Goal: Transaction & Acquisition: Purchase product/service

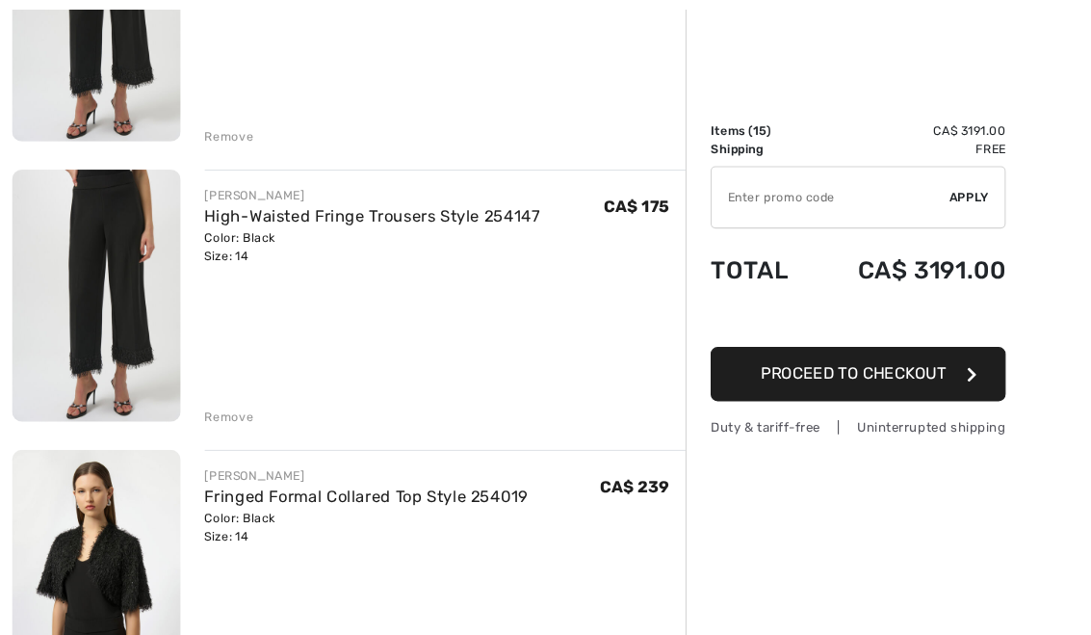
scroll to position [1704, 0]
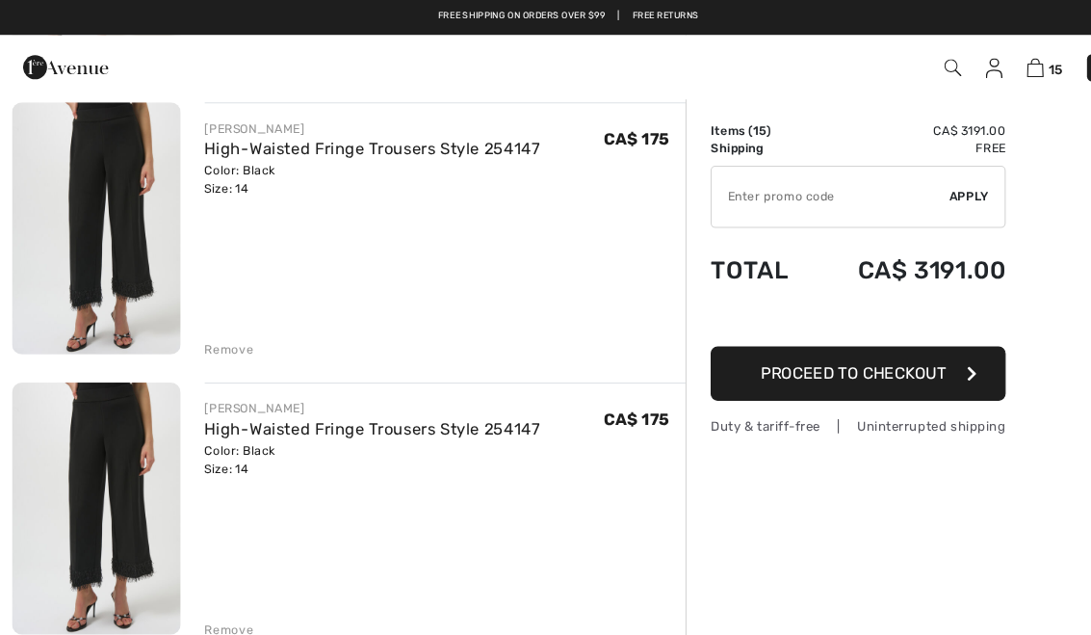
scroll to position [1500, 0]
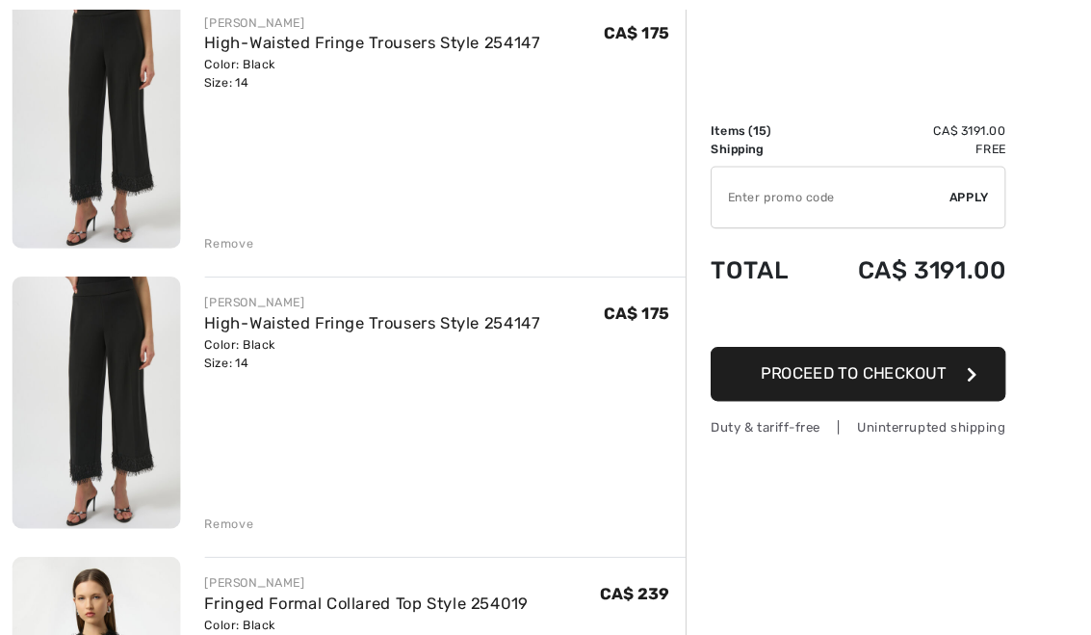
scroll to position [1603, 0]
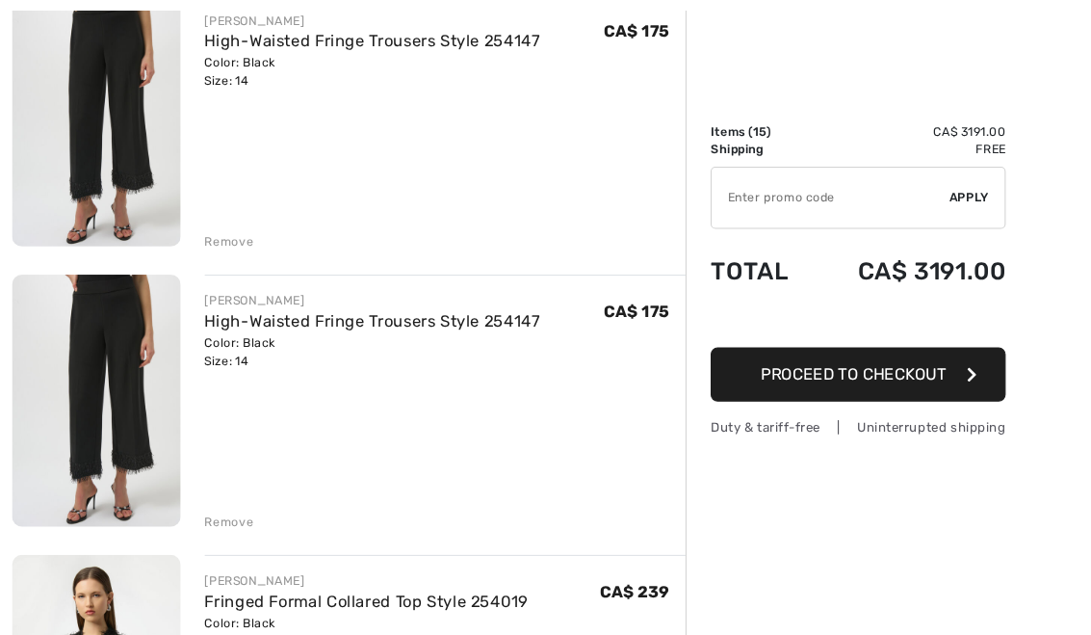
click at [228, 231] on div "Remove" at bounding box center [219, 231] width 47 height 17
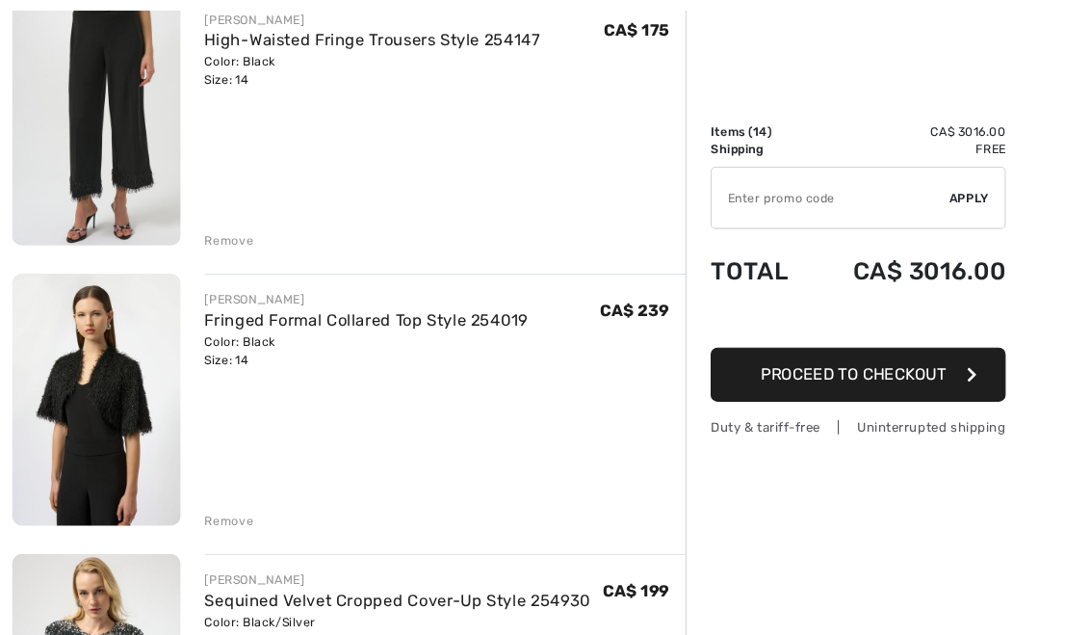
click at [229, 238] on div "Remove" at bounding box center [219, 230] width 47 height 17
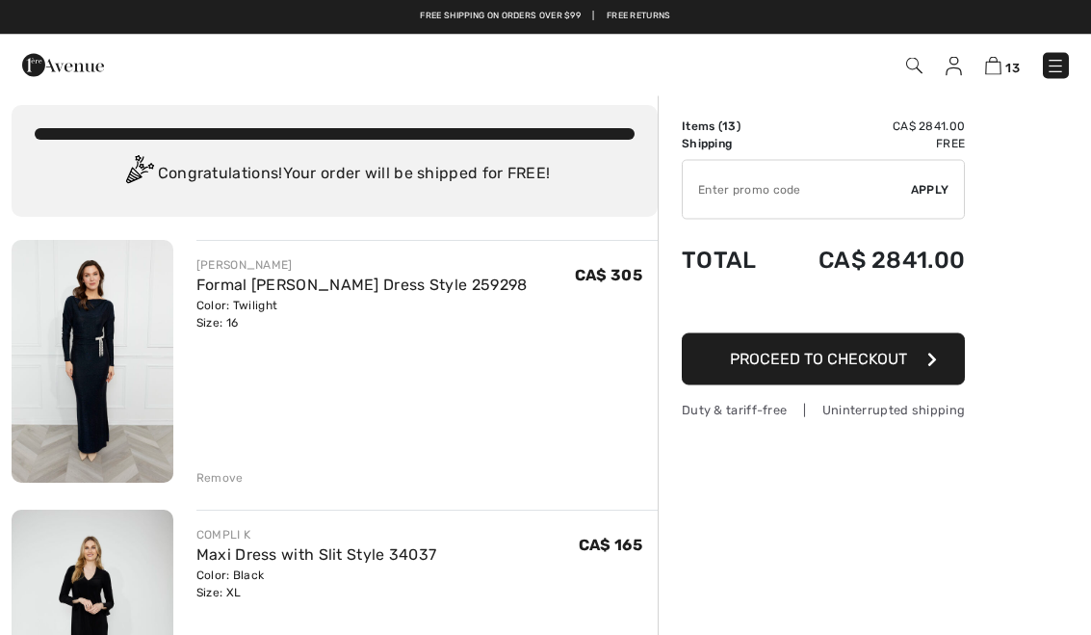
scroll to position [0, 0]
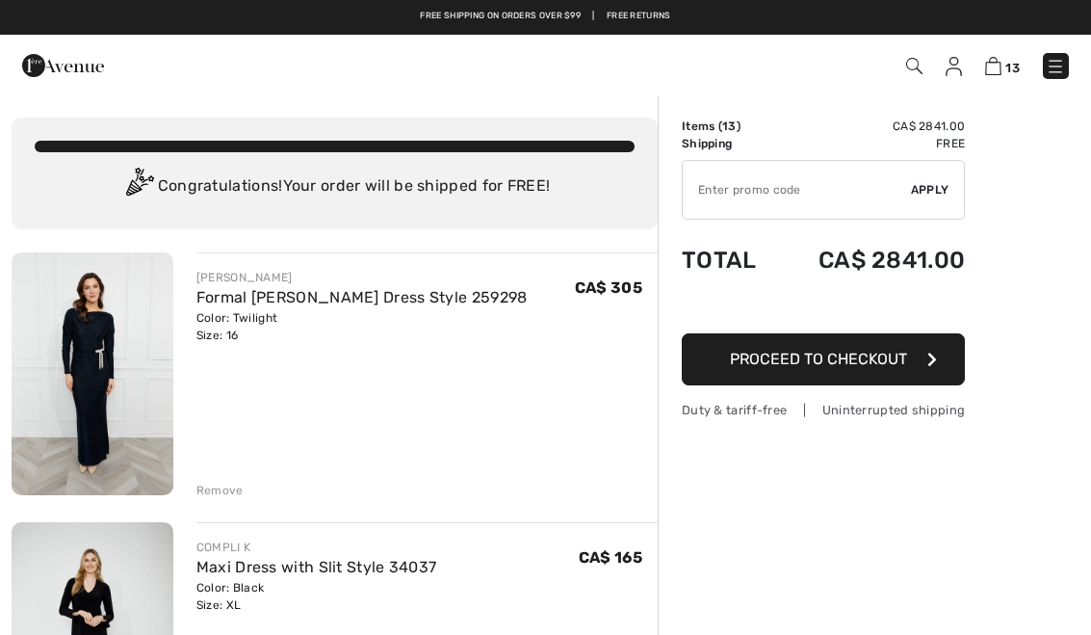
click at [920, 72] on img at bounding box center [914, 66] width 16 height 16
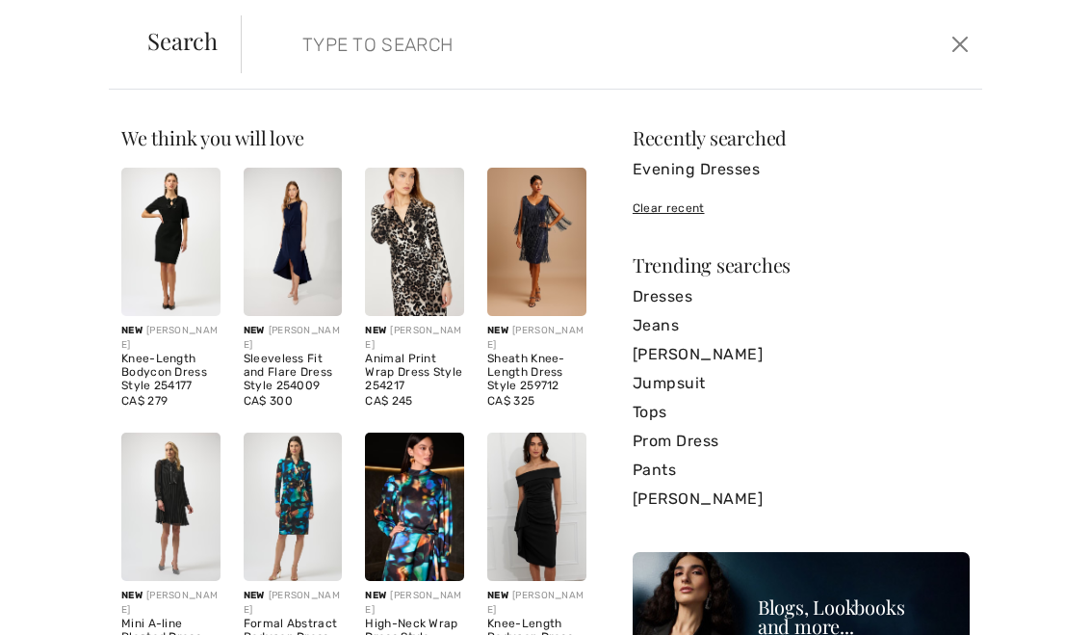
click at [477, 42] on input "search" at bounding box center [535, 44] width 494 height 58
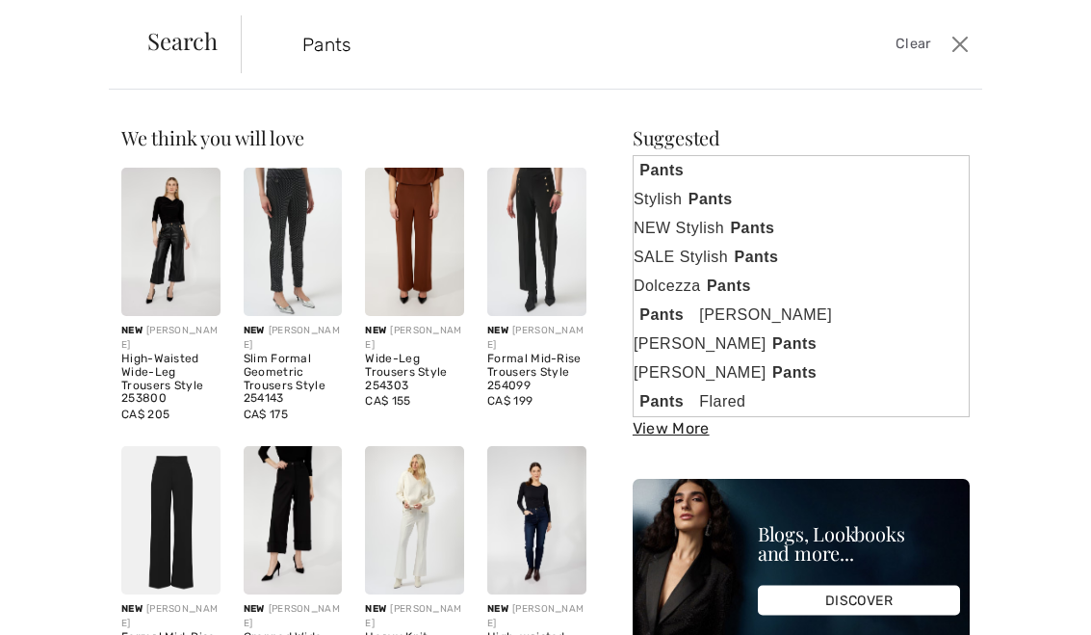
type input "Pants"
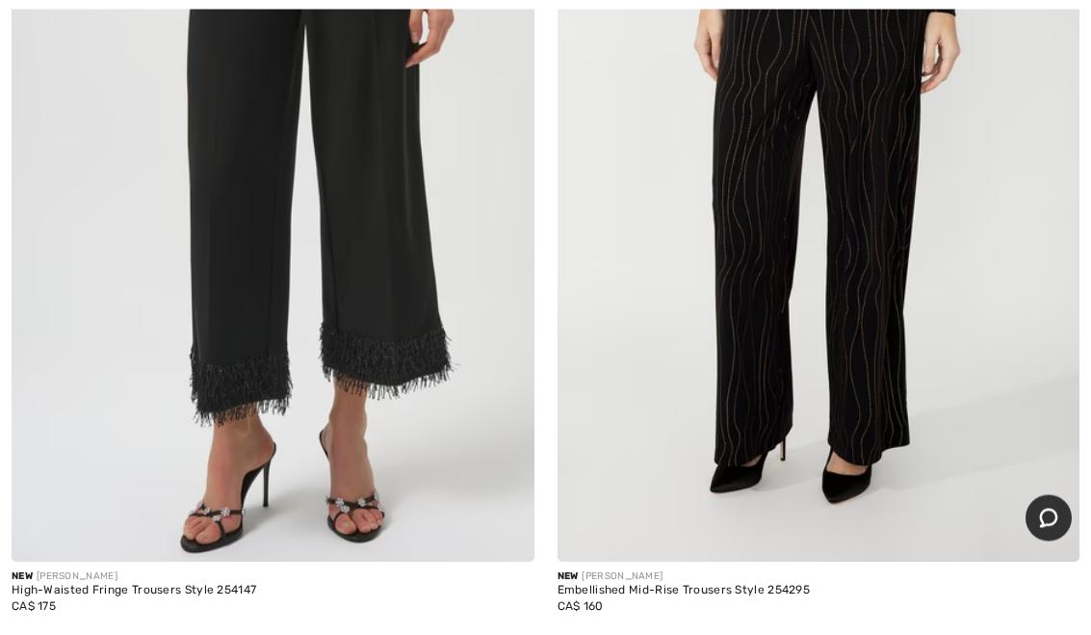
scroll to position [6851, 0]
click at [386, 378] on img at bounding box center [273, 170] width 523 height 784
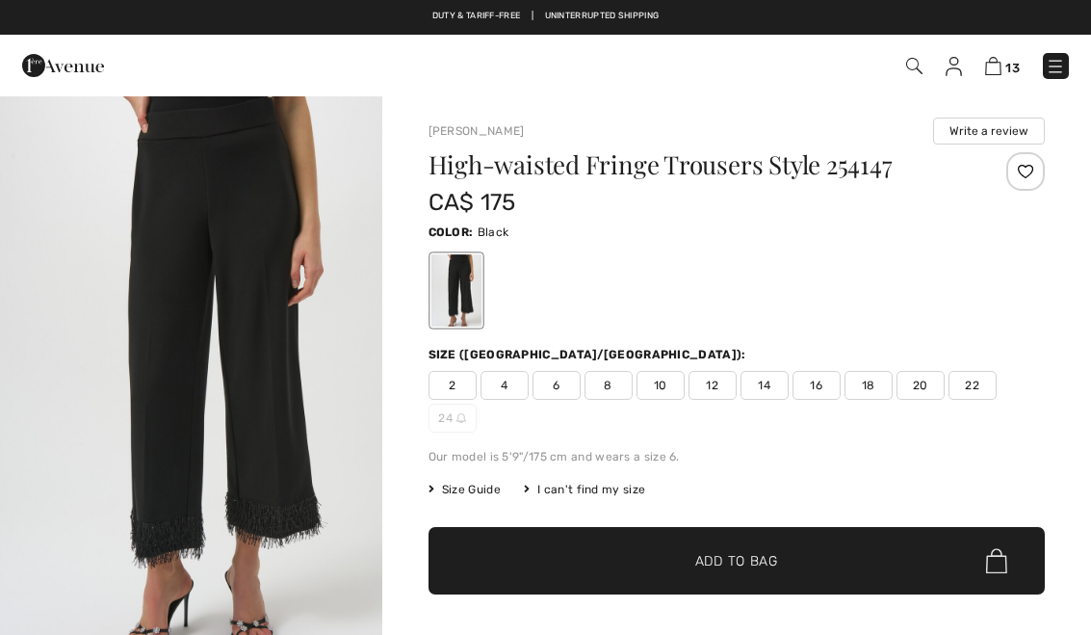
checkbox input "true"
click at [763, 403] on div "2 4 6 8 10 12 14 16 18 20 22 24" at bounding box center [737, 402] width 616 height 62
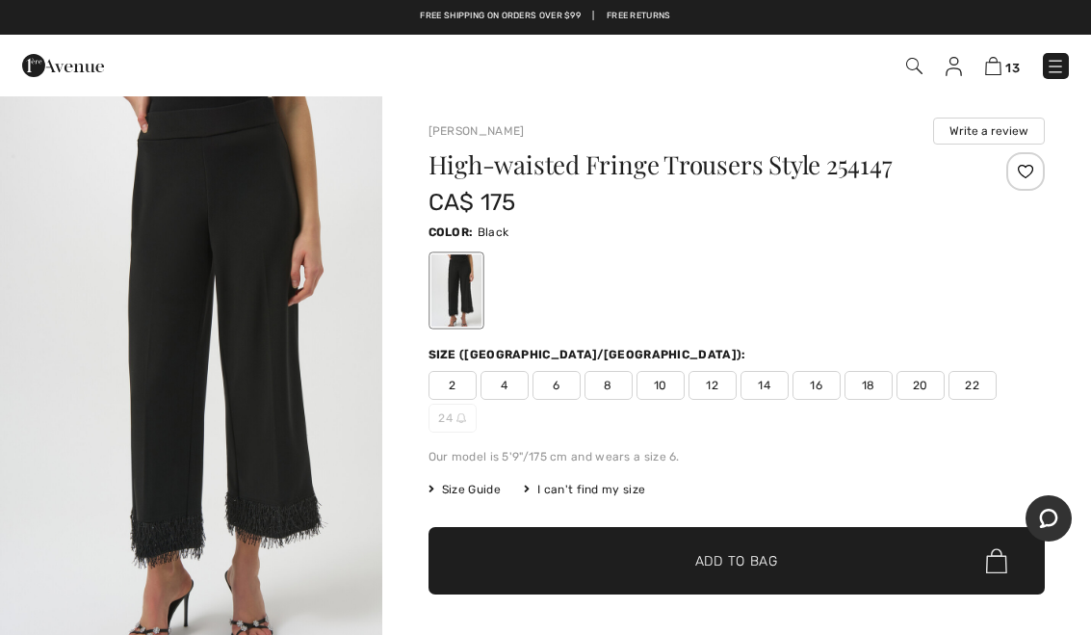
click at [779, 396] on span "14" at bounding box center [764, 385] width 48 height 29
click at [759, 574] on span "✔ Added to Bag Add to Bag" at bounding box center [737, 560] width 616 height 67
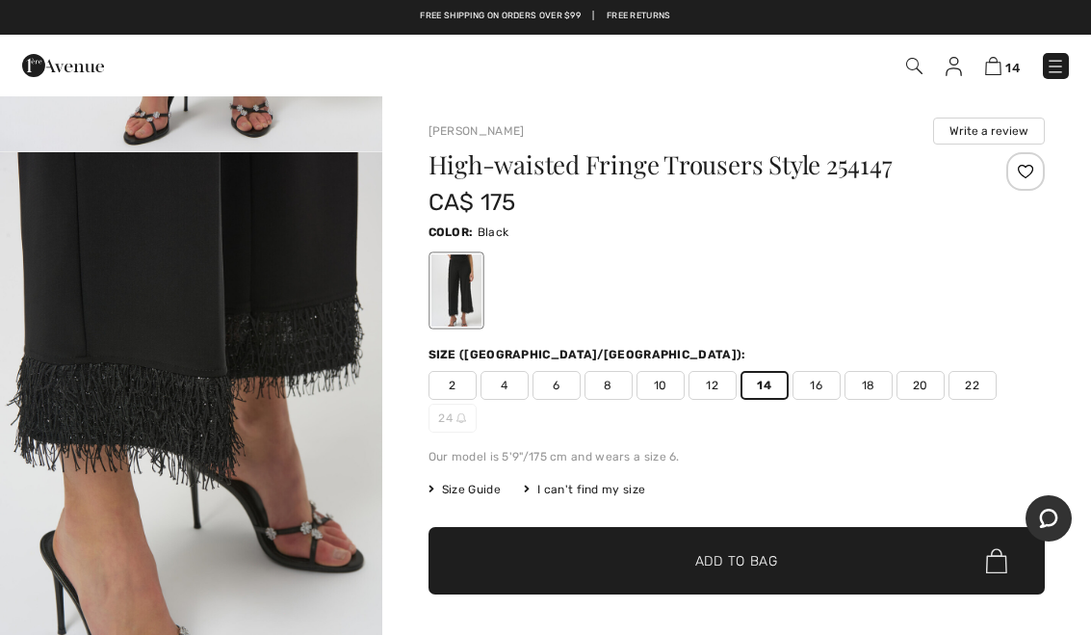
click at [991, 70] on img at bounding box center [993, 66] width 16 height 18
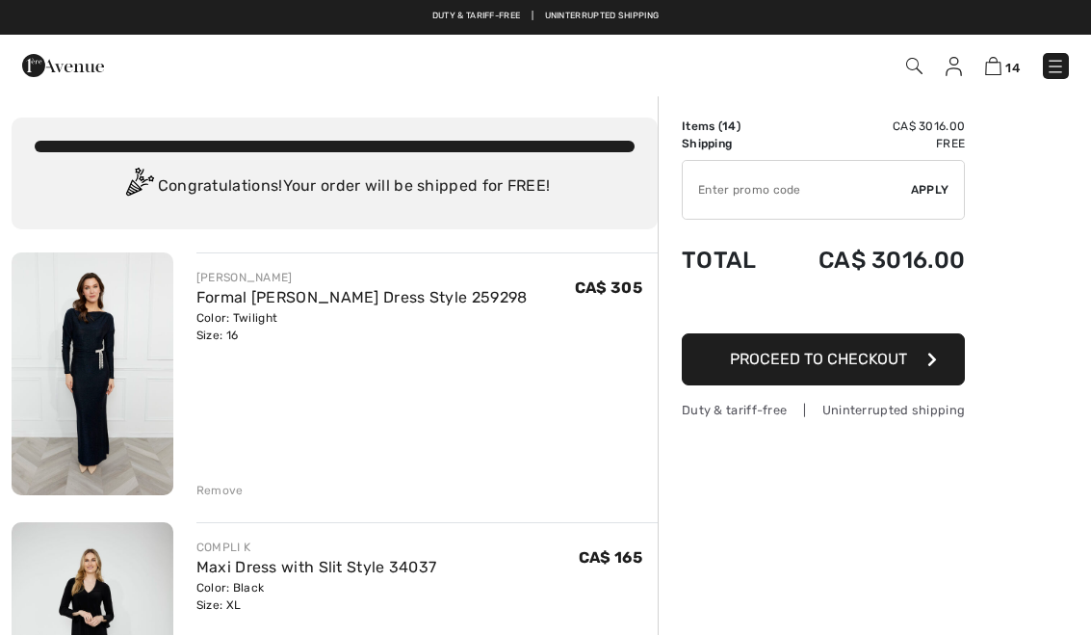
click at [915, 74] on img at bounding box center [914, 66] width 16 height 16
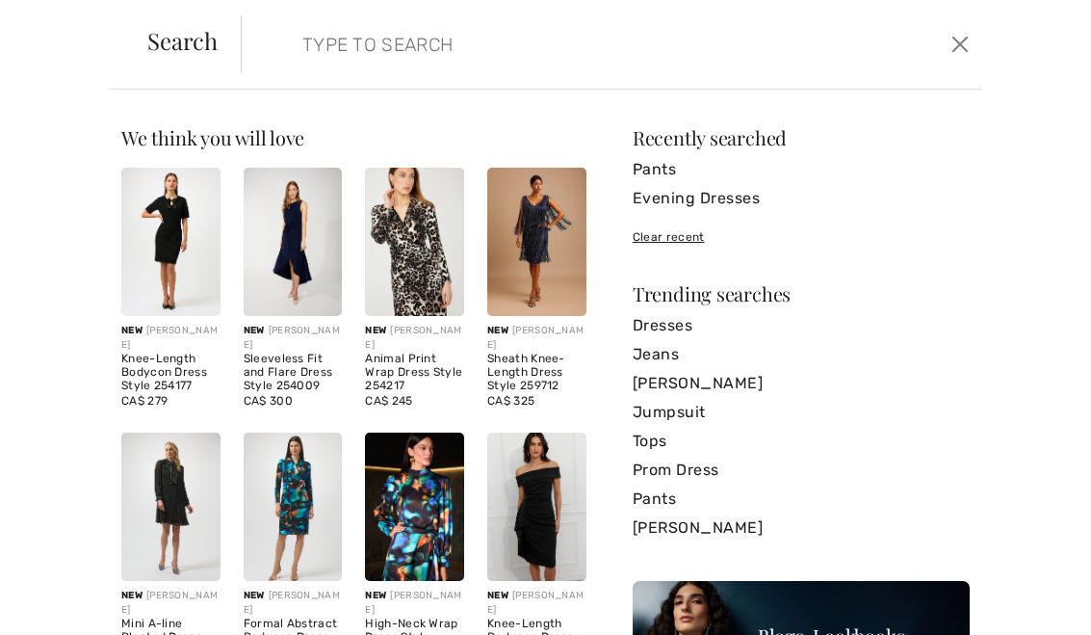
click at [736, 402] on link "Jumpsuit" at bounding box center [801, 412] width 337 height 29
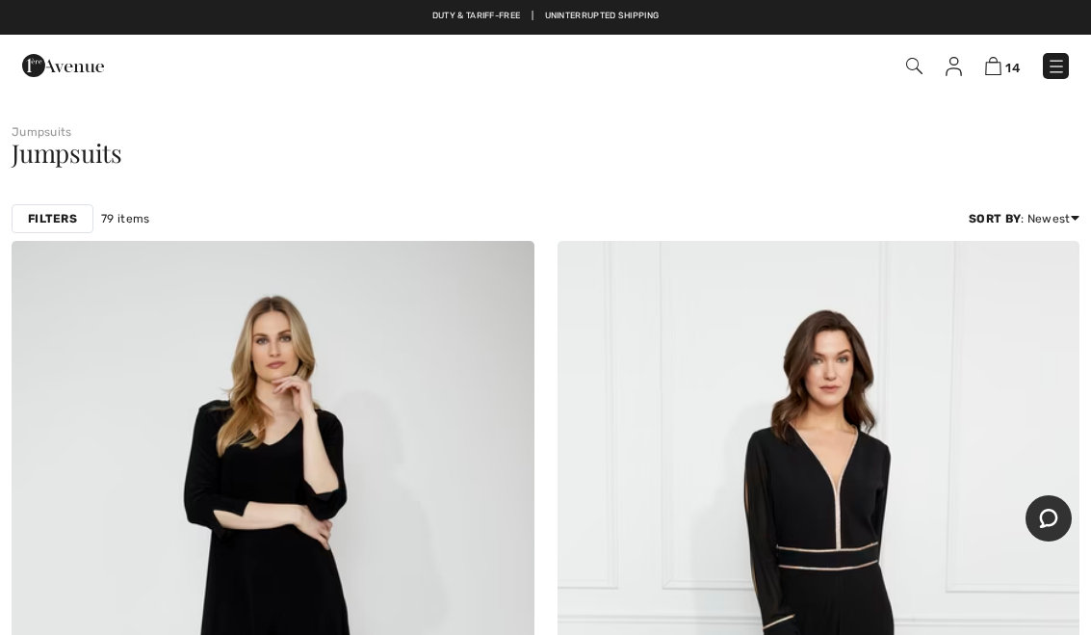
click at [922, 69] on img at bounding box center [914, 66] width 16 height 16
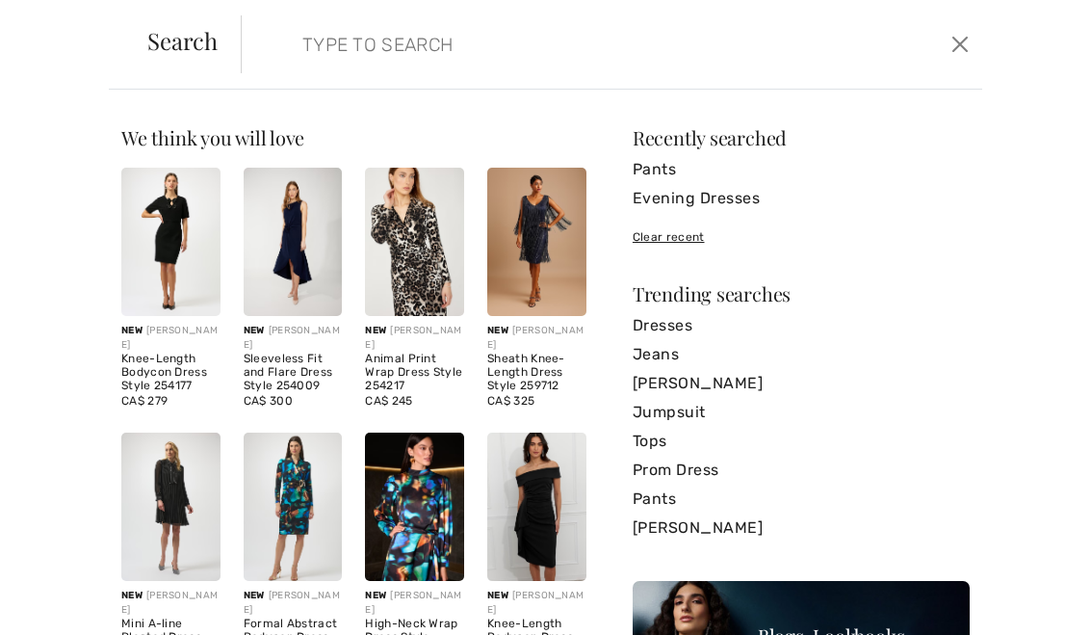
click at [365, 51] on input "search" at bounding box center [535, 44] width 494 height 58
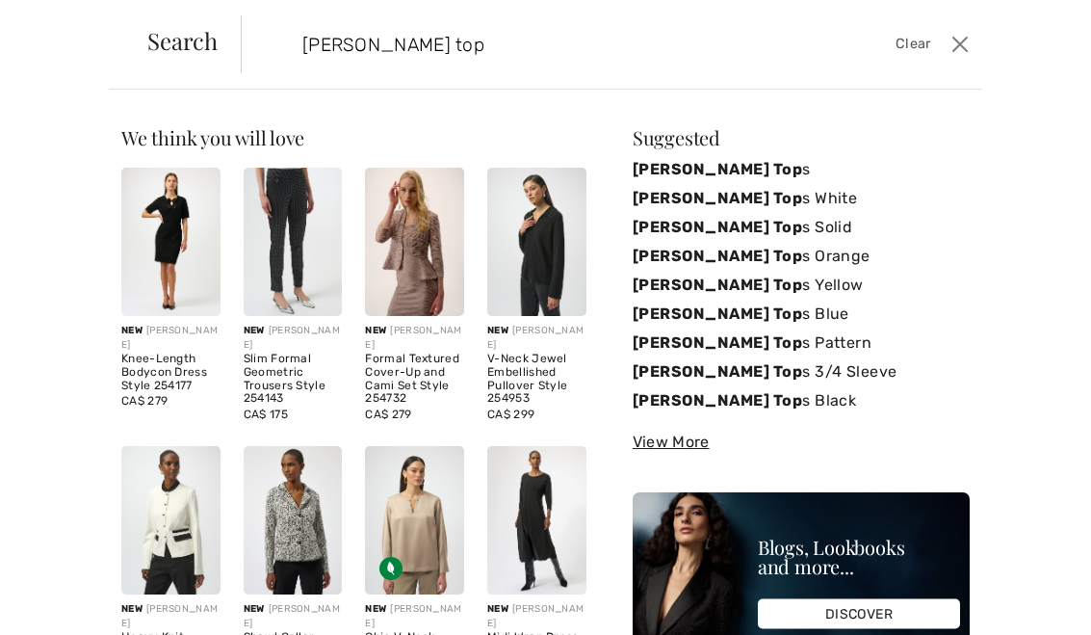
type input "Joseph ribkoff tops"
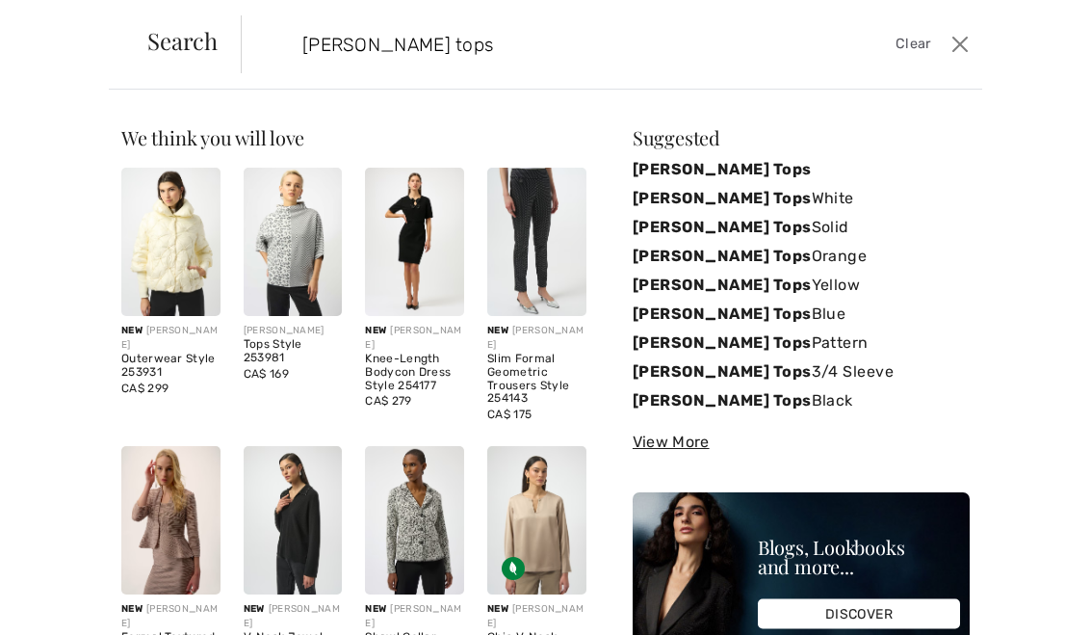
click at [771, 174] on strong "[PERSON_NAME] Tops" at bounding box center [722, 169] width 179 height 18
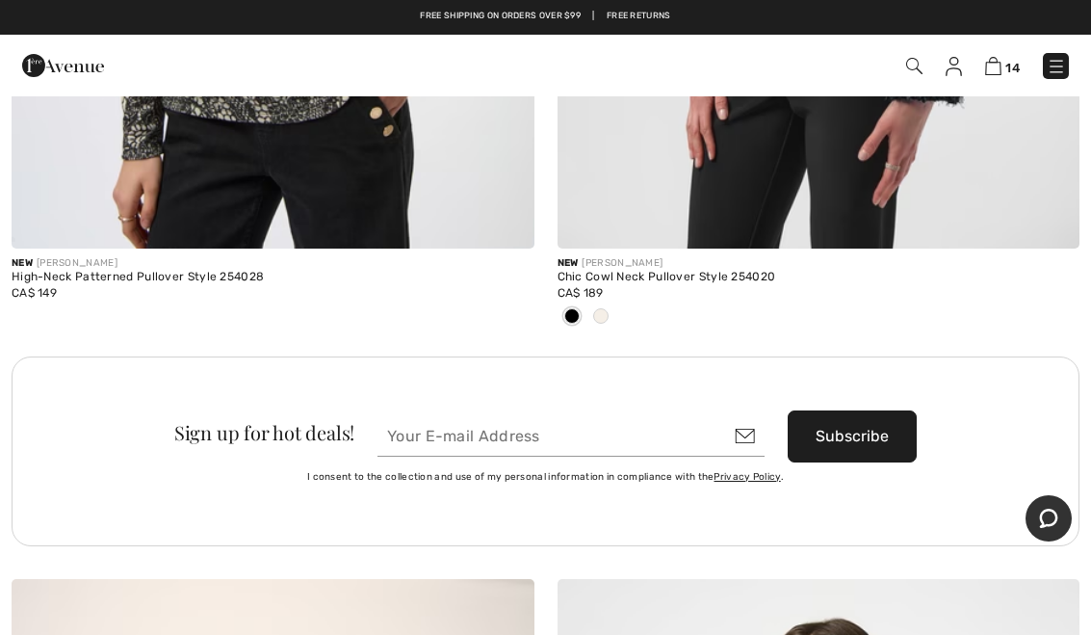
scroll to position [21521, 0]
click at [732, 272] on div "Chic Cowl Neck Pullover Style 254020" at bounding box center [819, 278] width 523 height 13
click at [675, 285] on div "CA$ 189" at bounding box center [819, 293] width 523 height 17
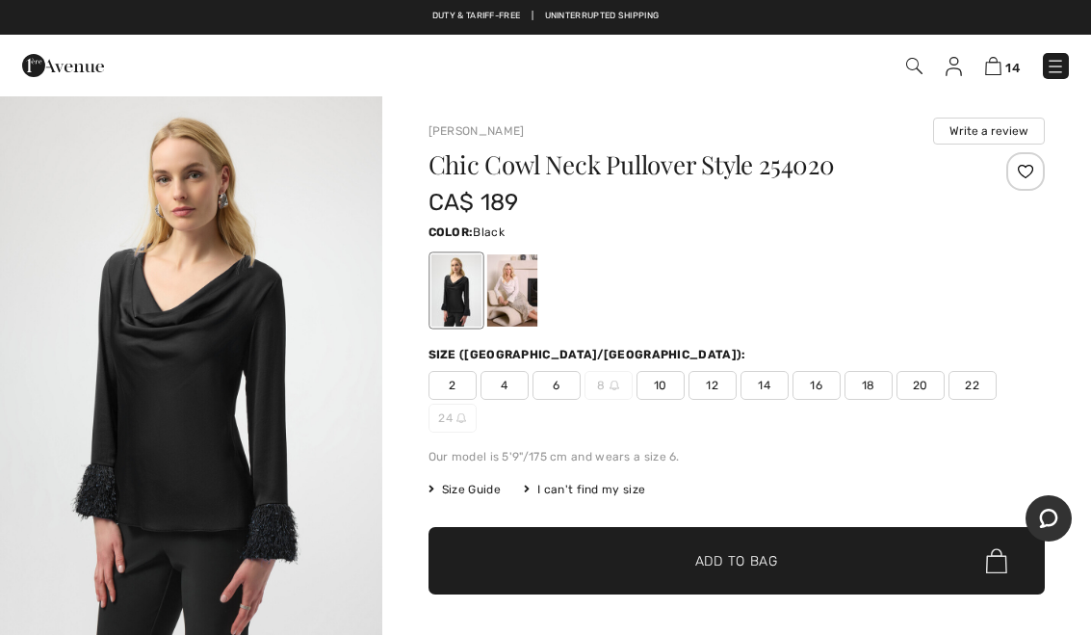
click at [777, 392] on span "14" at bounding box center [764, 385] width 48 height 29
click at [771, 569] on span "Add to Bag" at bounding box center [736, 561] width 83 height 20
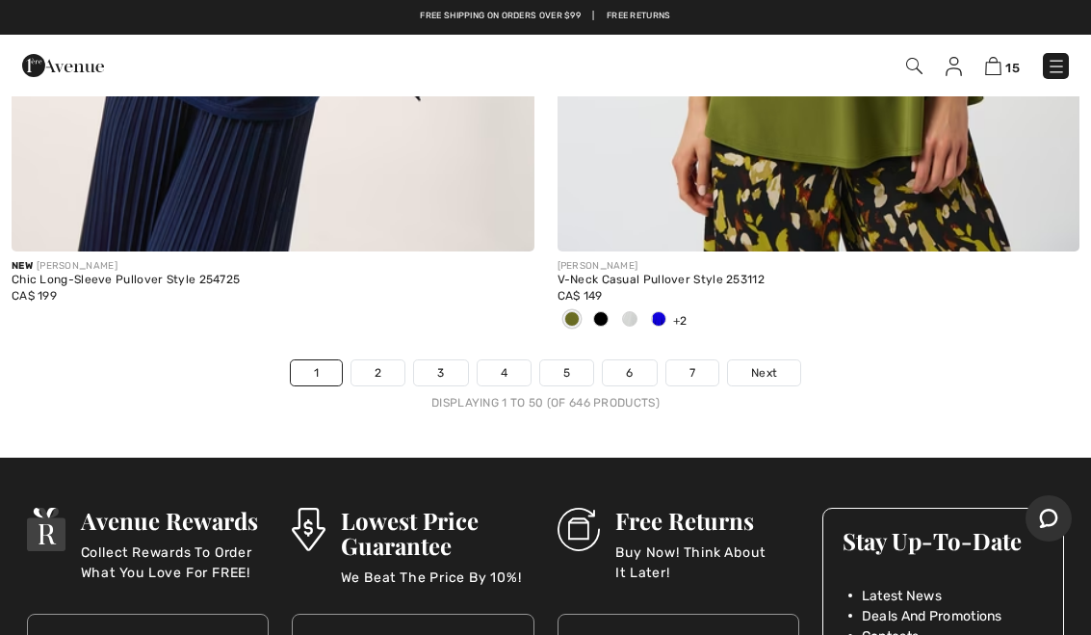
scroll to position [22630, 0]
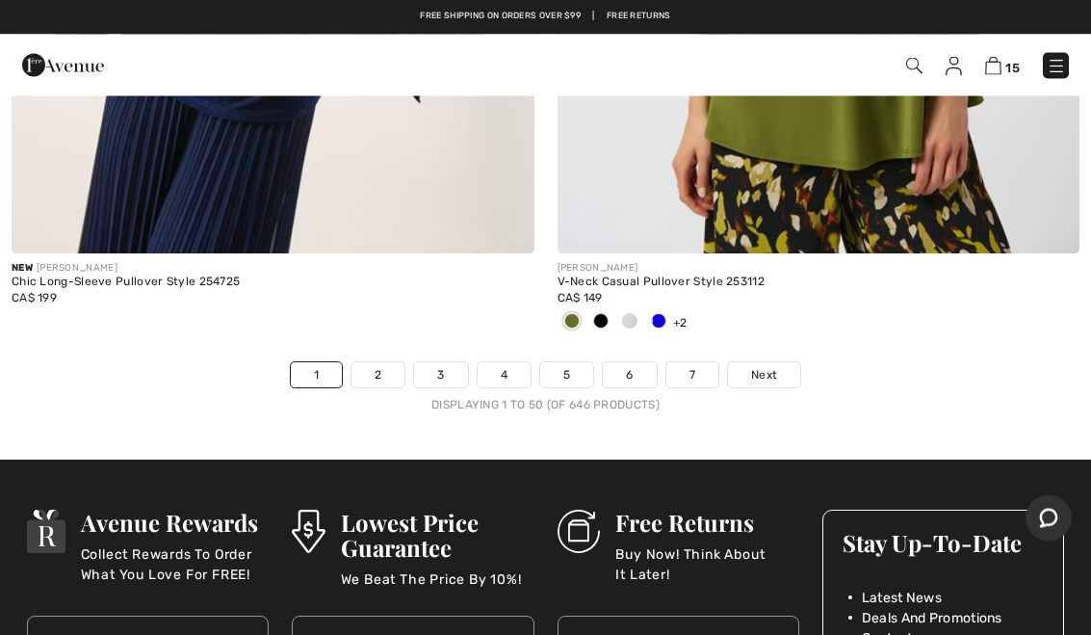
click at [371, 363] on link "2" at bounding box center [377, 375] width 53 height 25
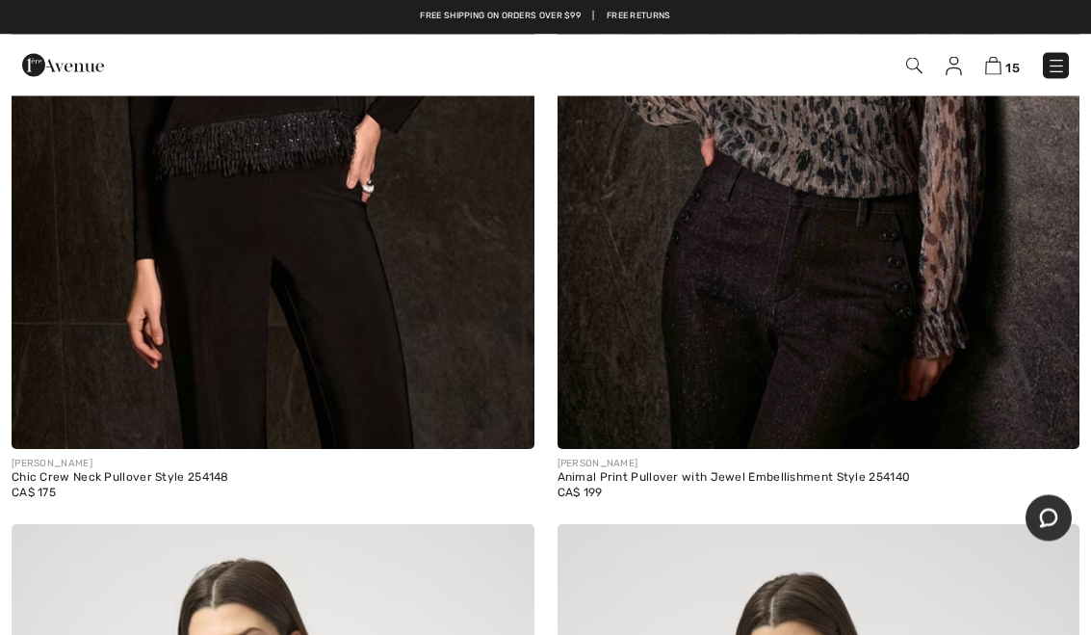
scroll to position [11569, 0]
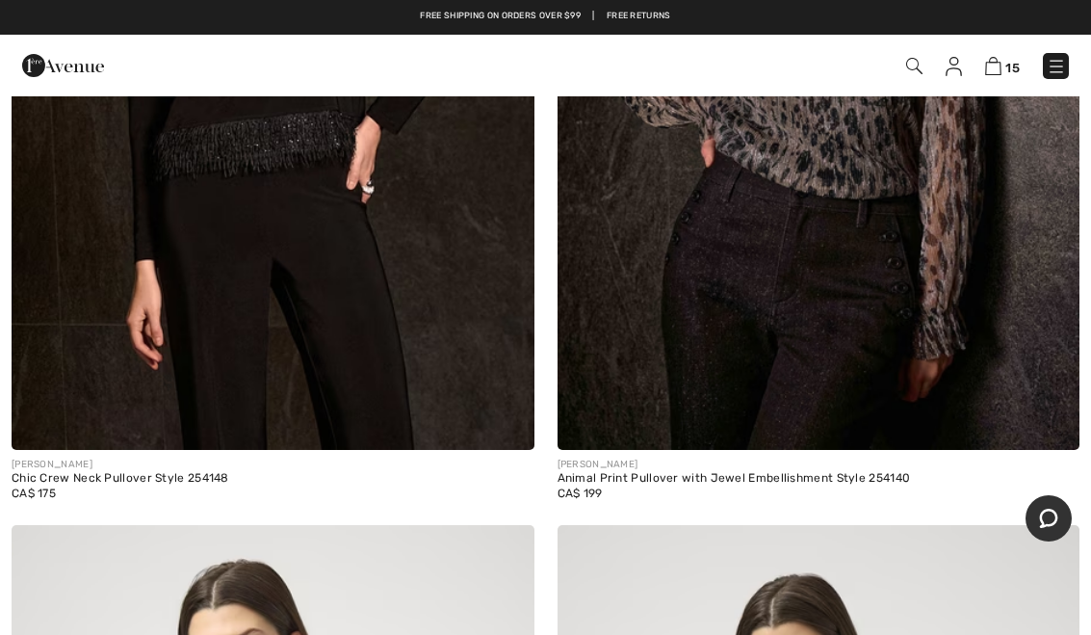
click at [343, 240] on img at bounding box center [273, 58] width 523 height 784
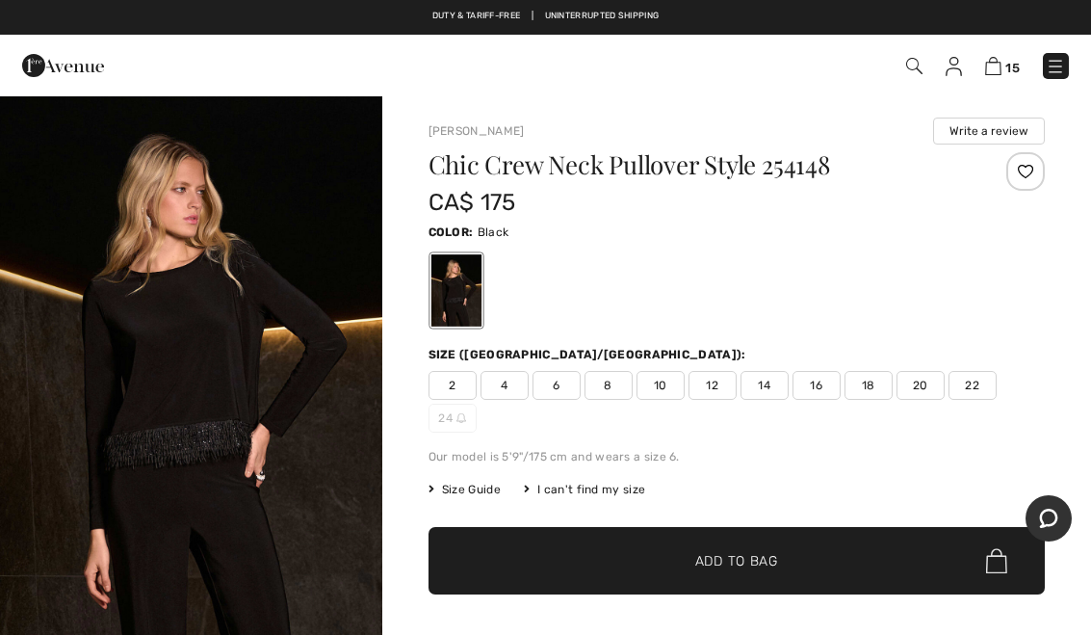
click at [770, 394] on span "14" at bounding box center [764, 385] width 48 height 29
click at [739, 565] on span "Add to Bag" at bounding box center [736, 561] width 83 height 20
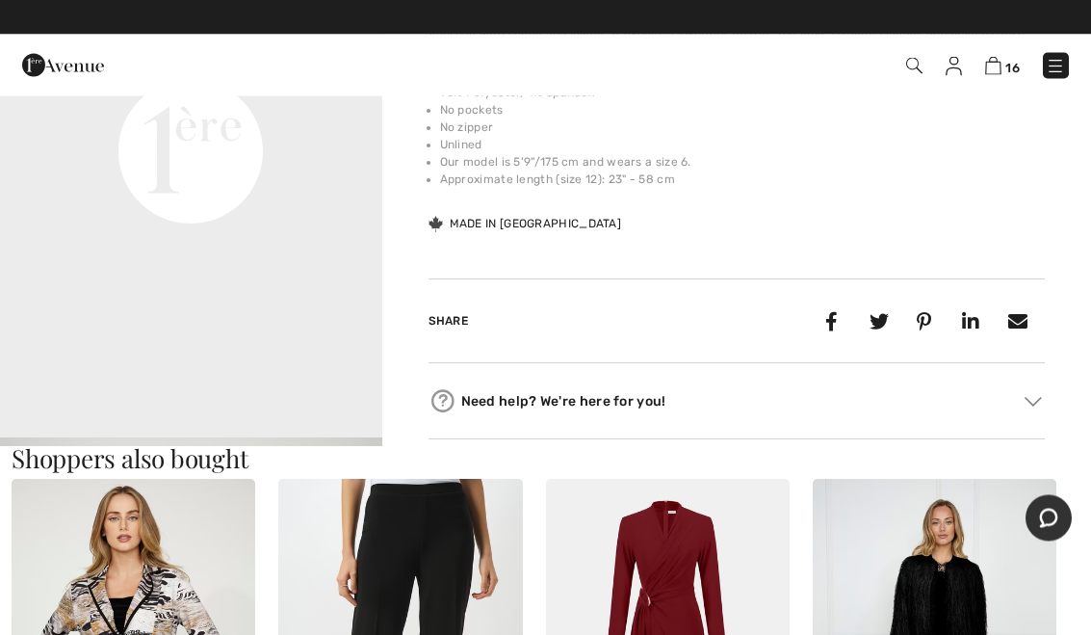
scroll to position [1375, 0]
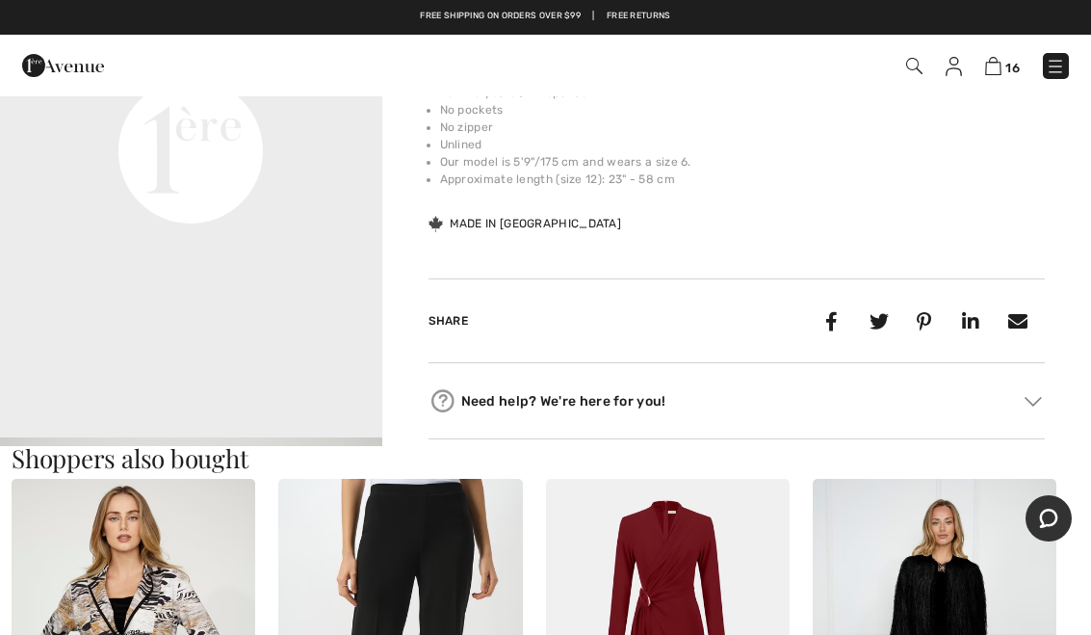
click at [993, 72] on img at bounding box center [993, 66] width 16 height 18
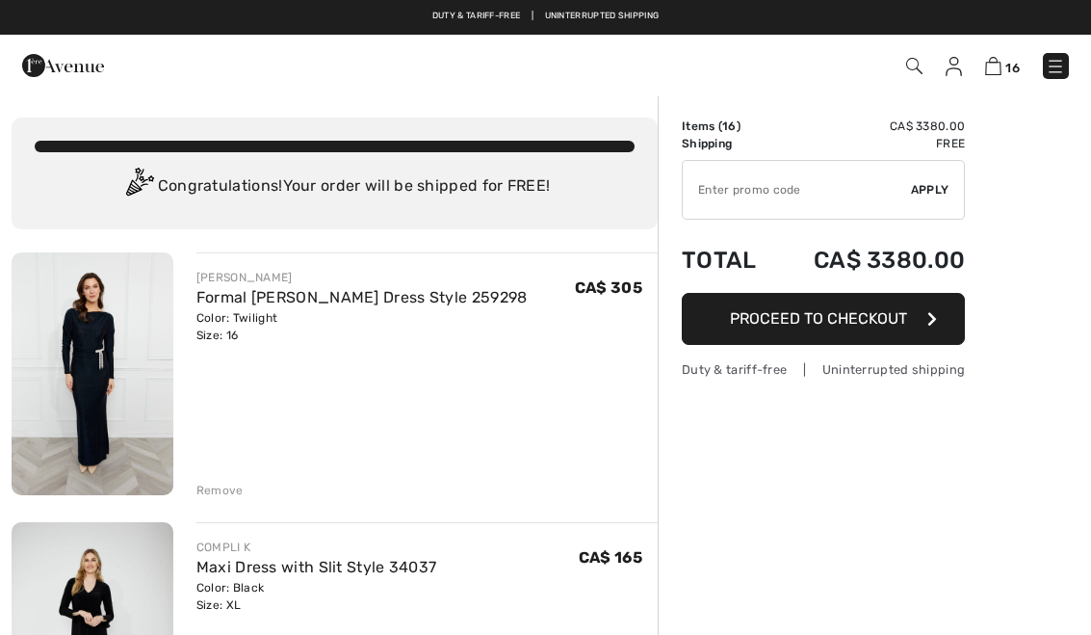
checkbox input "true"
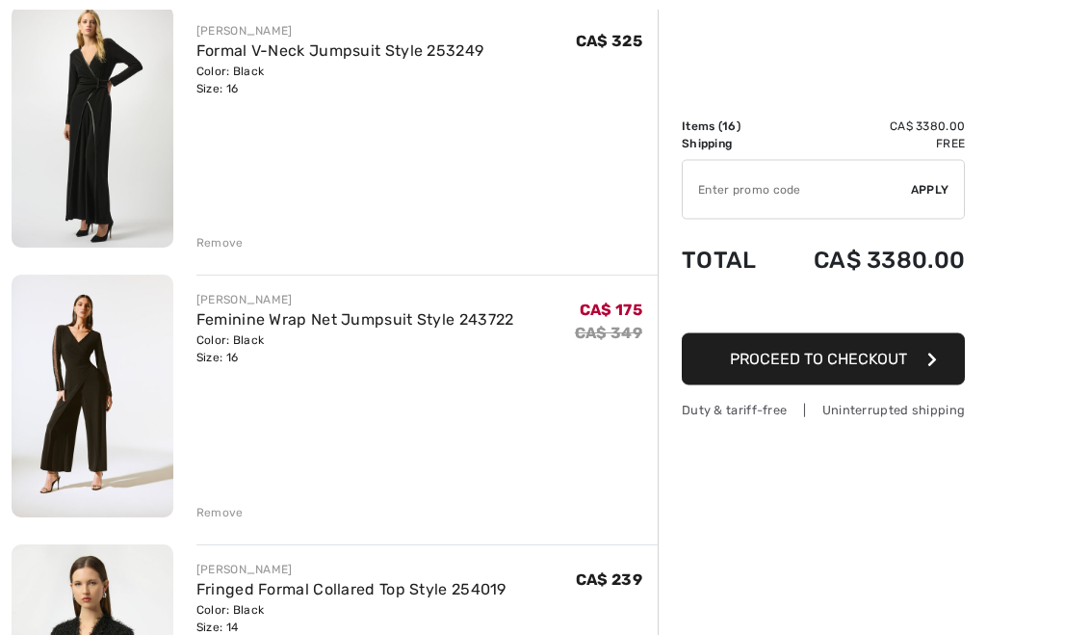
scroll to position [1055, 0]
click at [230, 240] on div "Remove" at bounding box center [219, 241] width 47 height 17
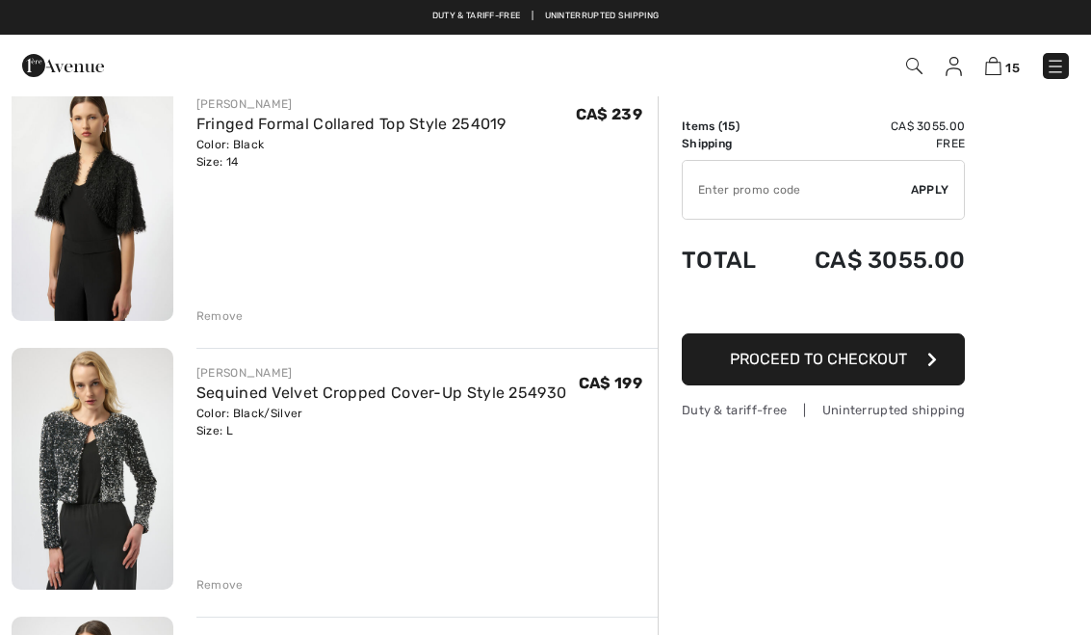
scroll to position [1248, 0]
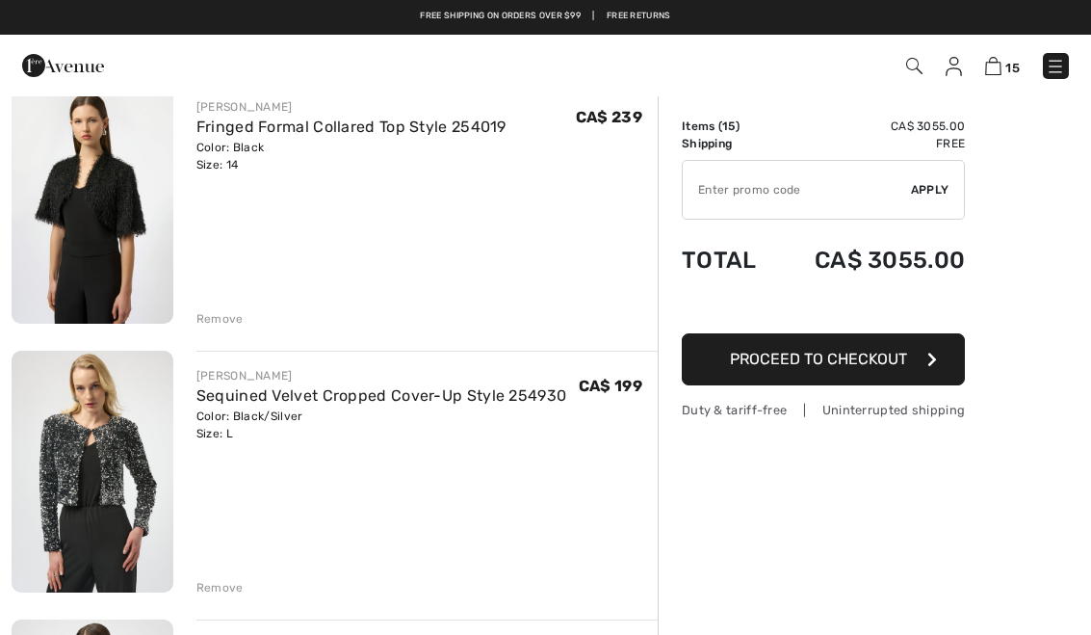
click at [409, 132] on link "Fringed Formal Collared Top Style 254019" at bounding box center [351, 126] width 310 height 18
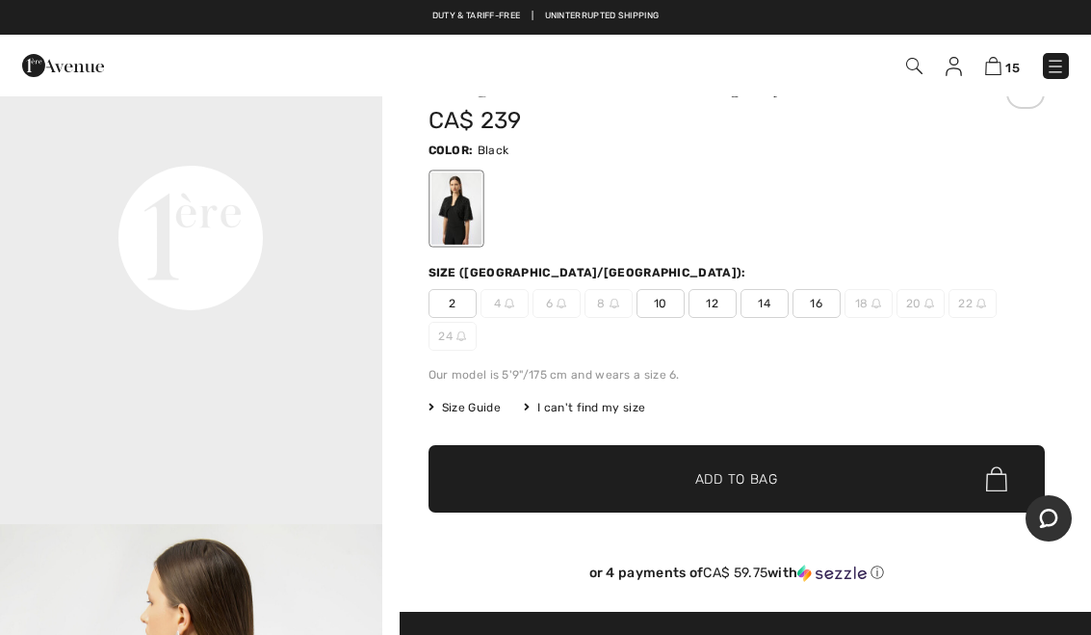
scroll to position [76, 0]
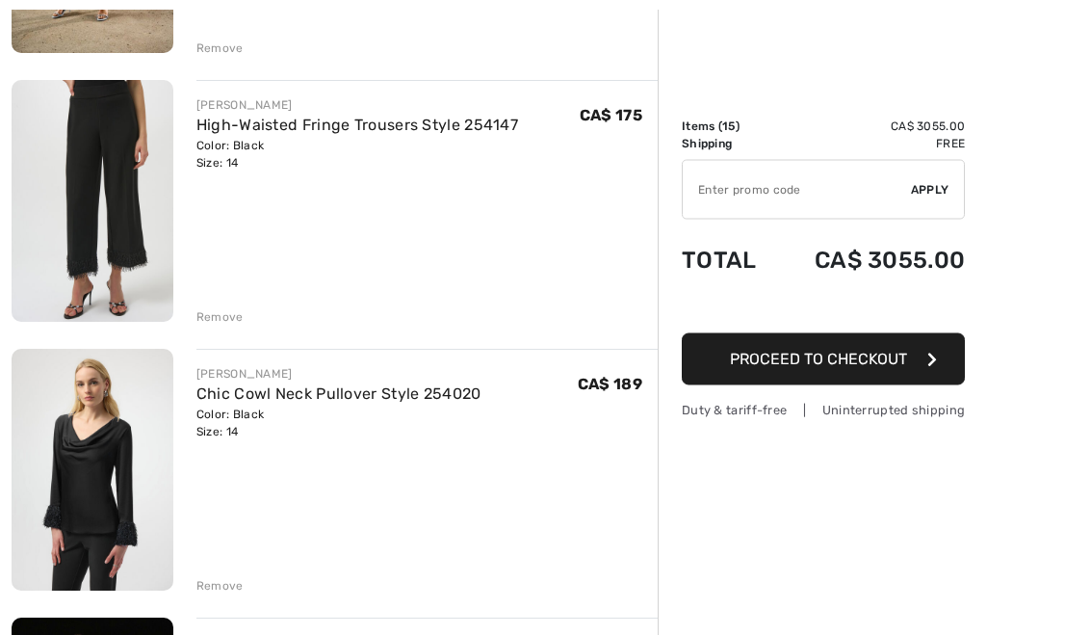
scroll to position [3402, 0]
click at [232, 584] on div "Remove" at bounding box center [219, 585] width 47 height 17
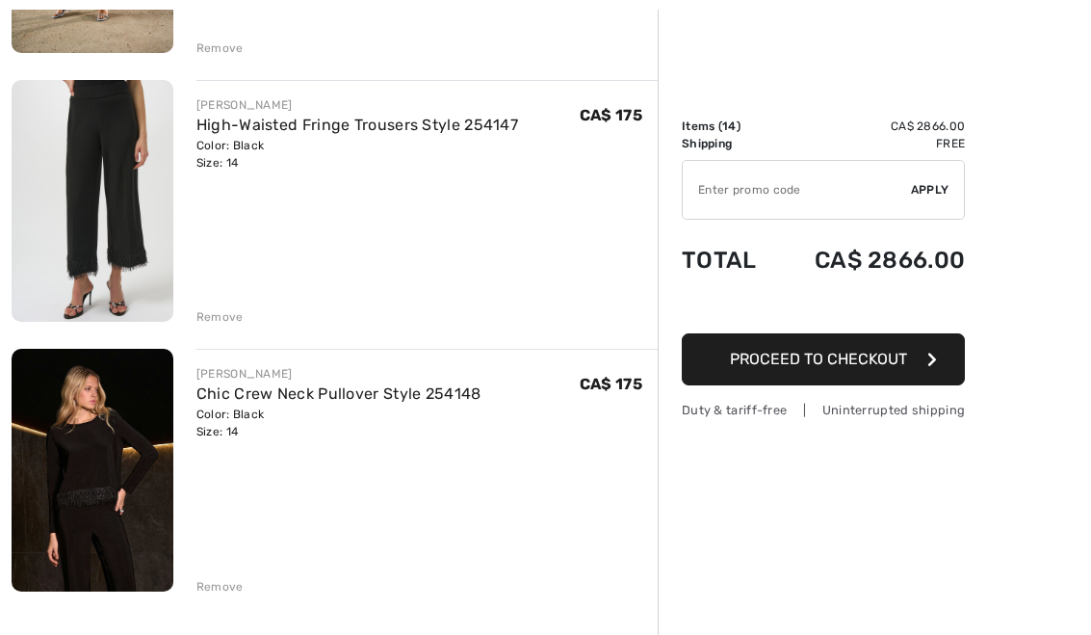
click at [368, 403] on link "Chic Crew Neck Pullover Style 254148" at bounding box center [338, 393] width 285 height 18
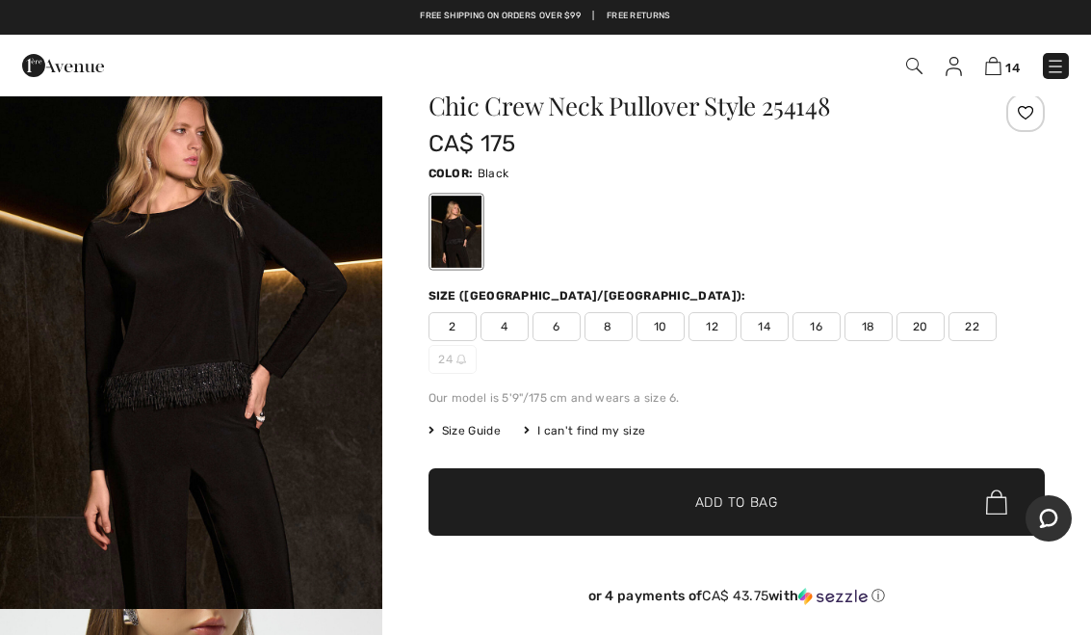
scroll to position [55, 0]
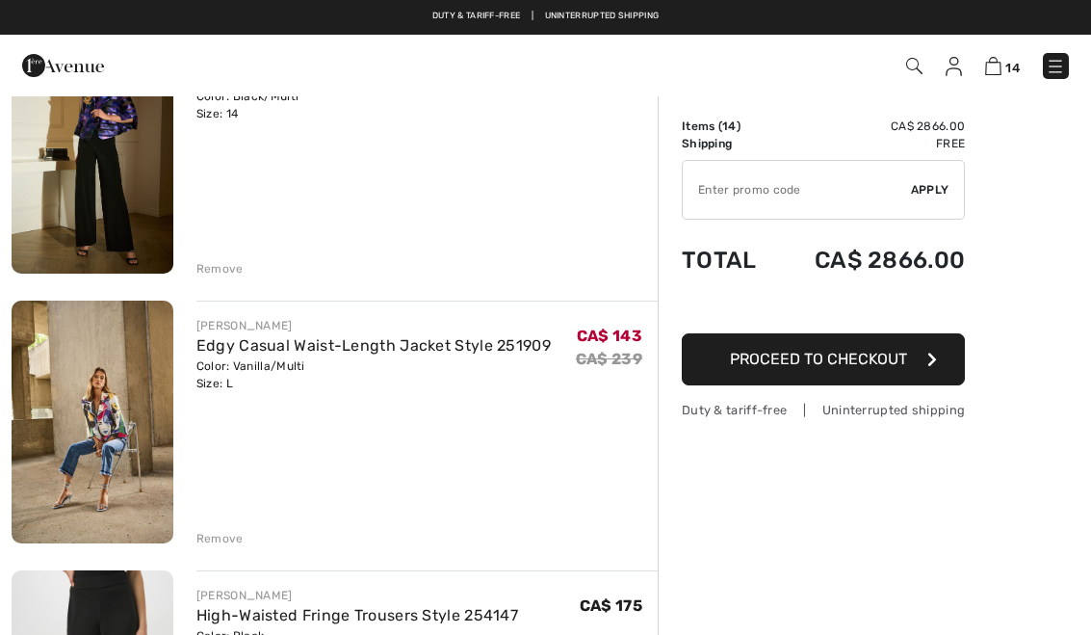
scroll to position [2910, 0]
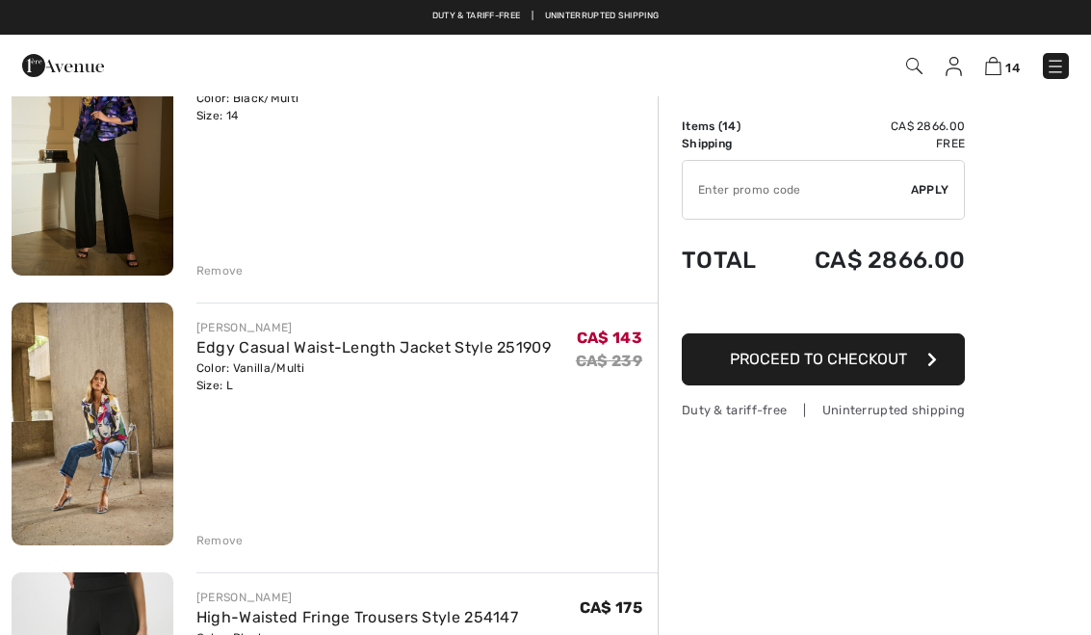
click at [424, 350] on link "Edgy Casual Waist-Length Jacket Style 251909" at bounding box center [373, 347] width 354 height 18
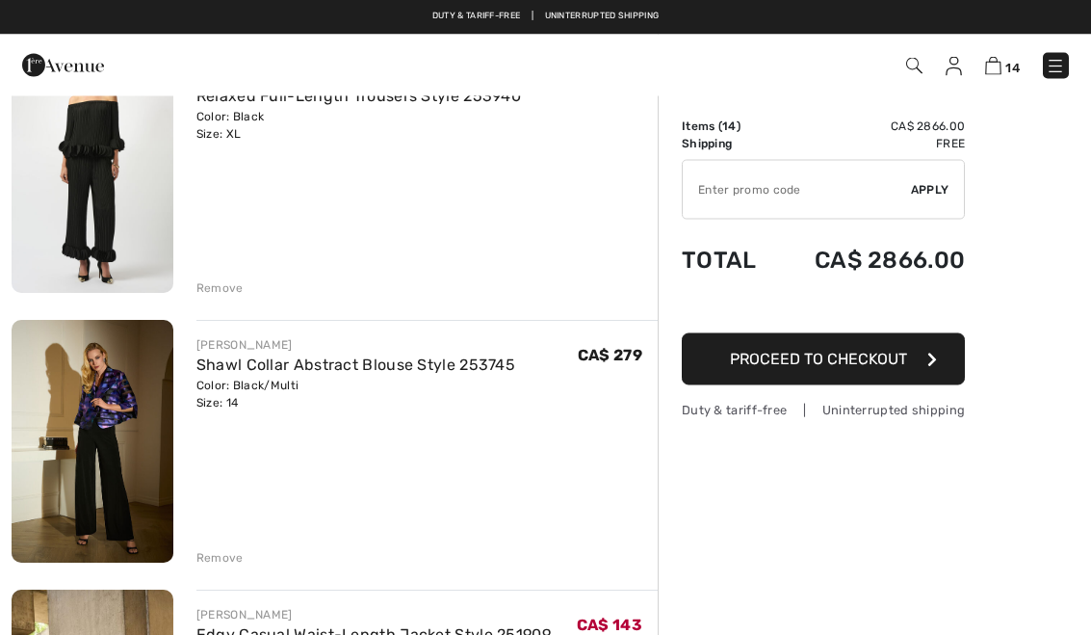
scroll to position [2623, 0]
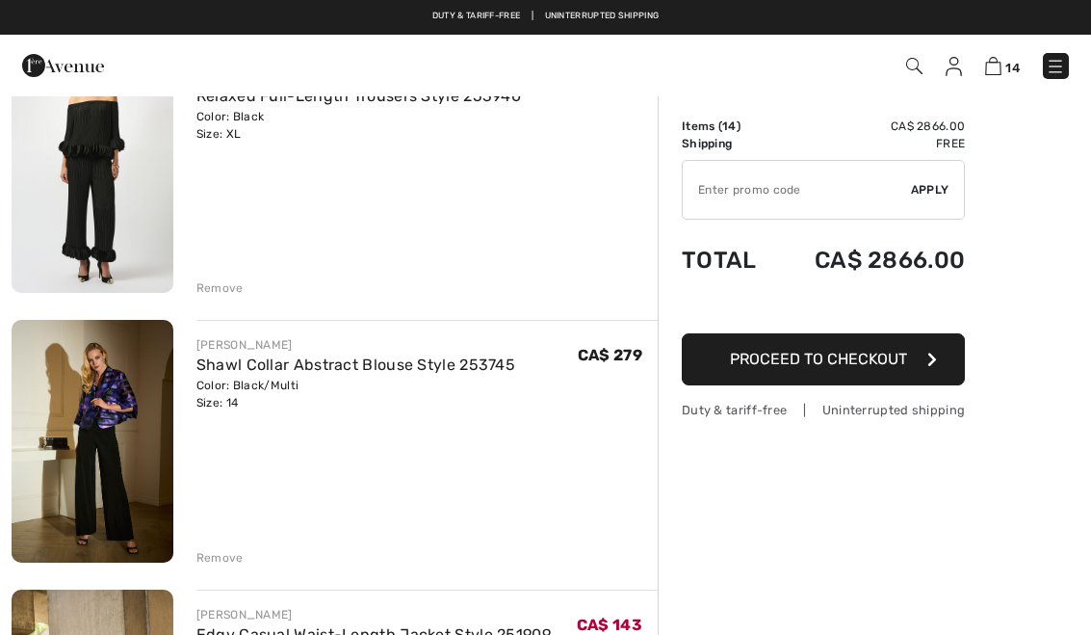
click at [363, 371] on link "Shawl Collar Abstract Blouse Style 253745" at bounding box center [355, 364] width 319 height 18
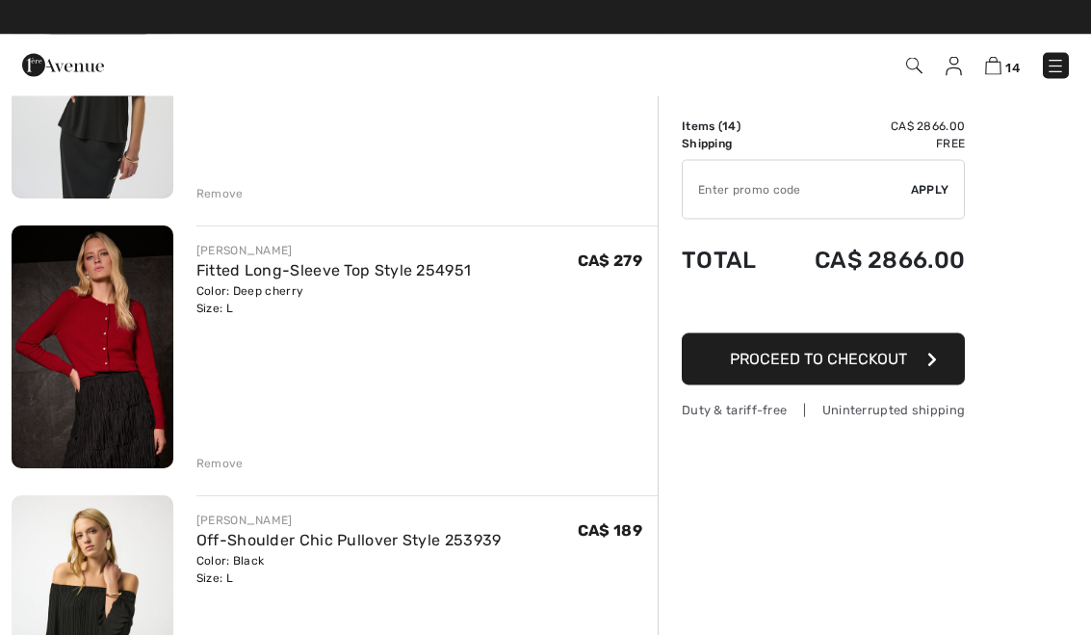
scroll to position [1910, 0]
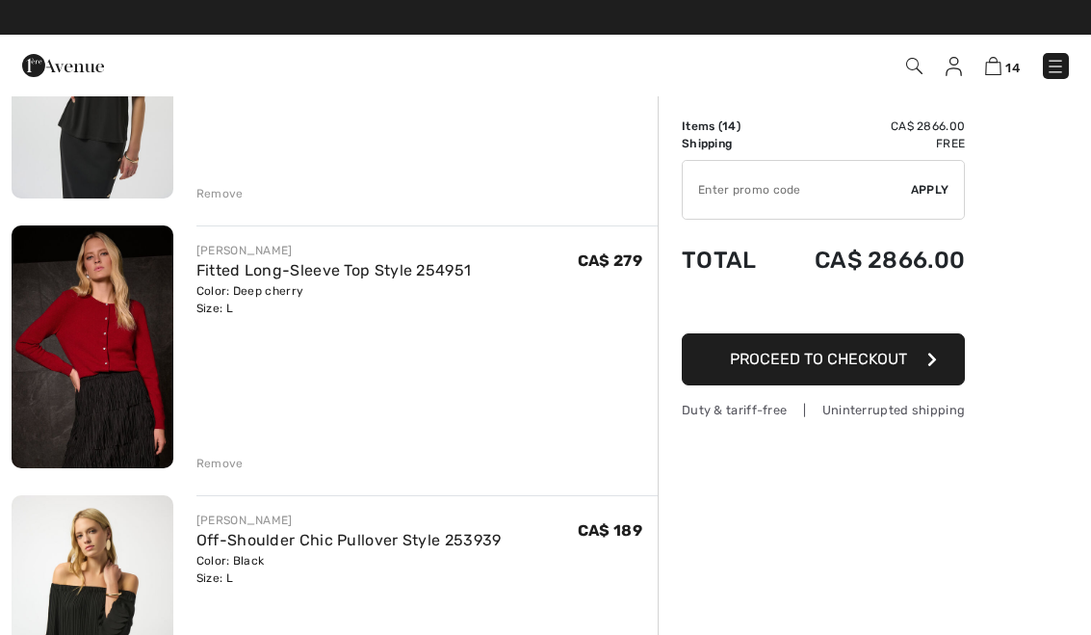
click at [236, 467] on div "Remove" at bounding box center [219, 462] width 47 height 17
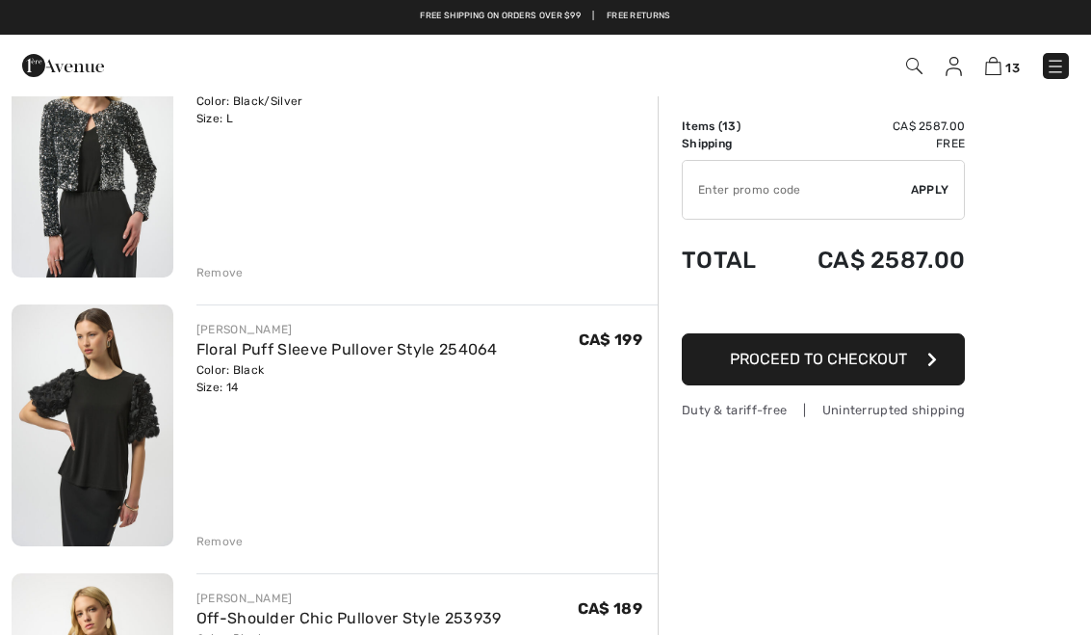
scroll to position [1562, 0]
click at [227, 548] on div "Remove" at bounding box center [219, 541] width 47 height 17
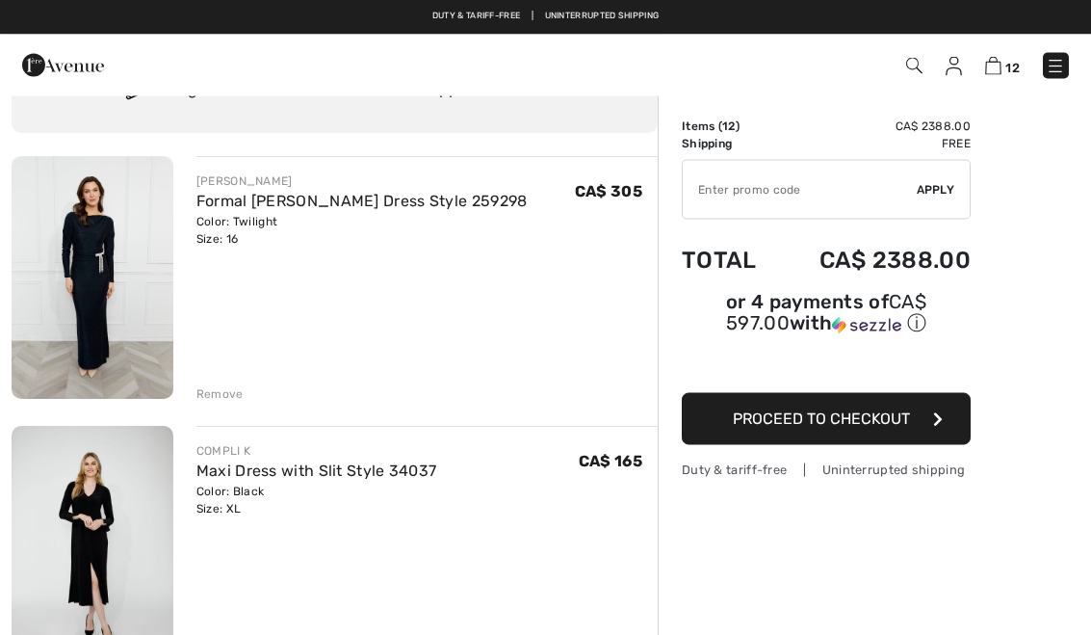
scroll to position [3, 0]
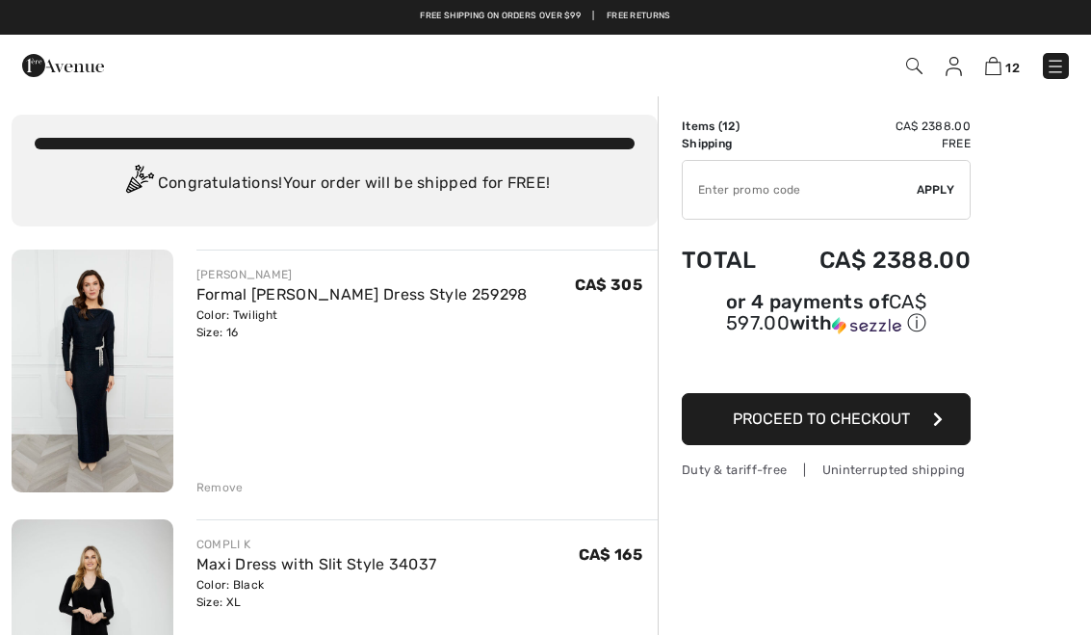
click at [603, 475] on div "Remove" at bounding box center [426, 485] width 461 height 21
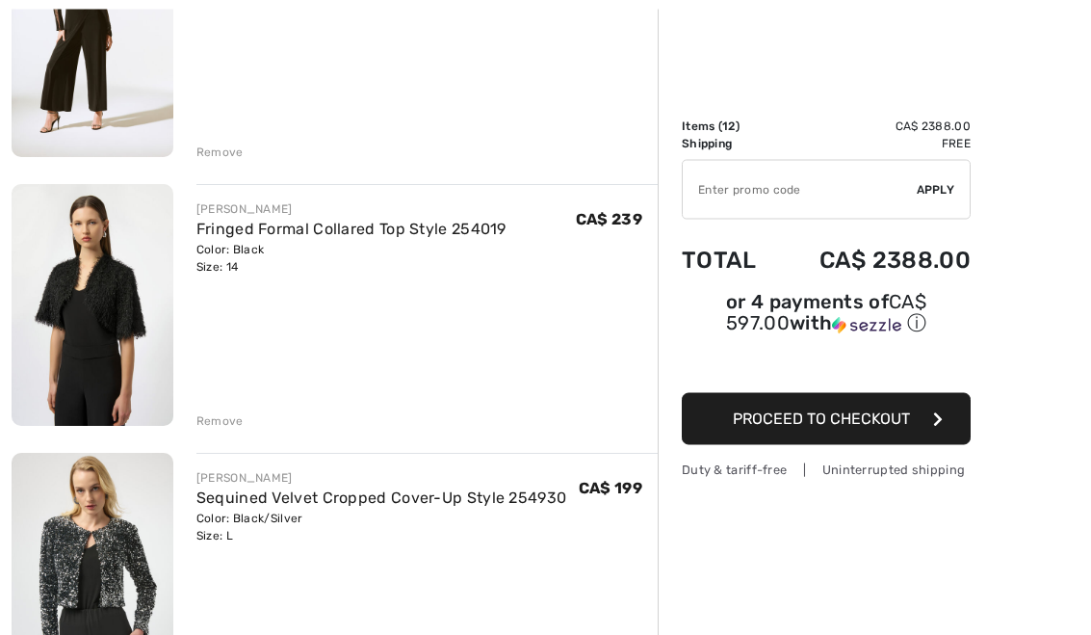
scroll to position [1146, 0]
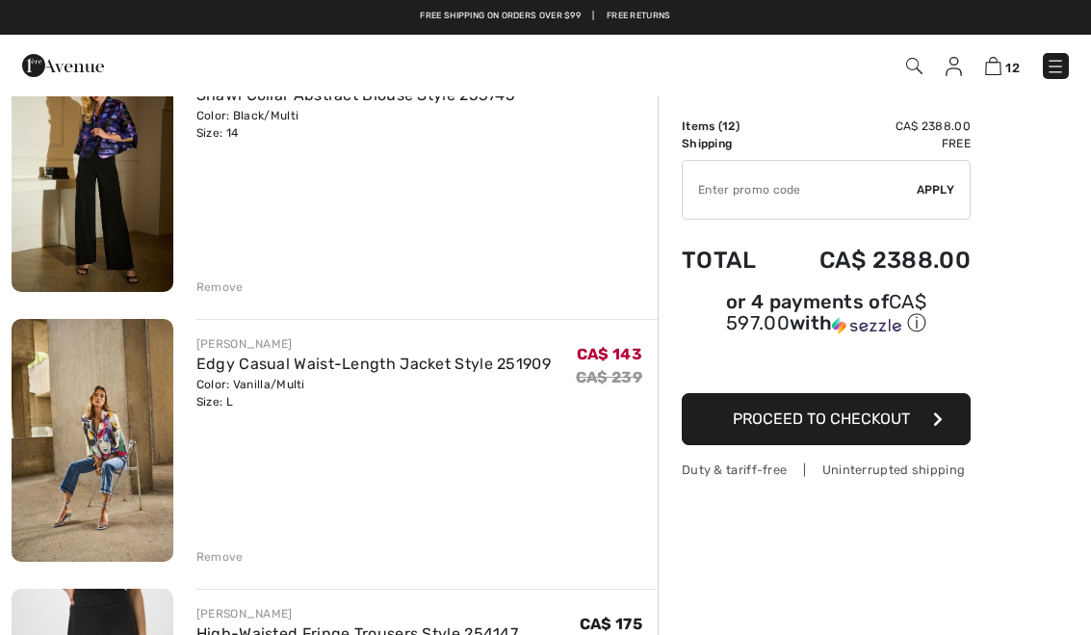
scroll to position [2354, 0]
click at [421, 348] on div "[PERSON_NAME]" at bounding box center [373, 344] width 354 height 17
click at [159, 434] on img at bounding box center [93, 441] width 162 height 243
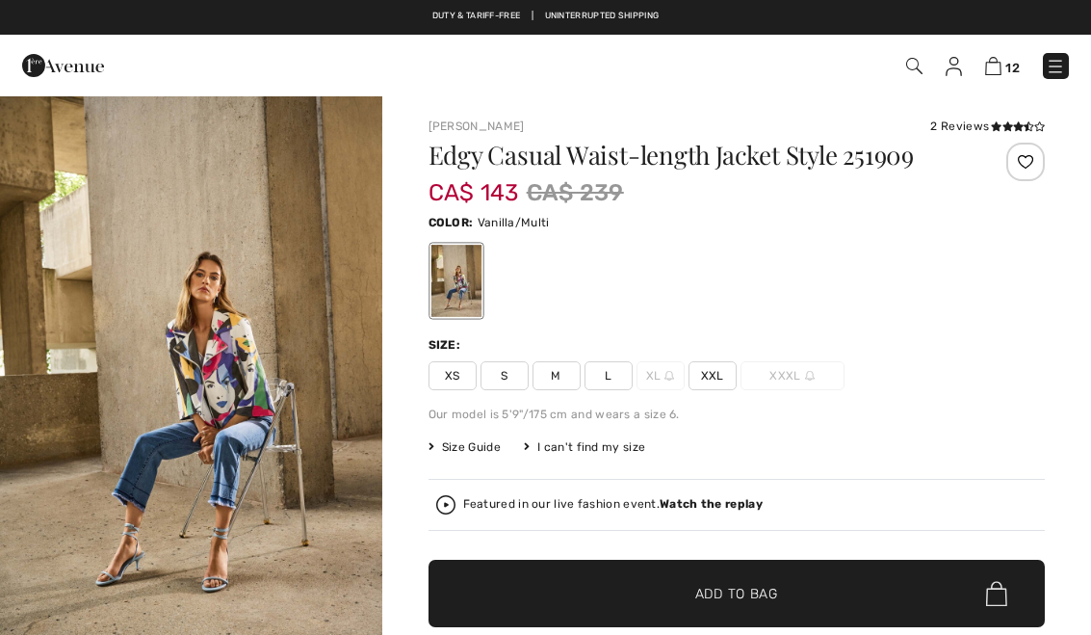
checkbox input "true"
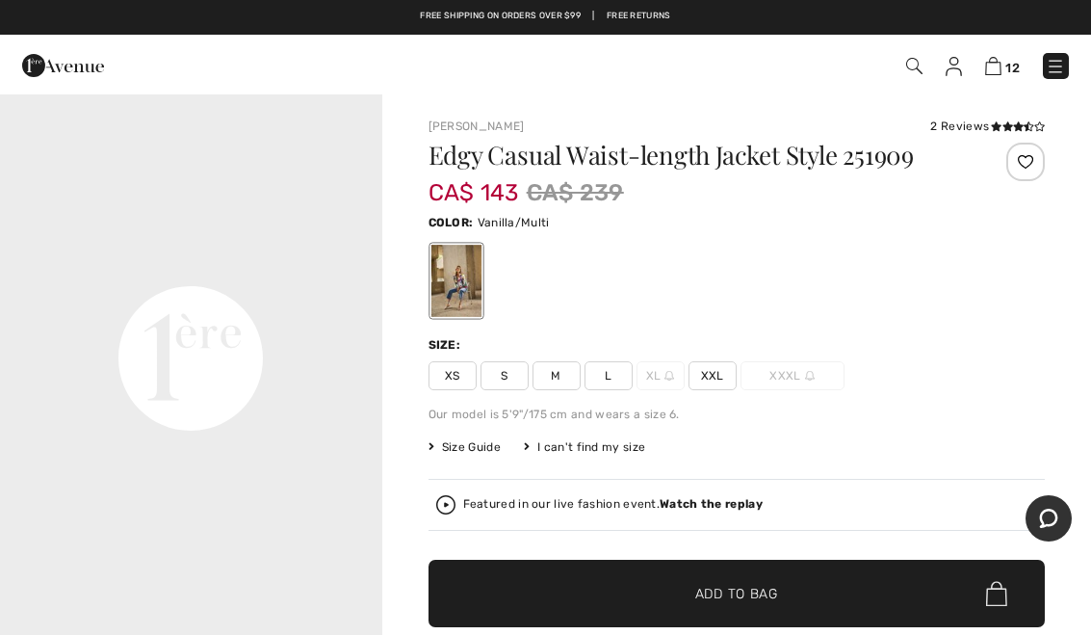
scroll to position [1167, 0]
click at [295, 264] on video "Your browser does not support the video tag." at bounding box center [191, 168] width 382 height 191
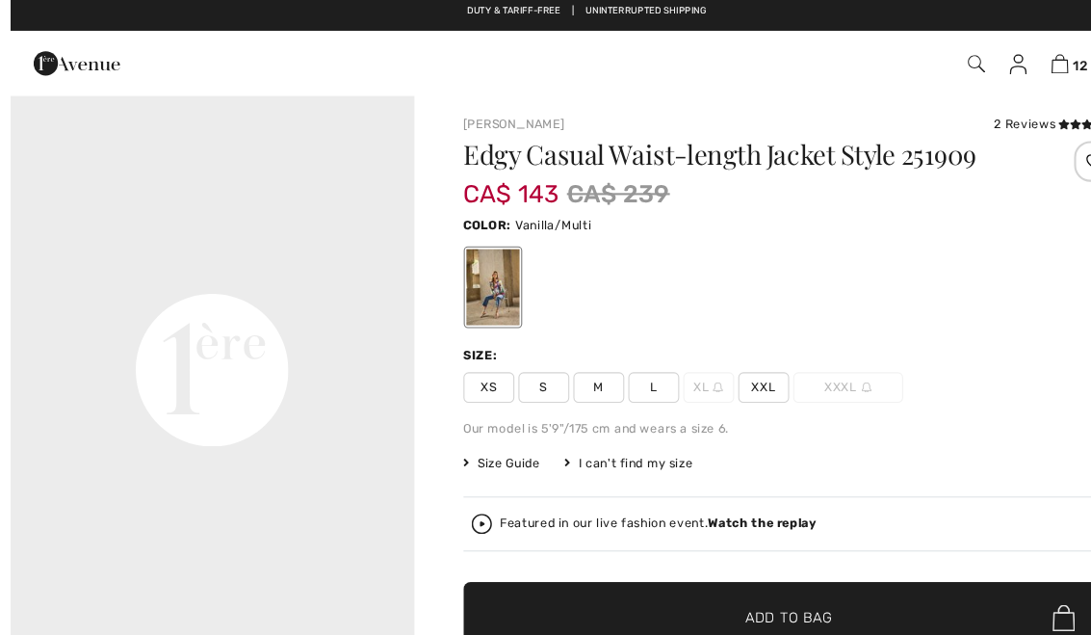
scroll to position [0, 0]
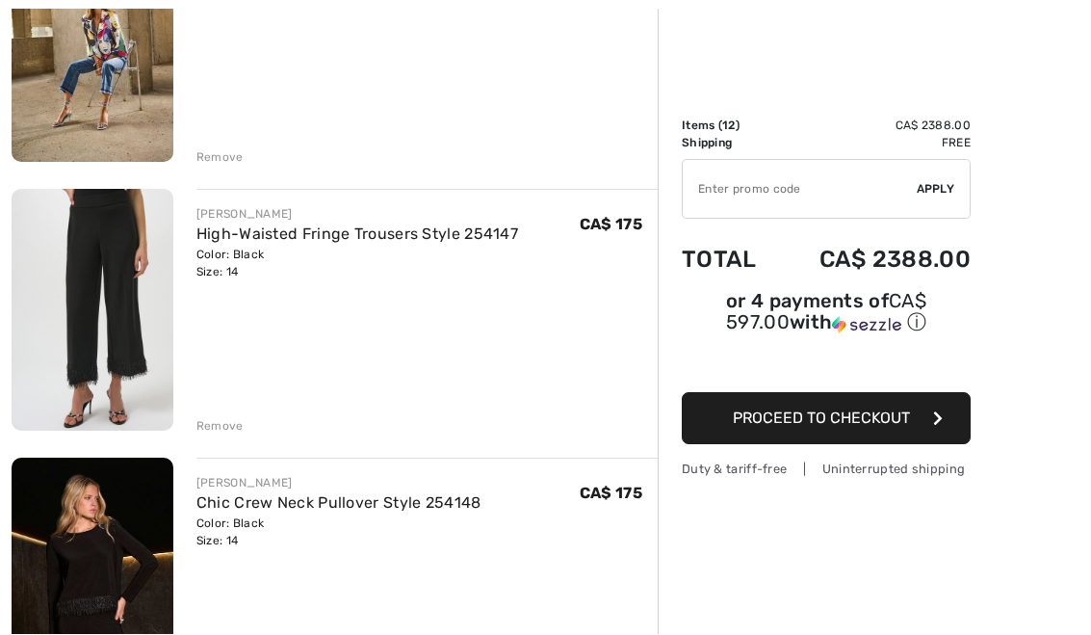
scroll to position [2755, 0]
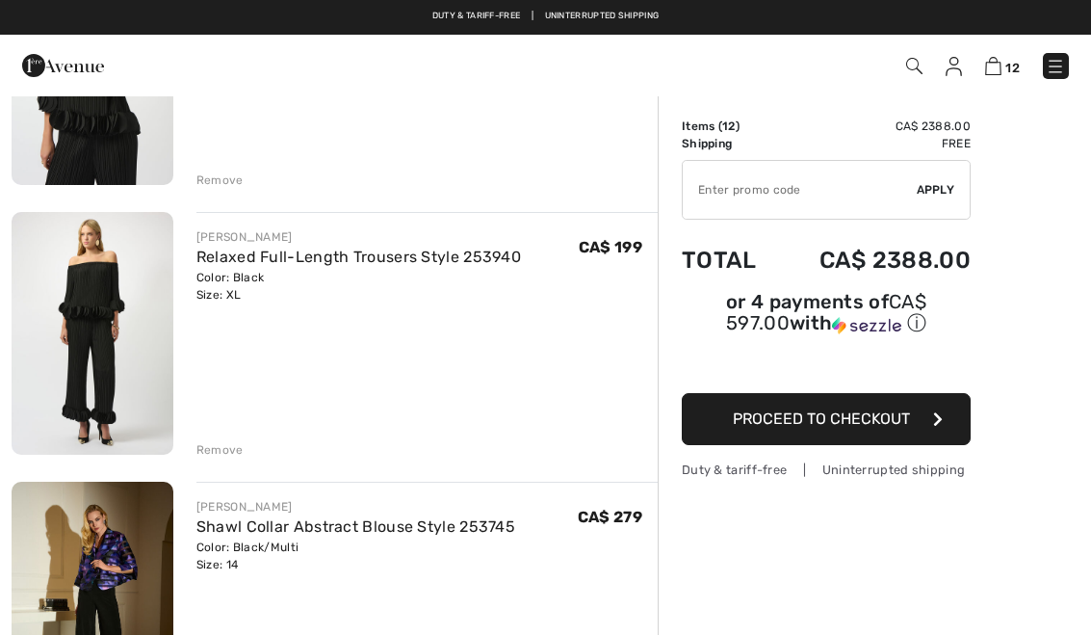
scroll to position [1900, 0]
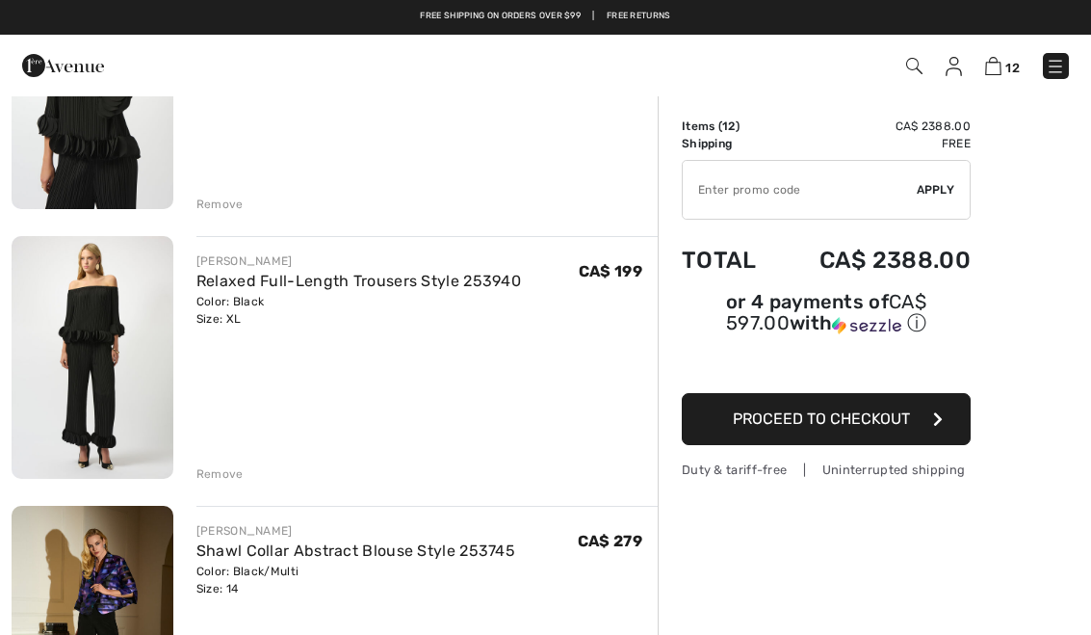
click at [409, 286] on link "Relaxed Full-Length Trousers Style 253940" at bounding box center [358, 281] width 325 height 18
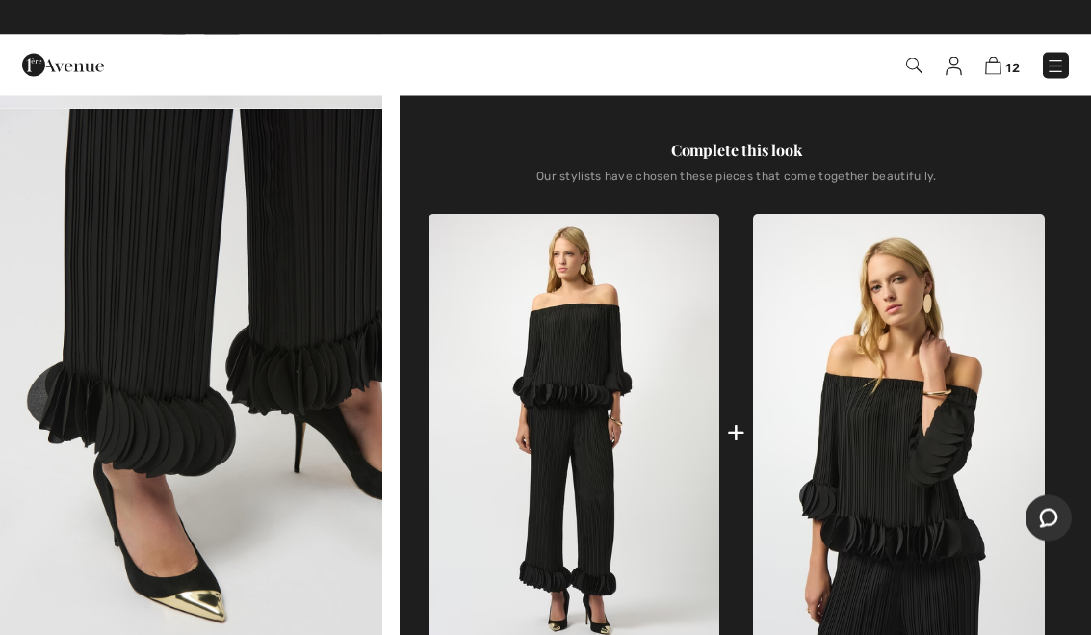
scroll to position [558, 0]
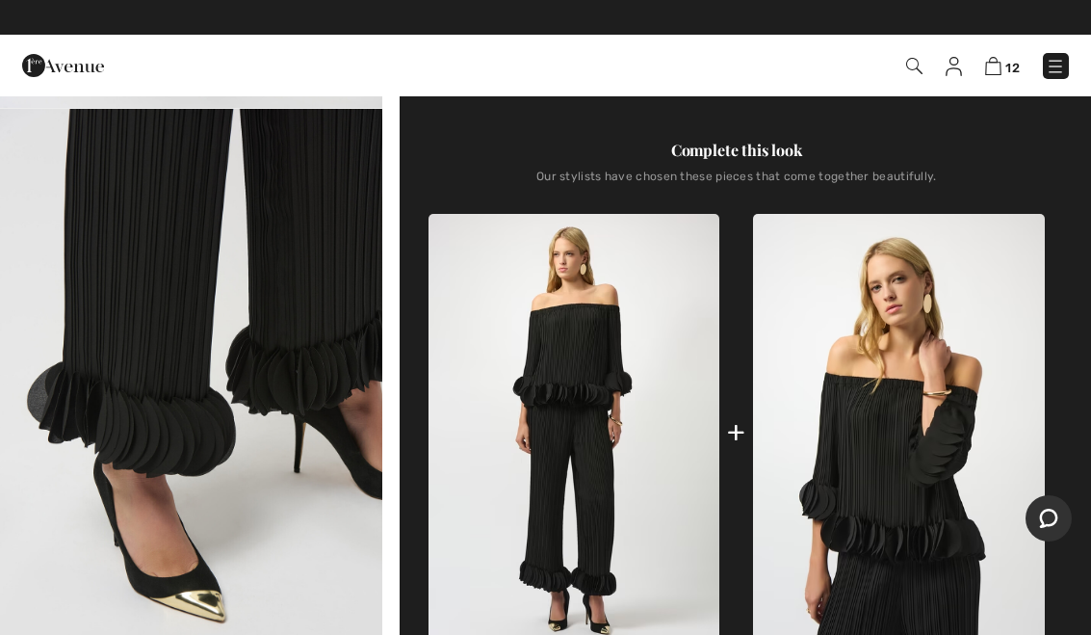
click at [953, 474] on img at bounding box center [899, 432] width 292 height 436
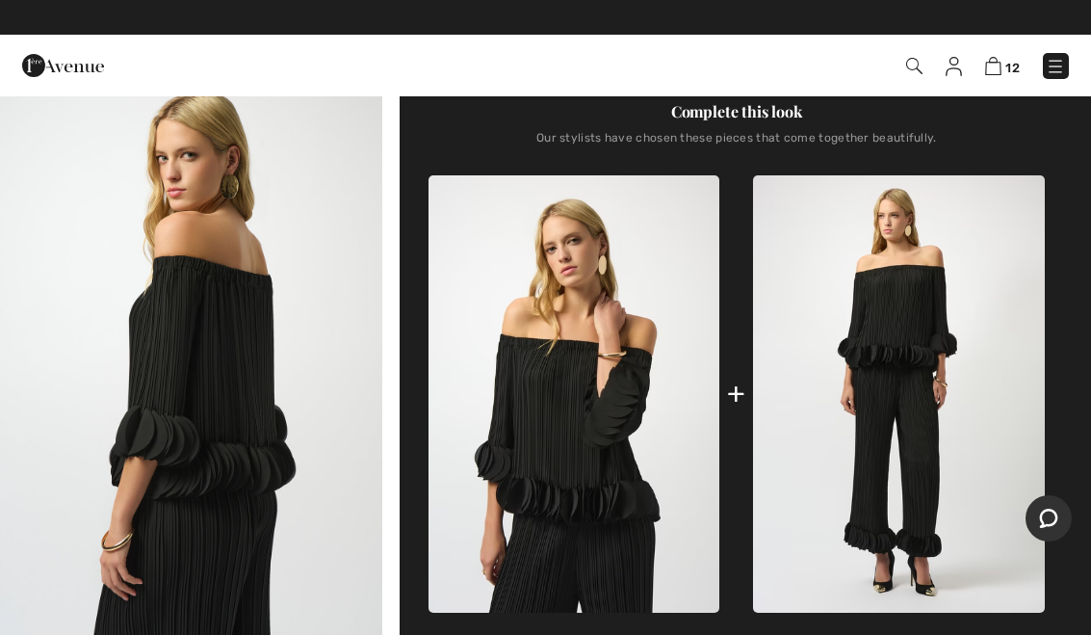
scroll to position [596, 0]
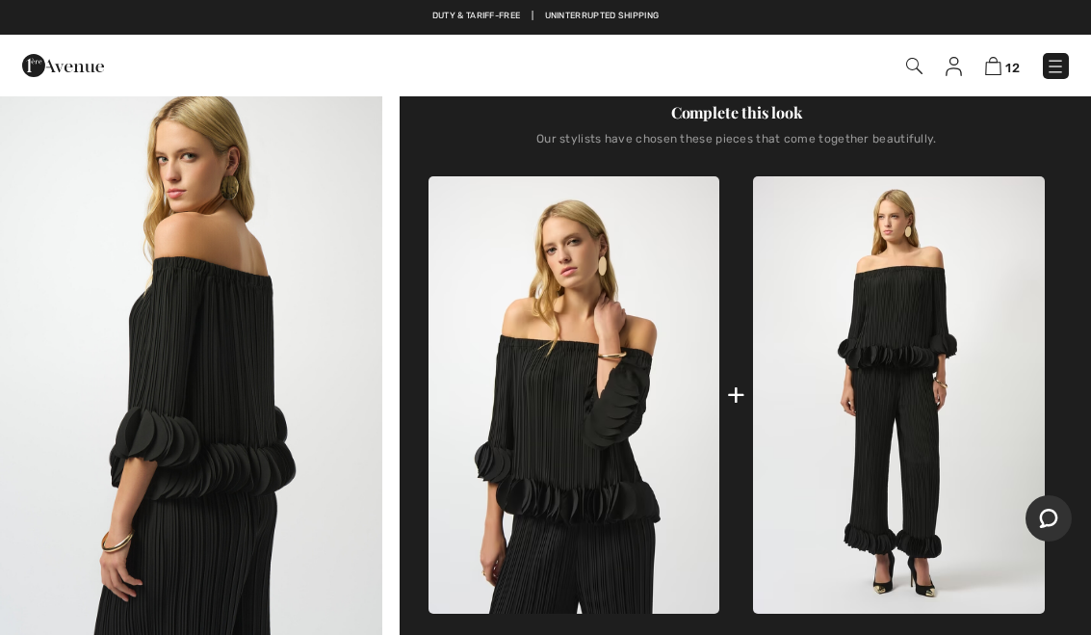
click at [994, 71] on img at bounding box center [993, 66] width 16 height 18
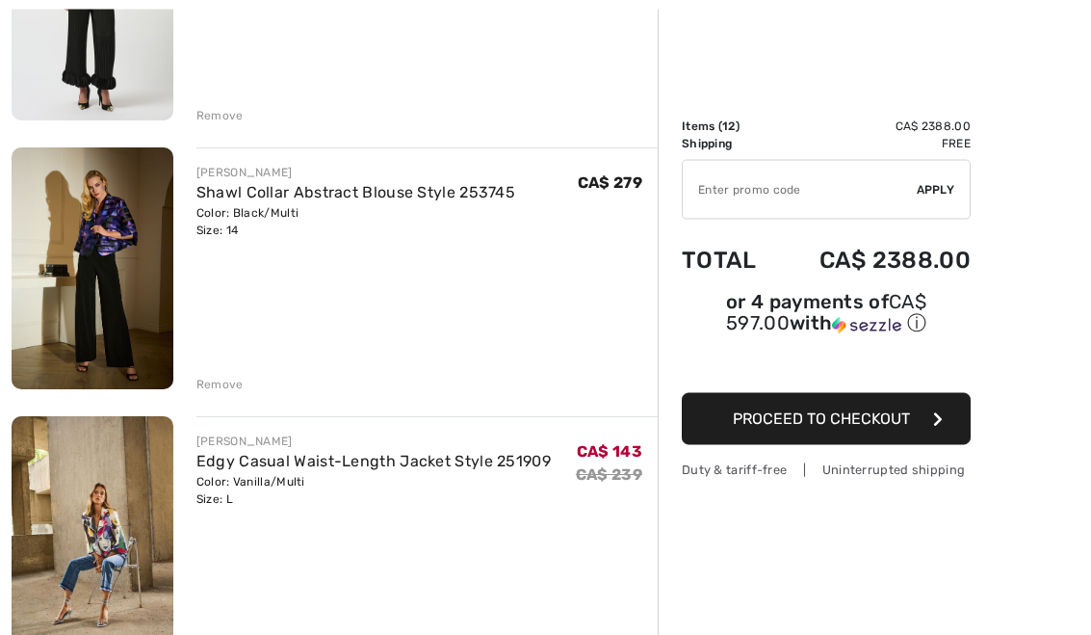
scroll to position [2279, 0]
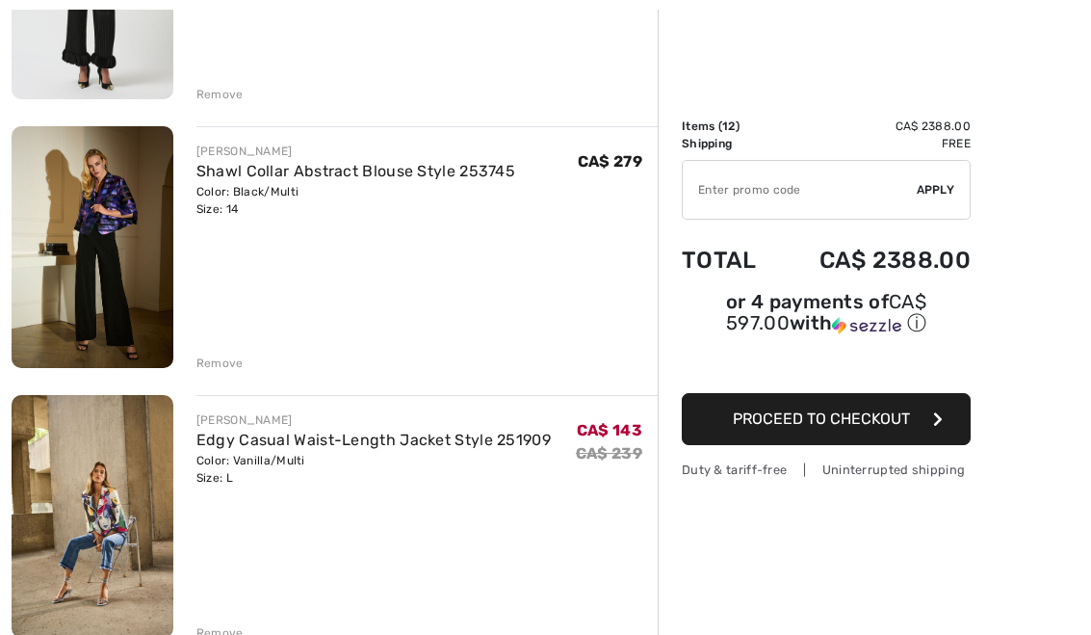
click at [232, 370] on div "Remove" at bounding box center [219, 362] width 47 height 17
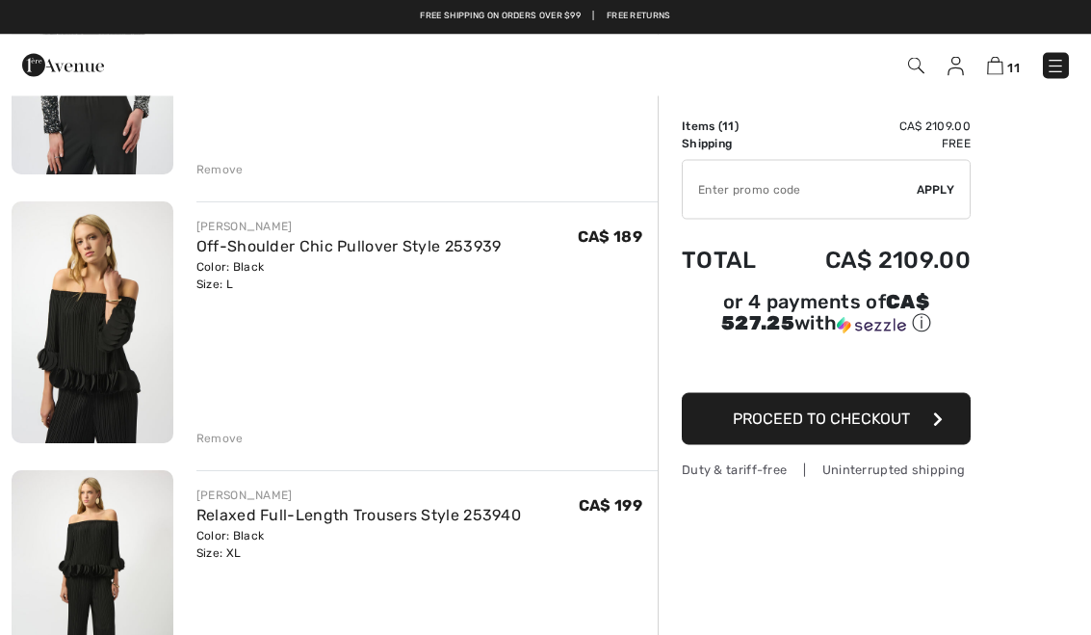
scroll to position [1666, 0]
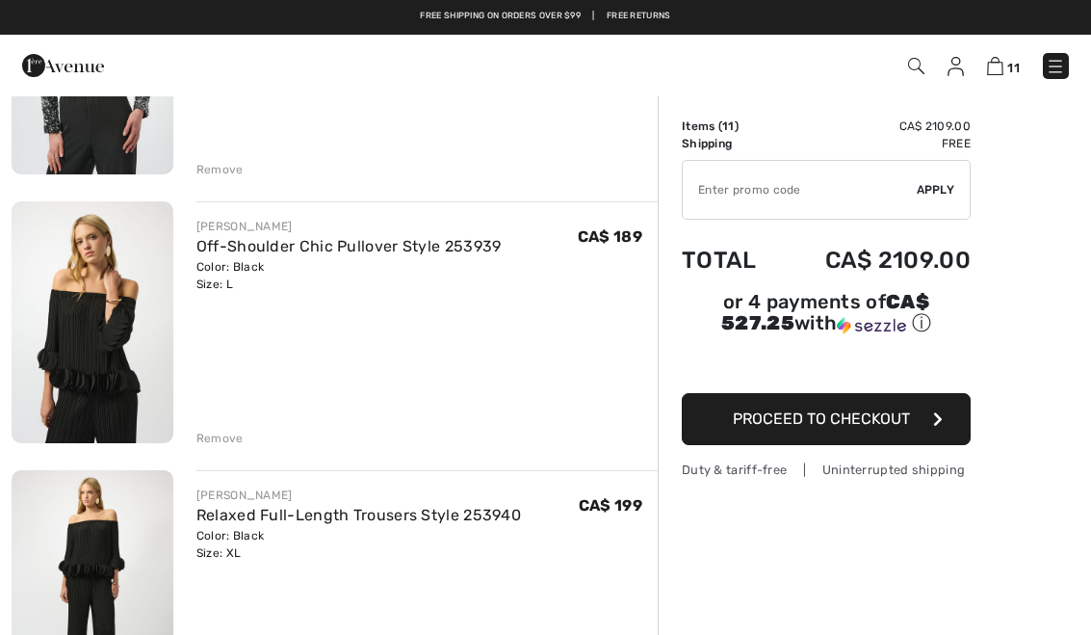
click at [231, 434] on div "Remove" at bounding box center [219, 437] width 47 height 17
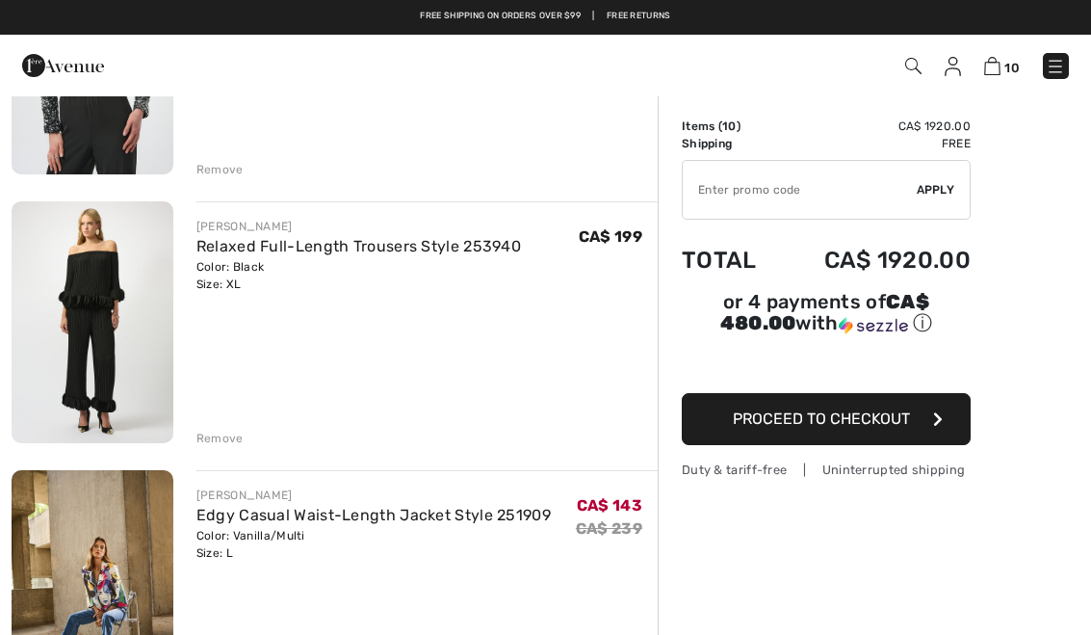
click at [239, 435] on div "Remove" at bounding box center [219, 437] width 47 height 17
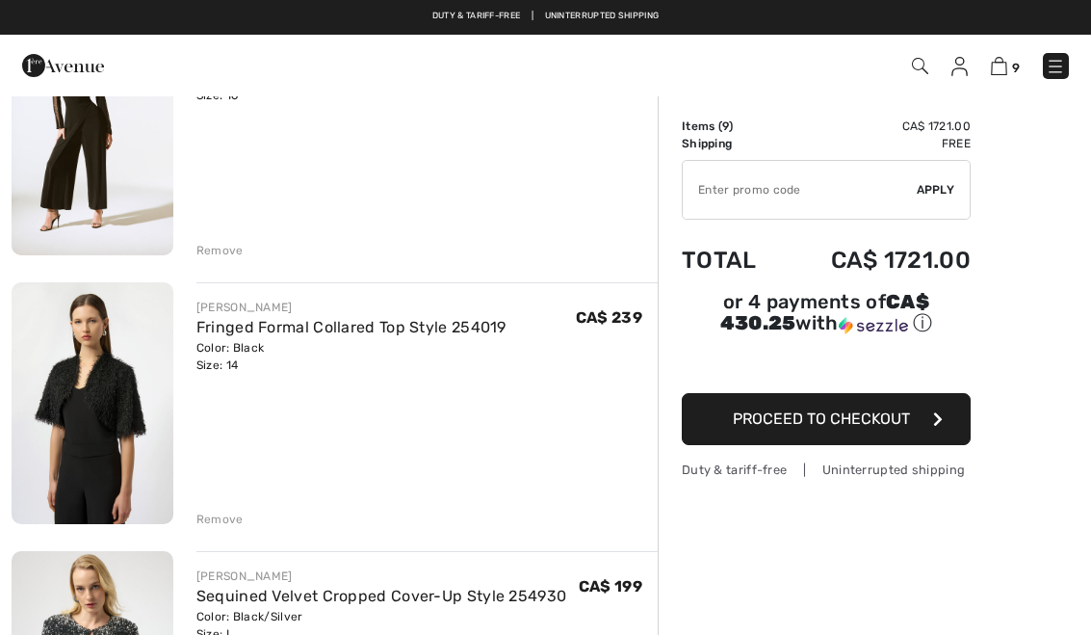
scroll to position [1045, 0]
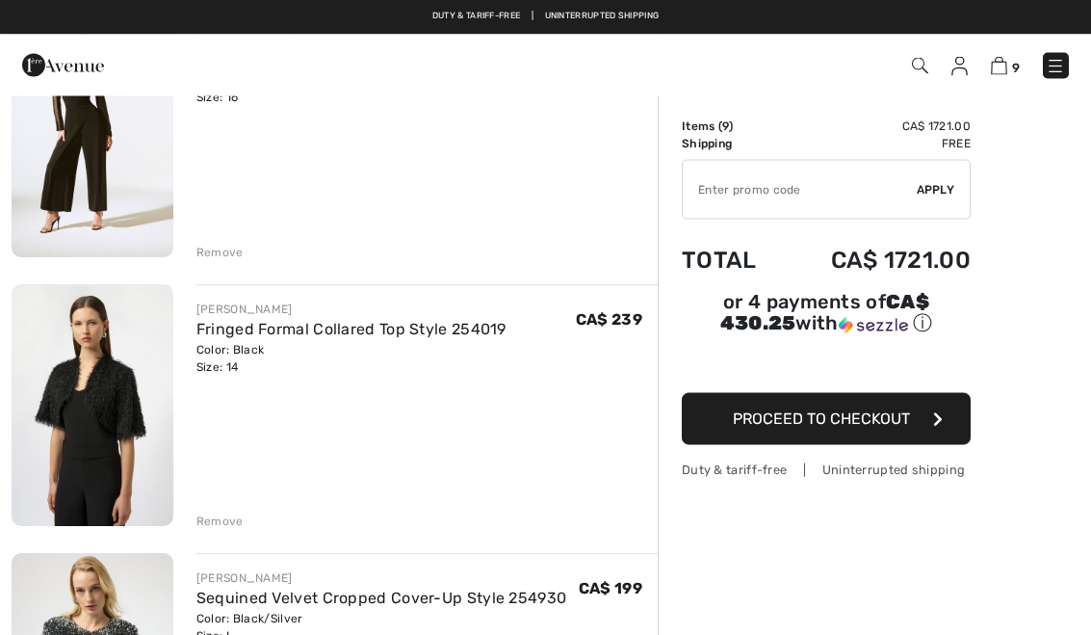
click at [237, 513] on div "Remove" at bounding box center [219, 521] width 47 height 17
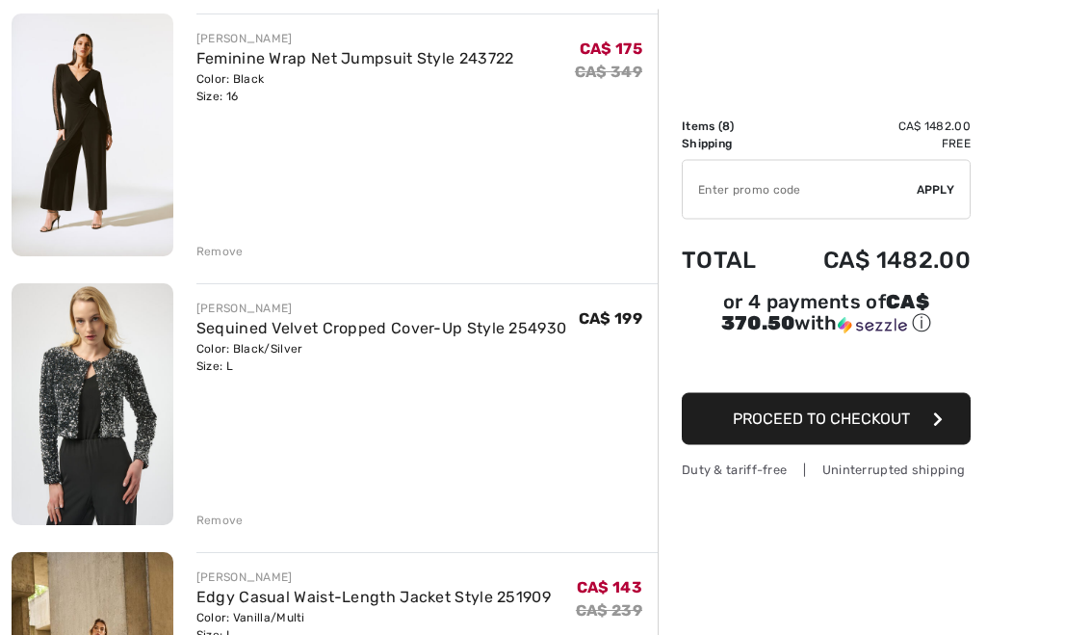
scroll to position [1047, 0]
click at [372, 332] on link "Sequined Velvet Cropped Cover-Up Style 254930" at bounding box center [381, 328] width 371 height 18
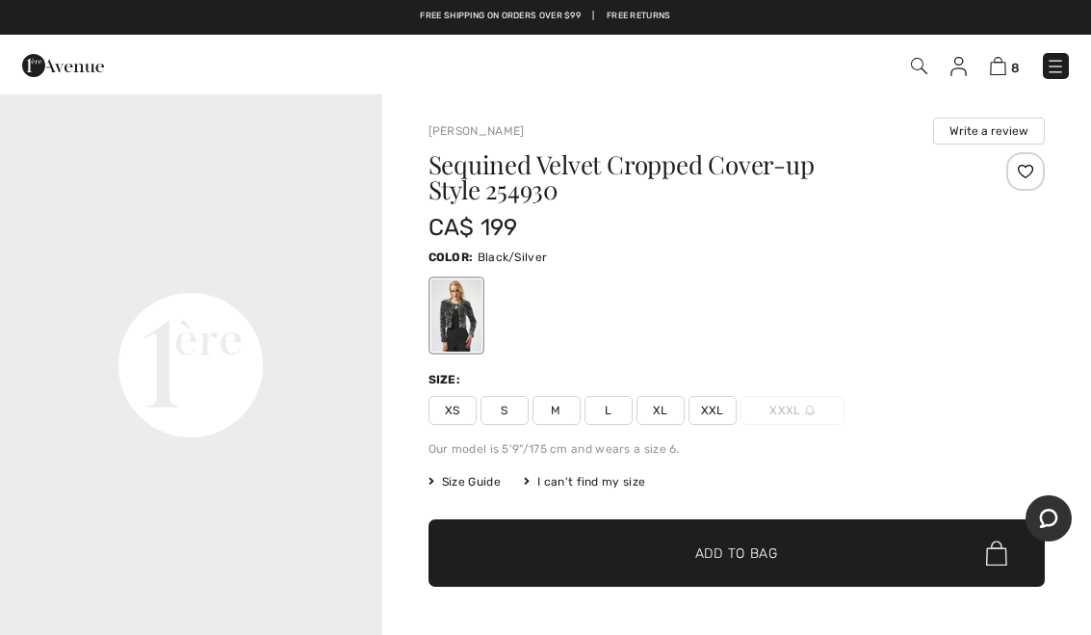
scroll to position [1162, 0]
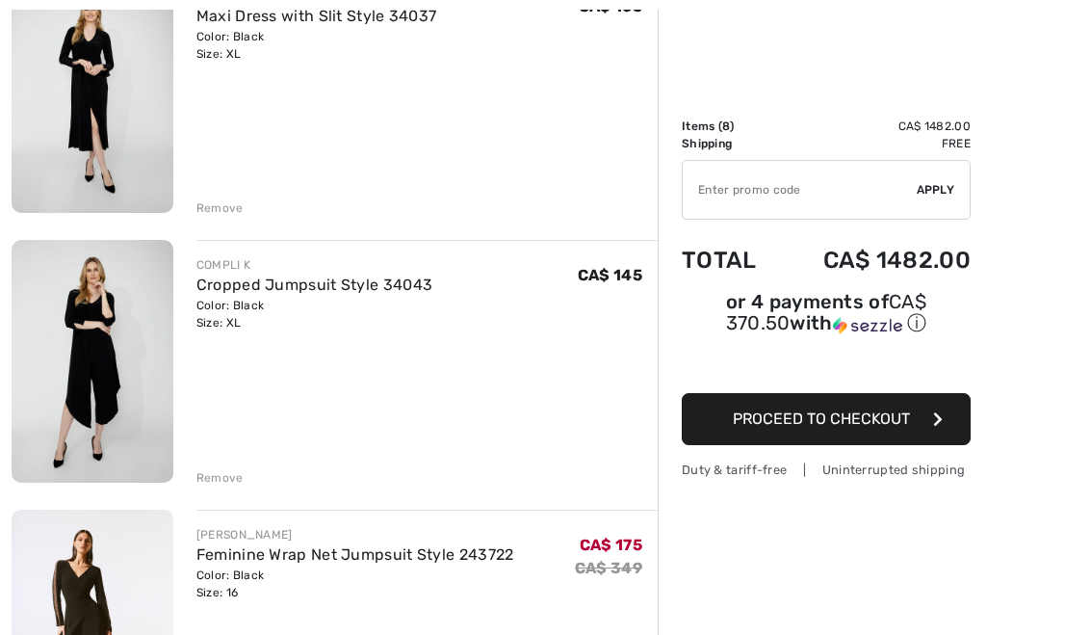
scroll to position [552, 0]
click at [231, 482] on div "Remove" at bounding box center [219, 476] width 47 height 17
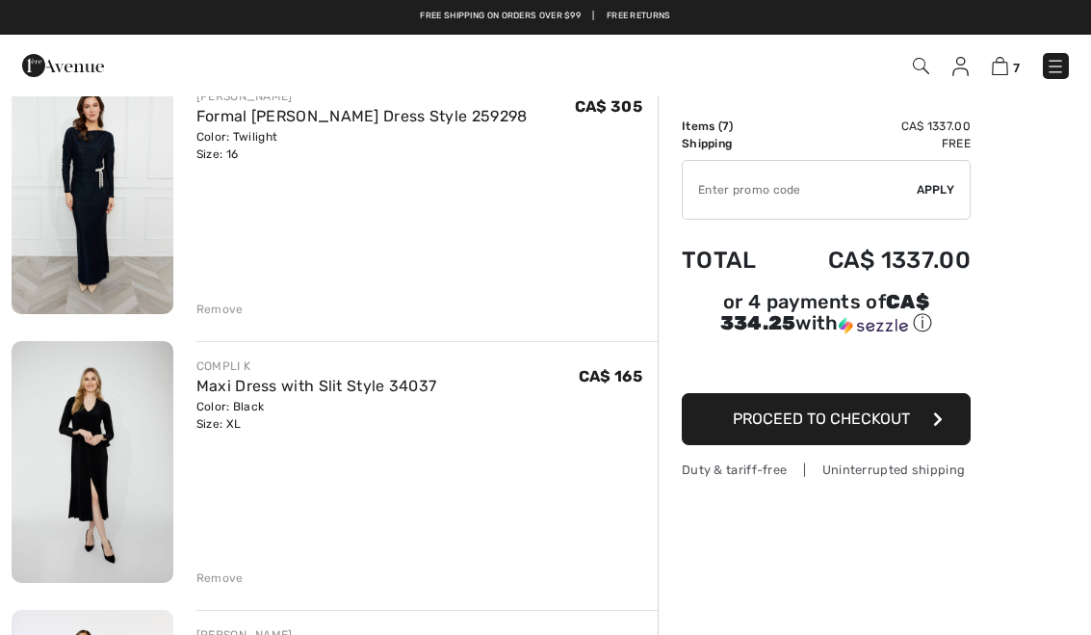
scroll to position [180, 0]
click at [234, 314] on div "Remove" at bounding box center [219, 309] width 47 height 17
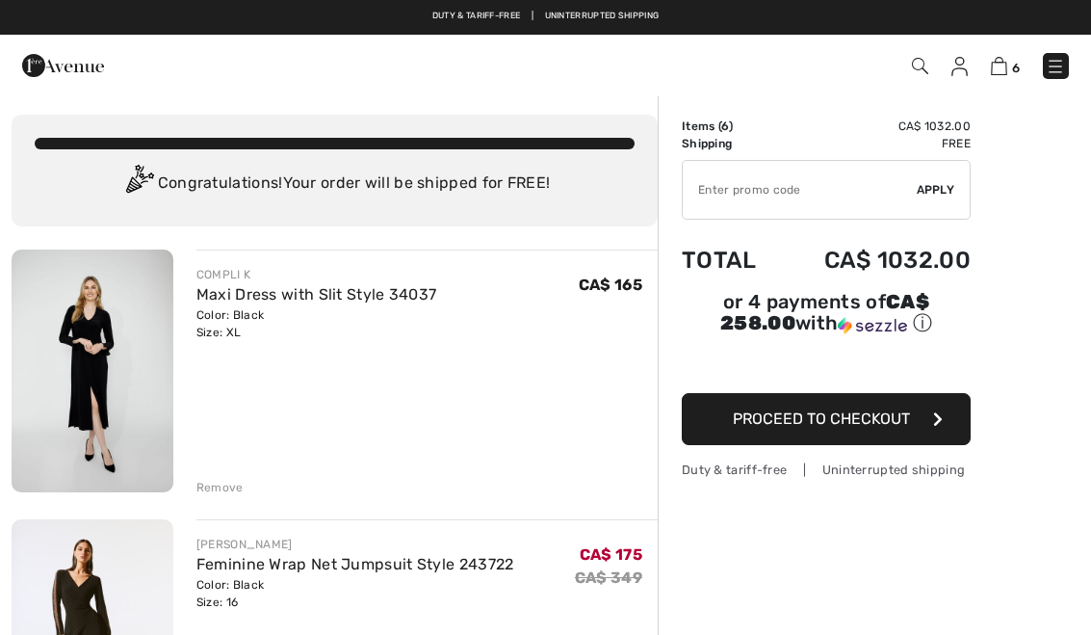
scroll to position [0, 0]
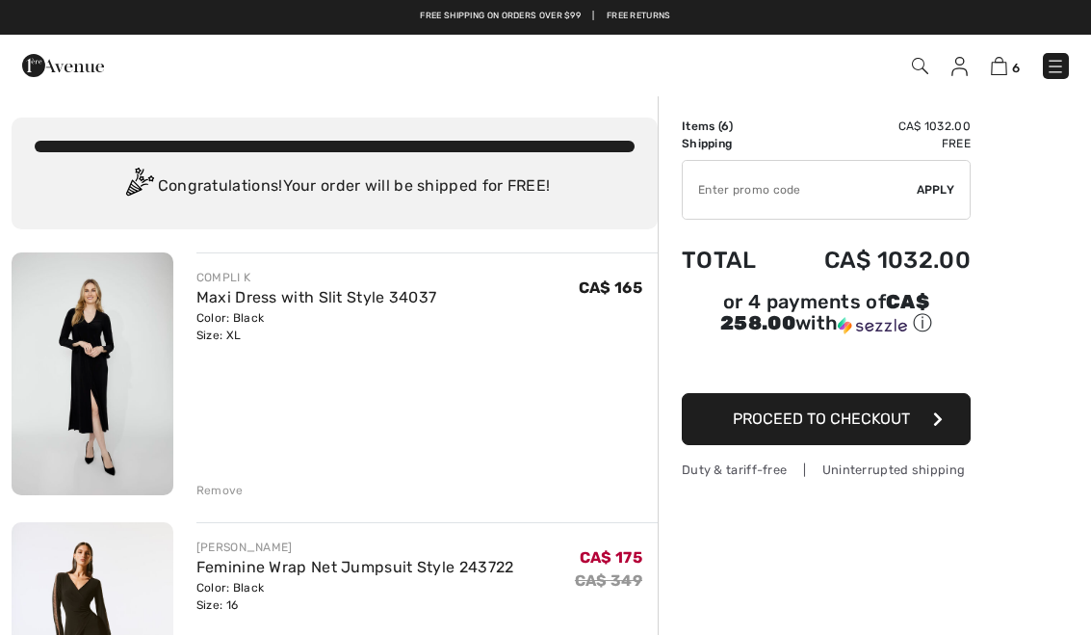
click at [308, 302] on link "Maxi Dress with Slit Style 34037" at bounding box center [316, 297] width 241 height 18
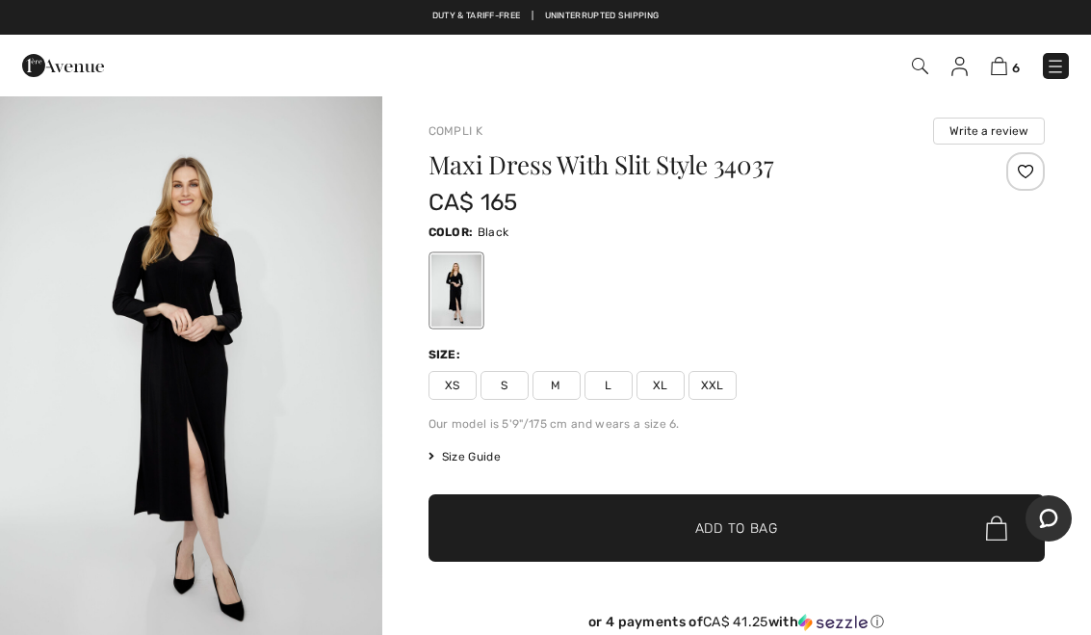
click at [247, 397] on img "1 / 4" at bounding box center [191, 380] width 382 height 573
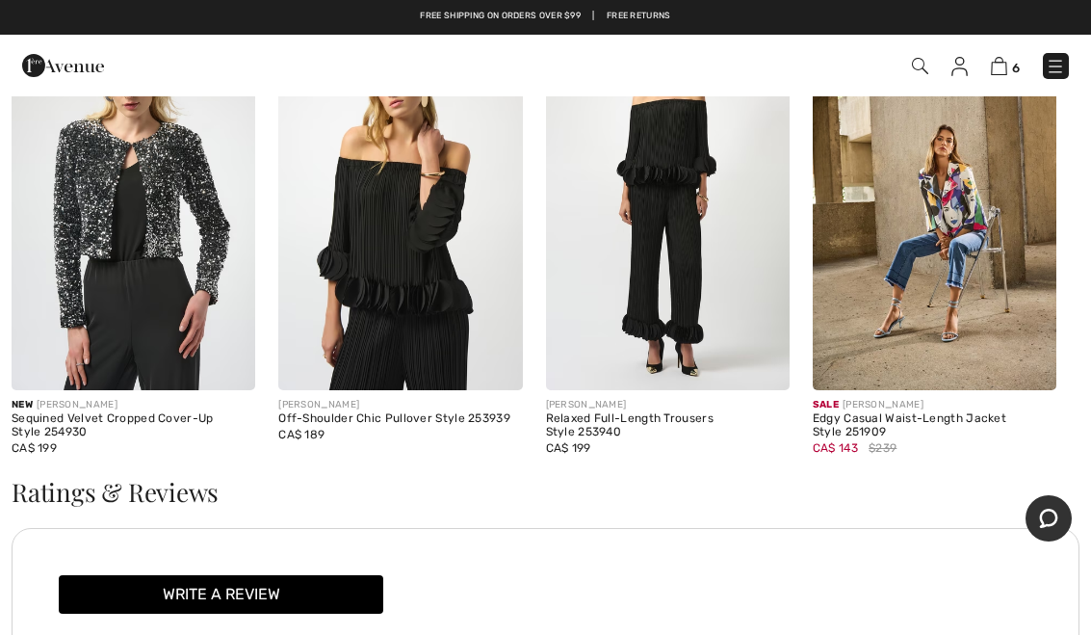
scroll to position [2152, 0]
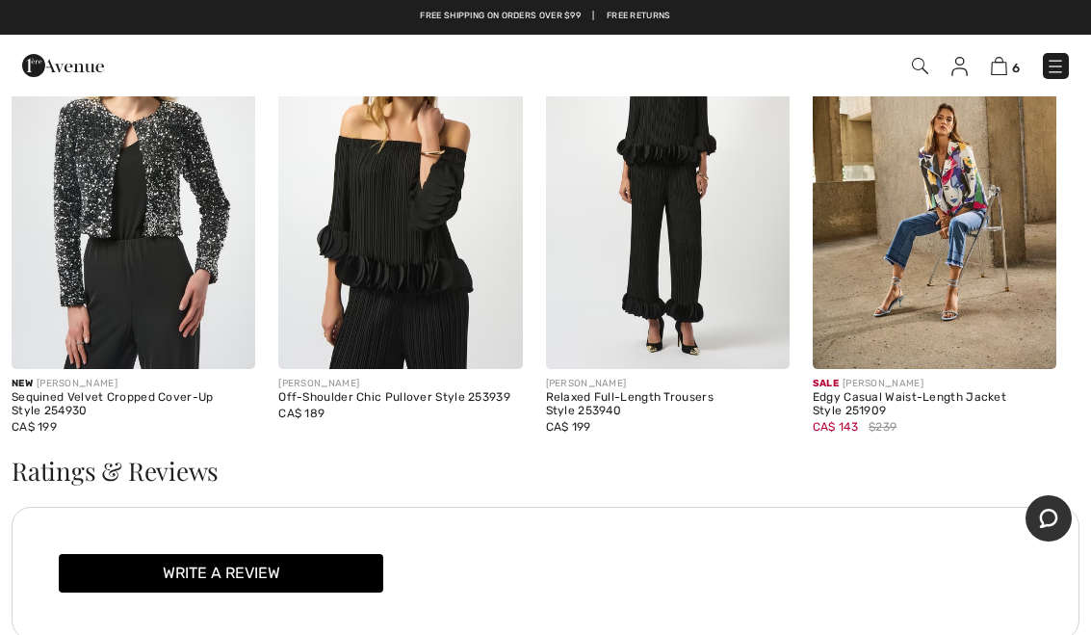
click at [1032, 468] on h3 "Ratings & Reviews" at bounding box center [546, 470] width 1068 height 25
click at [930, 313] on img at bounding box center [935, 186] width 244 height 366
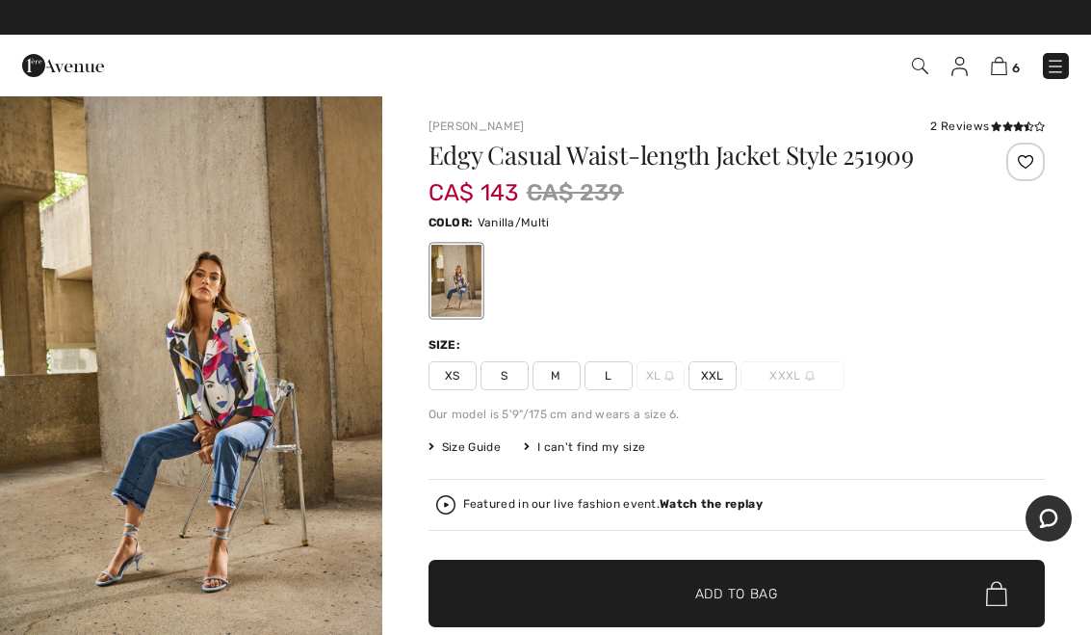
click at [1006, 61] on img at bounding box center [999, 66] width 16 height 18
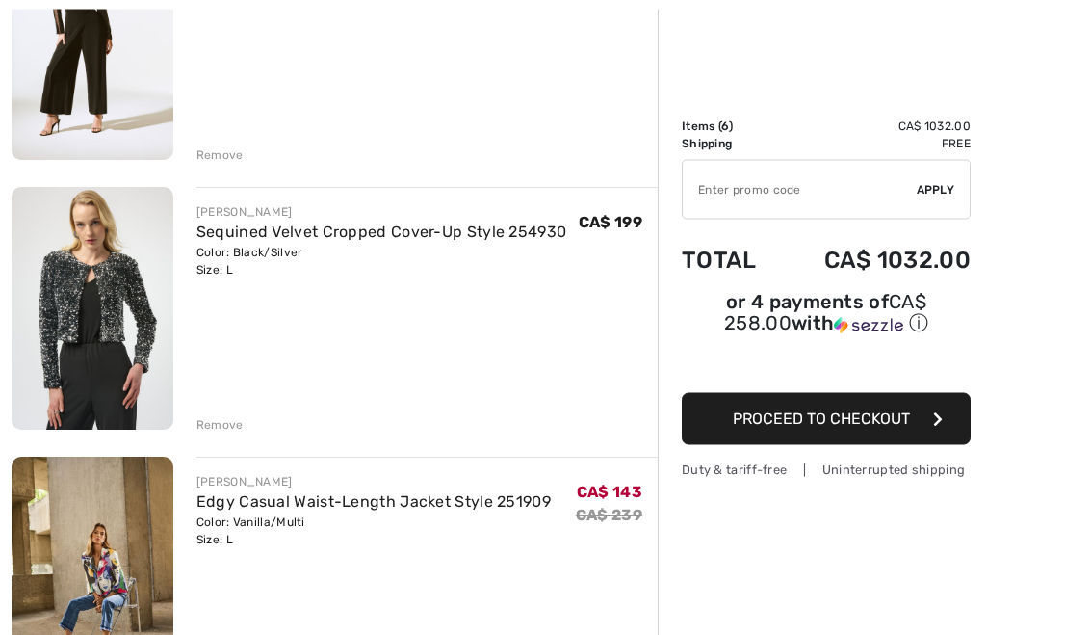
scroll to position [605, 0]
click at [811, 568] on div "Order Summary Details Items ( 6 ) CA$ 1032.00 Promo code CA$ 0.00 Shipping Free…" at bounding box center [874, 620] width 433 height 2260
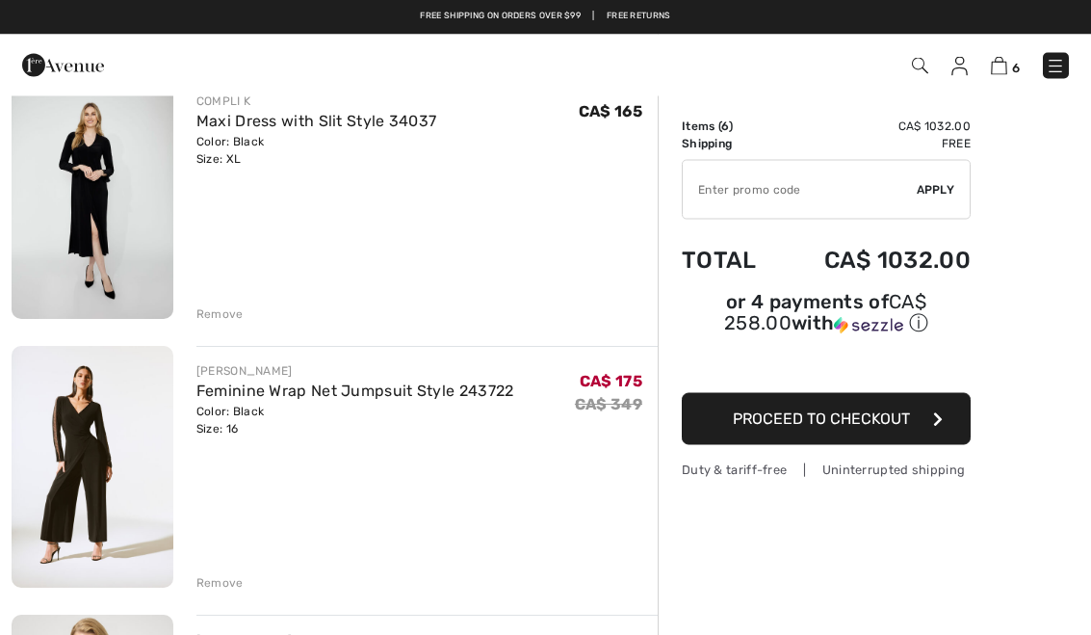
scroll to position [109, 0]
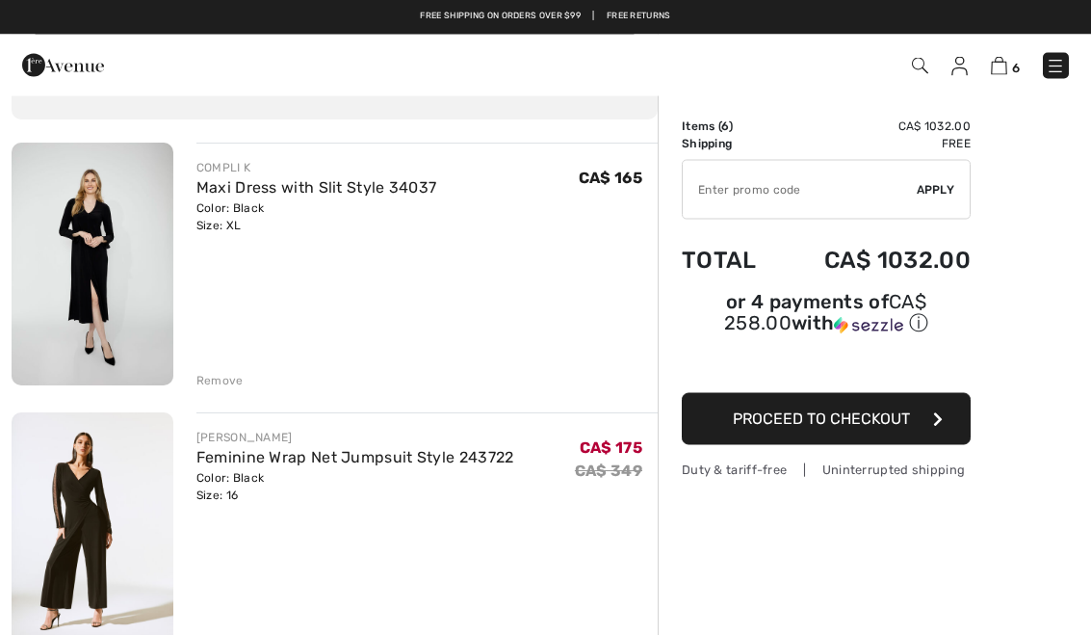
click at [432, 462] on link "Feminine Wrap Net Jumpsuit Style 243722" at bounding box center [355, 458] width 318 height 18
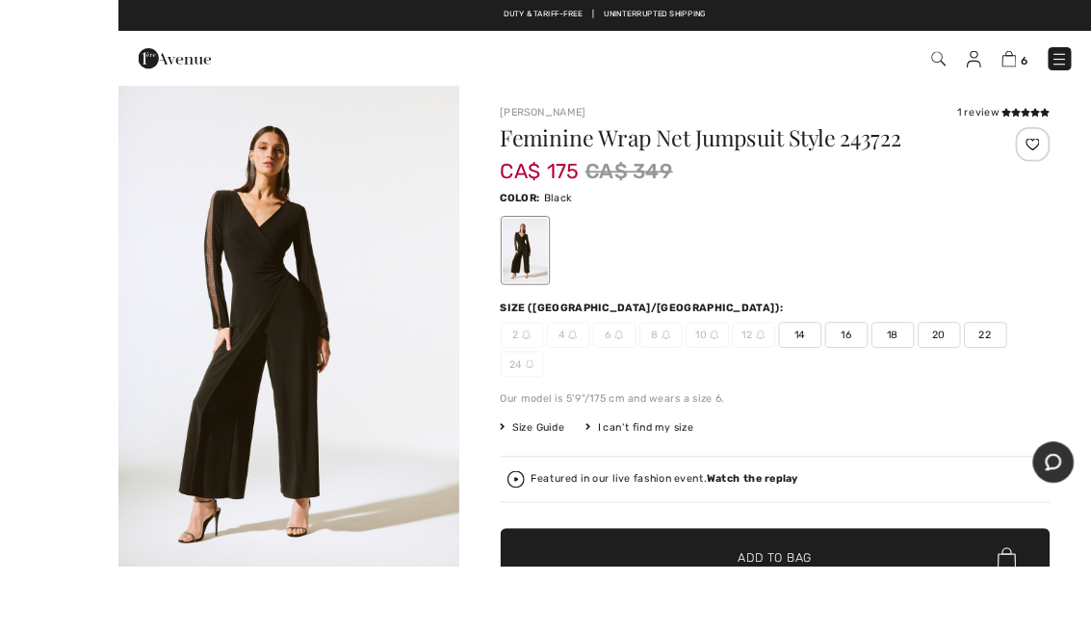
scroll to position [21, 0]
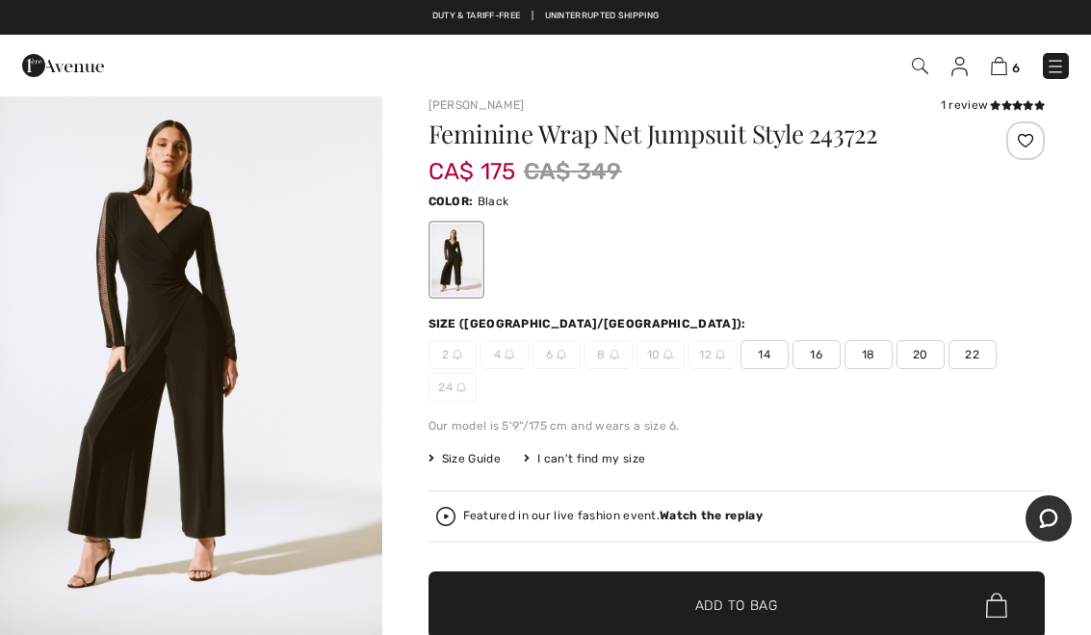
click at [1000, 74] on img at bounding box center [999, 66] width 16 height 18
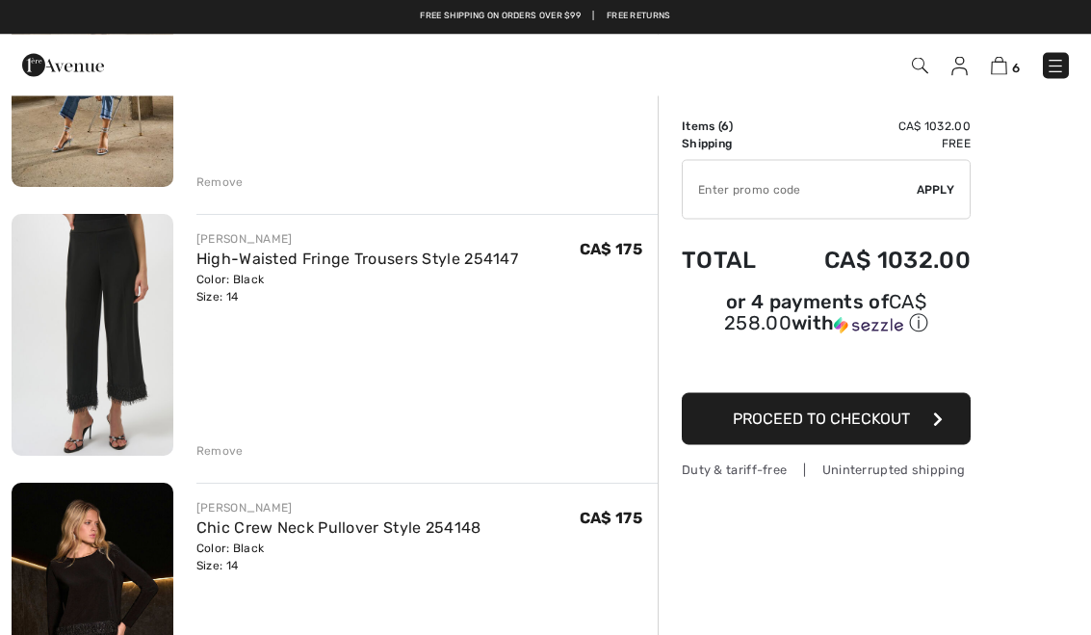
scroll to position [1113, 0]
click at [381, 262] on link "High-Waisted Fringe Trousers Style 254147" at bounding box center [357, 260] width 322 height 18
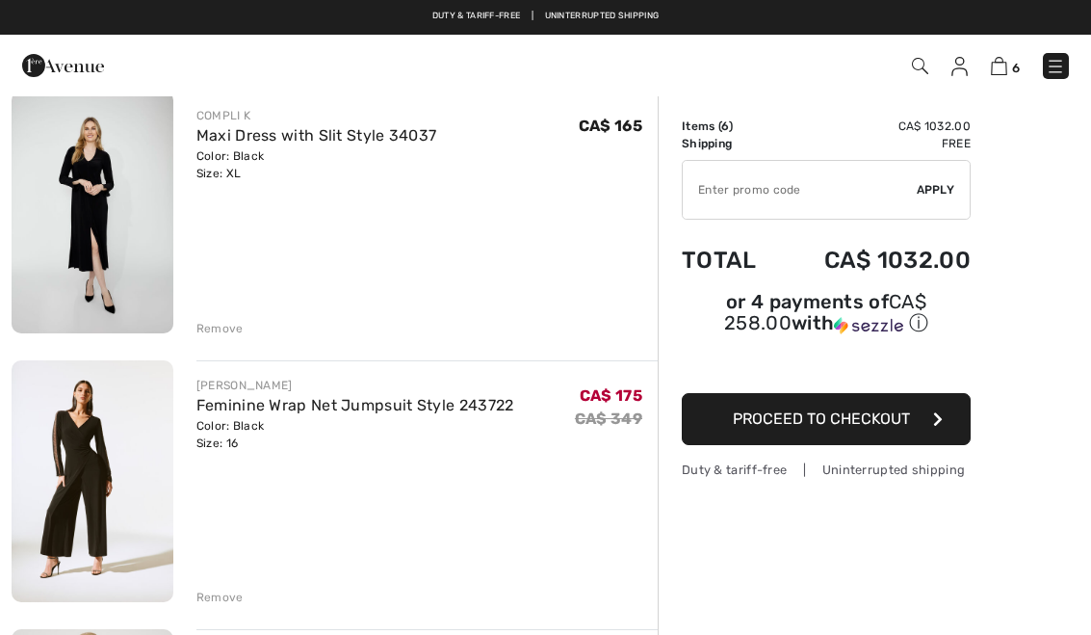
scroll to position [160, 0]
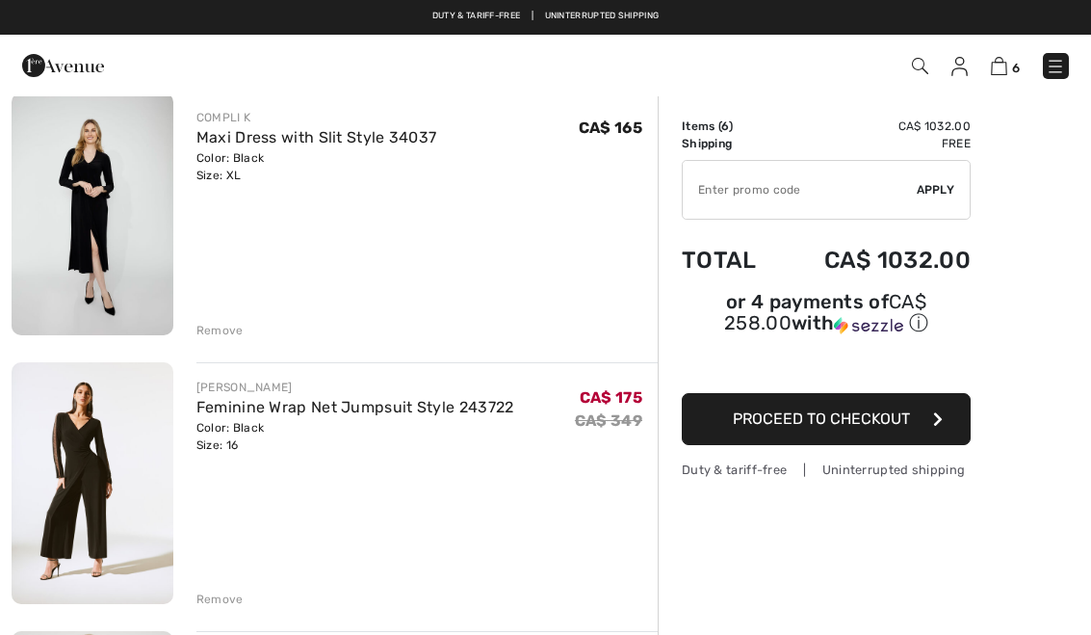
click at [86, 240] on img at bounding box center [93, 213] width 162 height 243
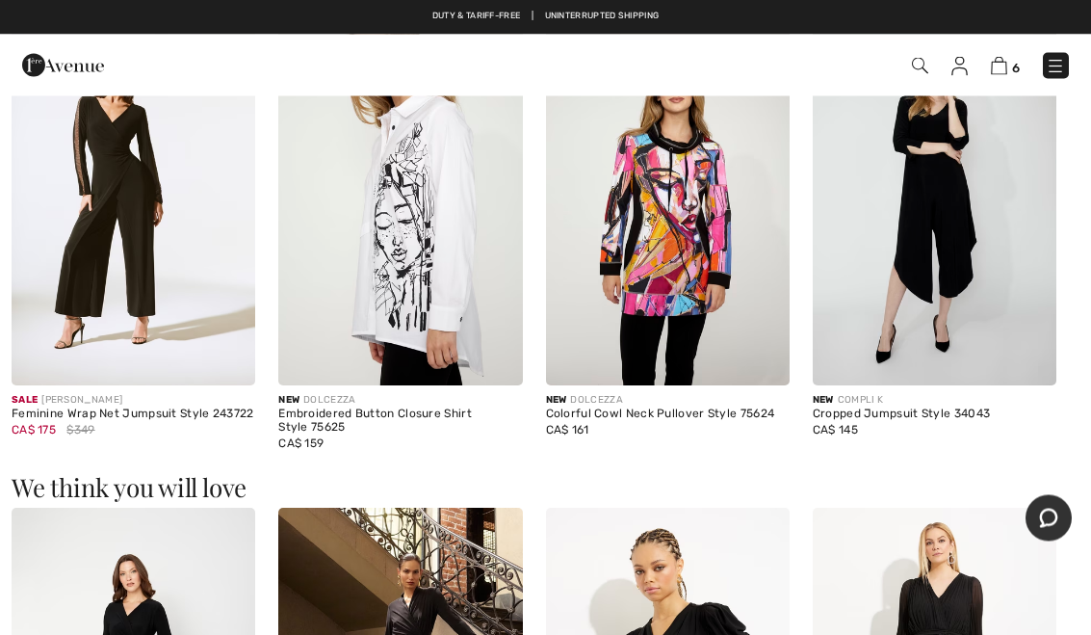
scroll to position [1162, 0]
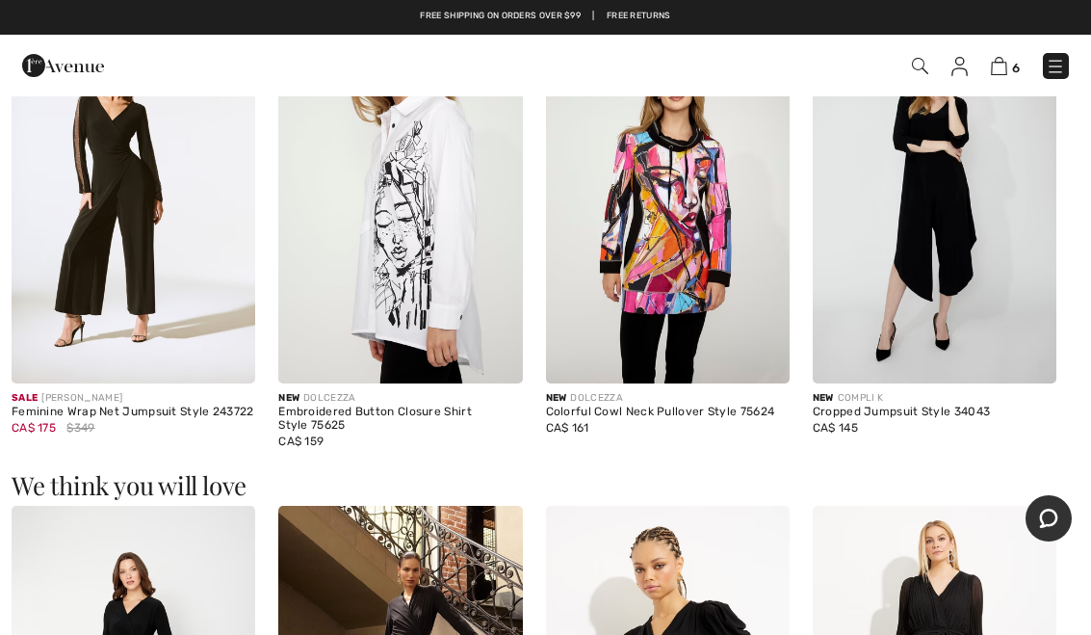
click at [740, 303] on img at bounding box center [668, 201] width 244 height 366
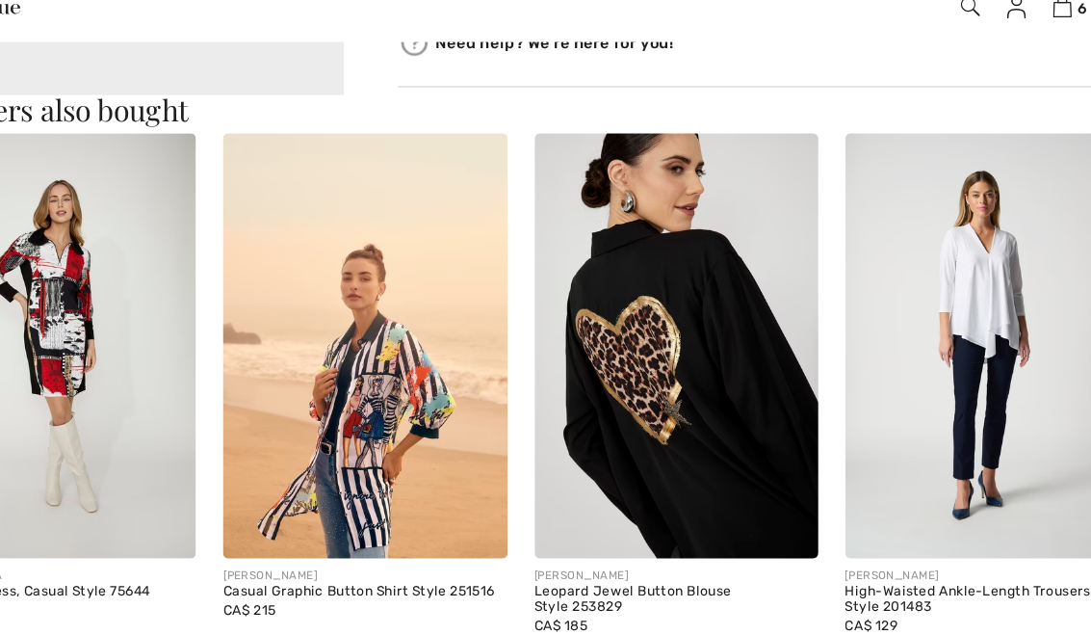
scroll to position [1615, 0]
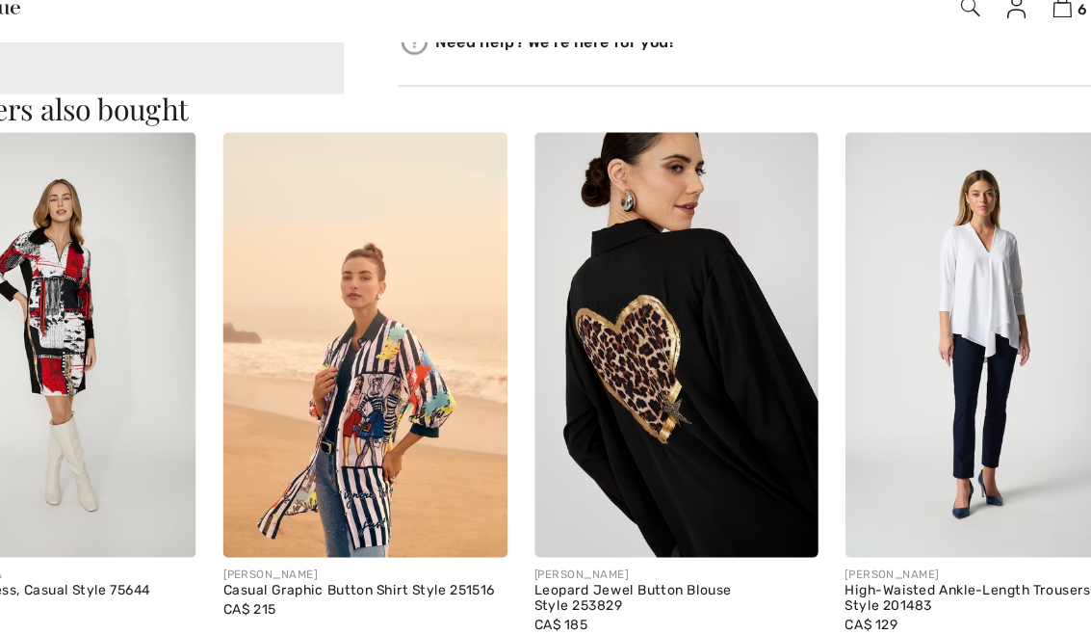
click at [377, 358] on img at bounding box center [400, 356] width 244 height 366
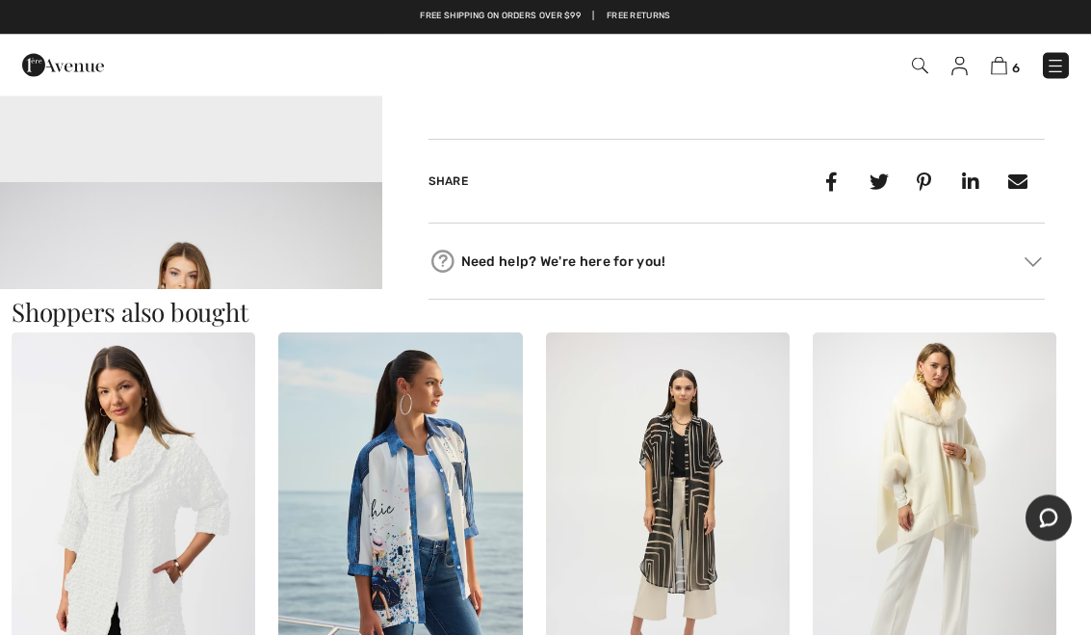
scroll to position [844, 0]
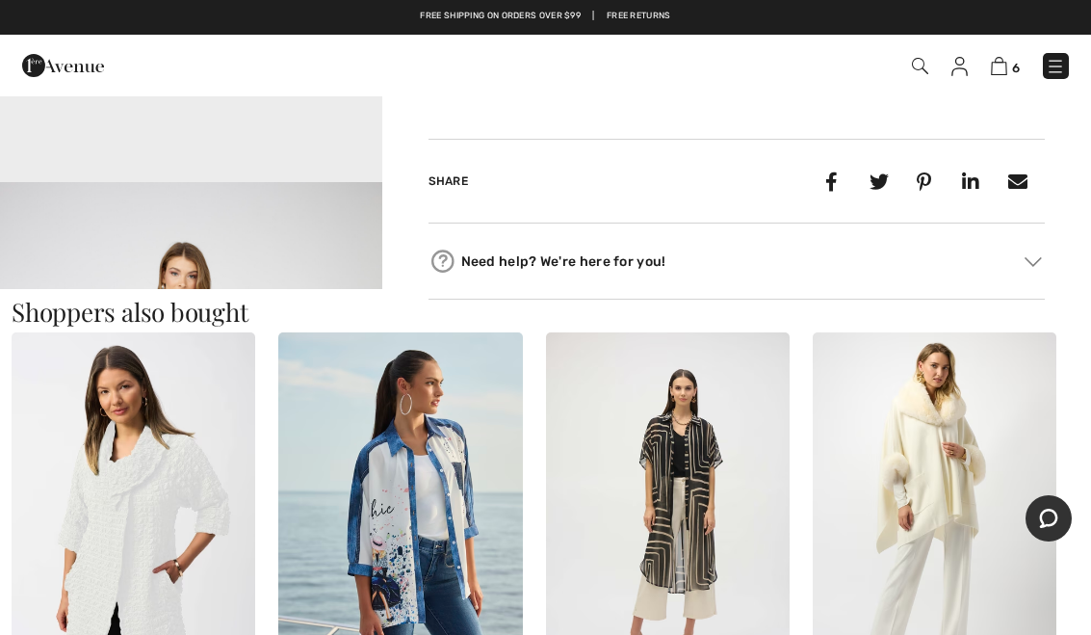
click at [469, 549] on img at bounding box center [400, 515] width 244 height 366
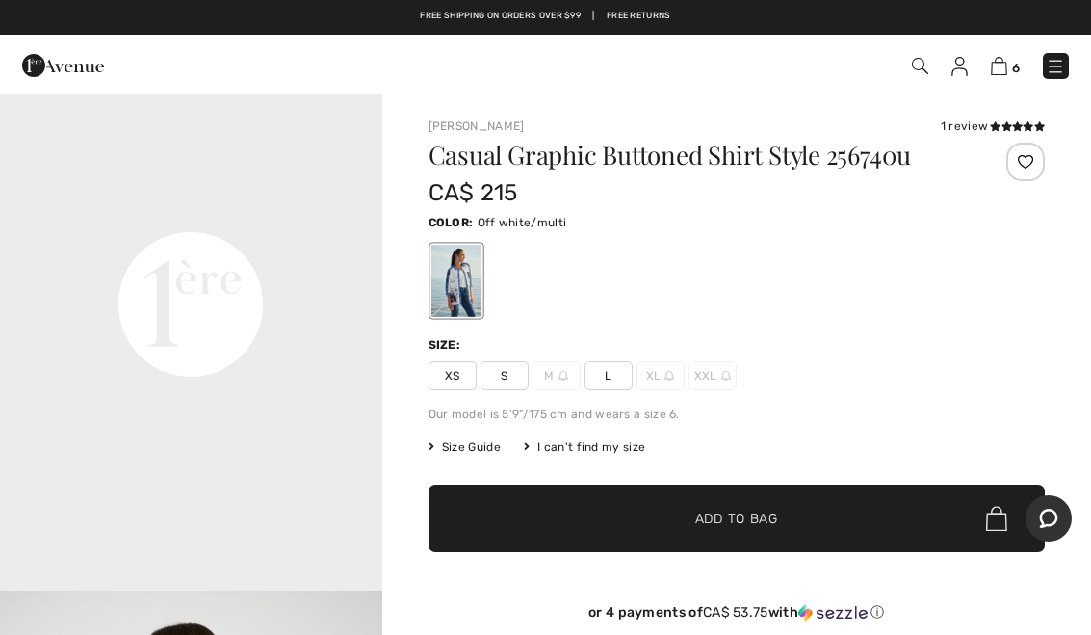
scroll to position [1222, 0]
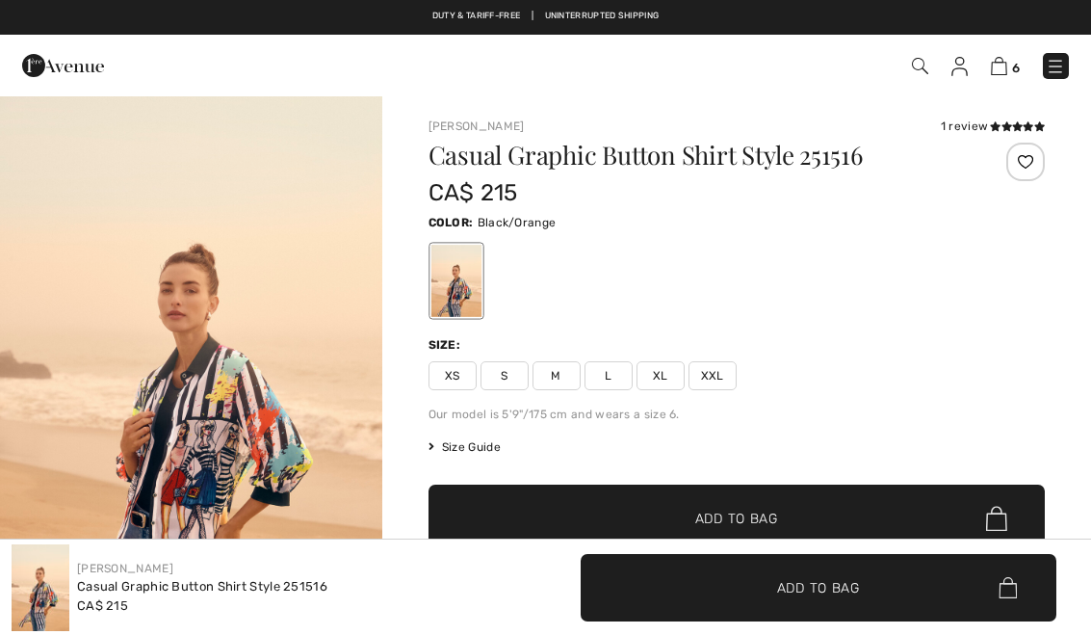
checkbox input "true"
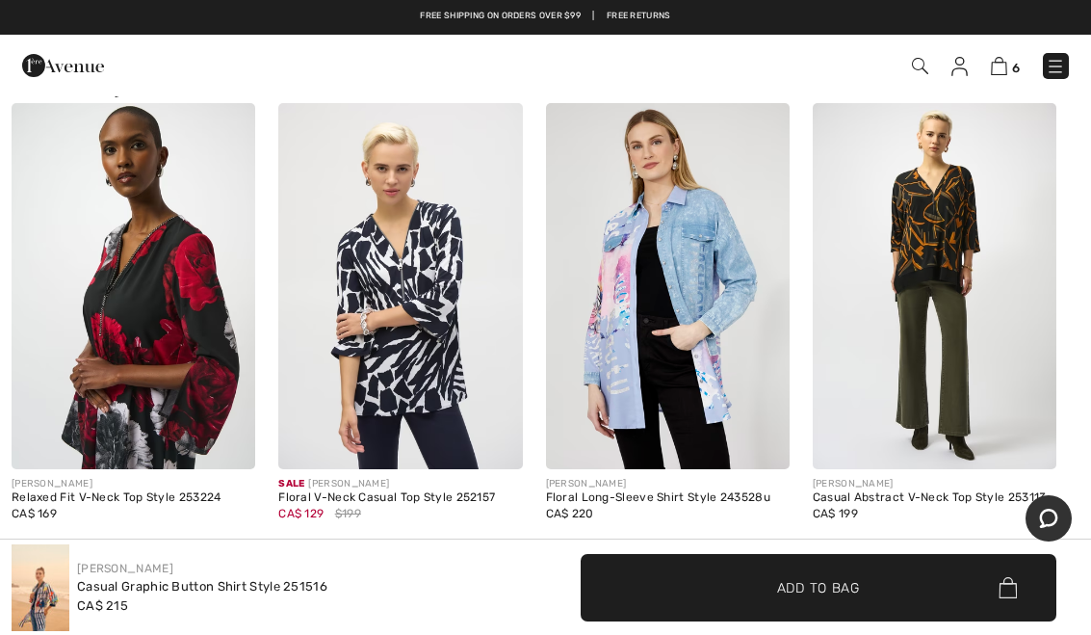
scroll to position [1521, 0]
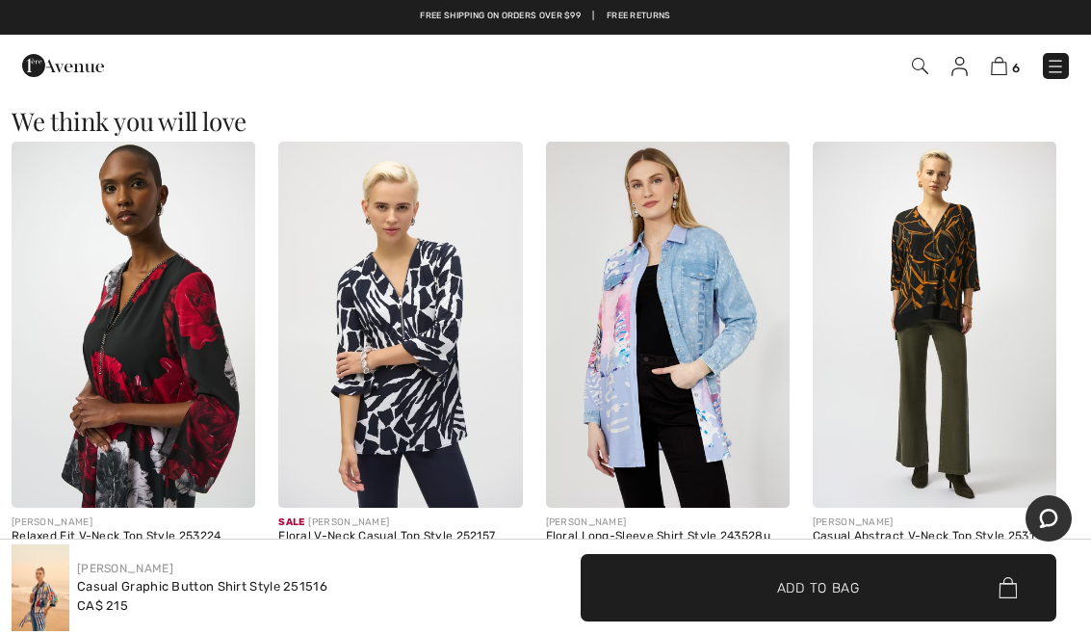
click at [690, 368] on img at bounding box center [668, 325] width 244 height 366
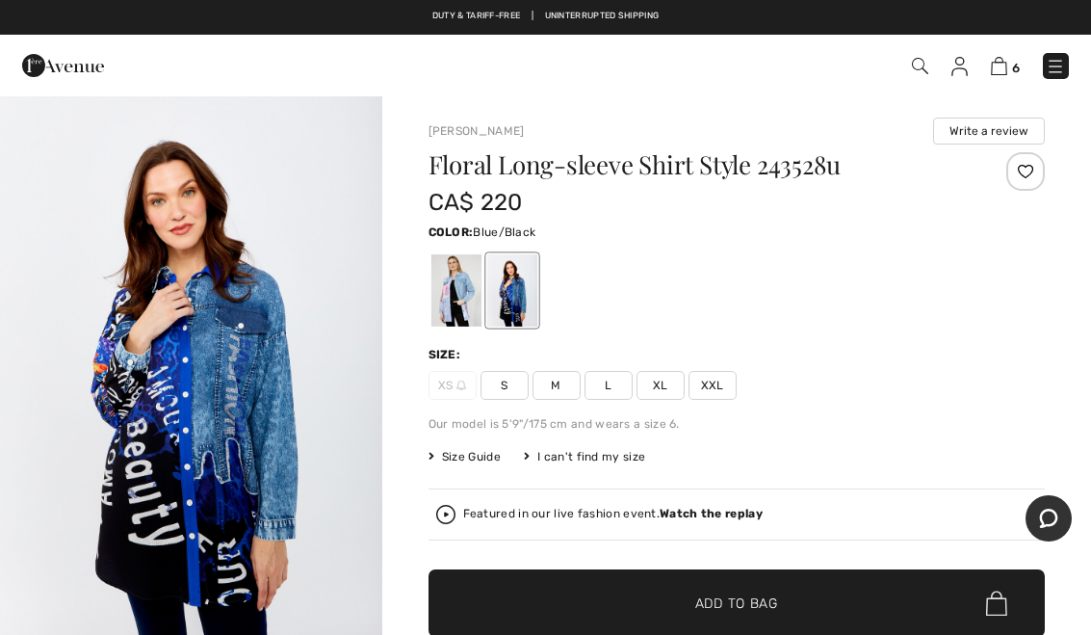
click at [522, 312] on div at bounding box center [511, 290] width 50 height 72
click at [468, 293] on div at bounding box center [455, 290] width 50 height 72
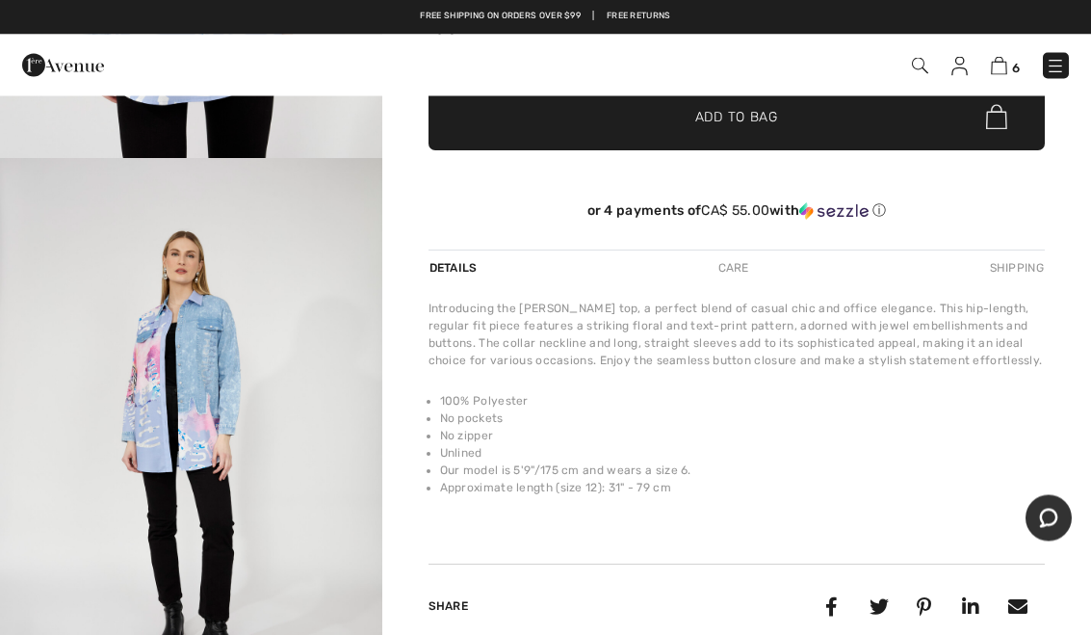
scroll to position [486, 0]
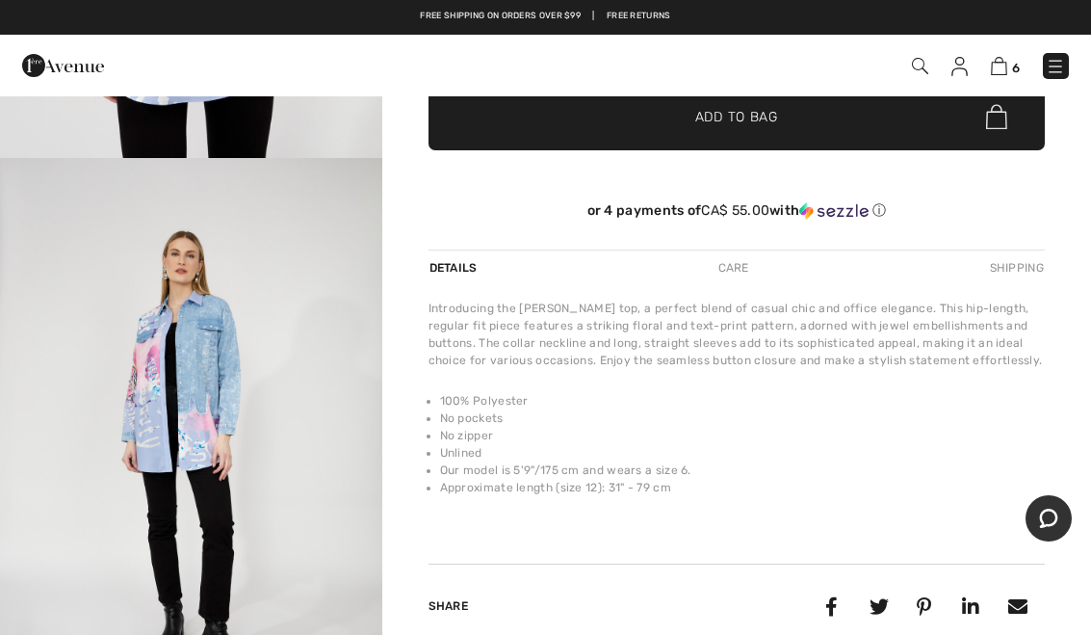
click at [278, 429] on img "4 / 4" at bounding box center [191, 444] width 382 height 573
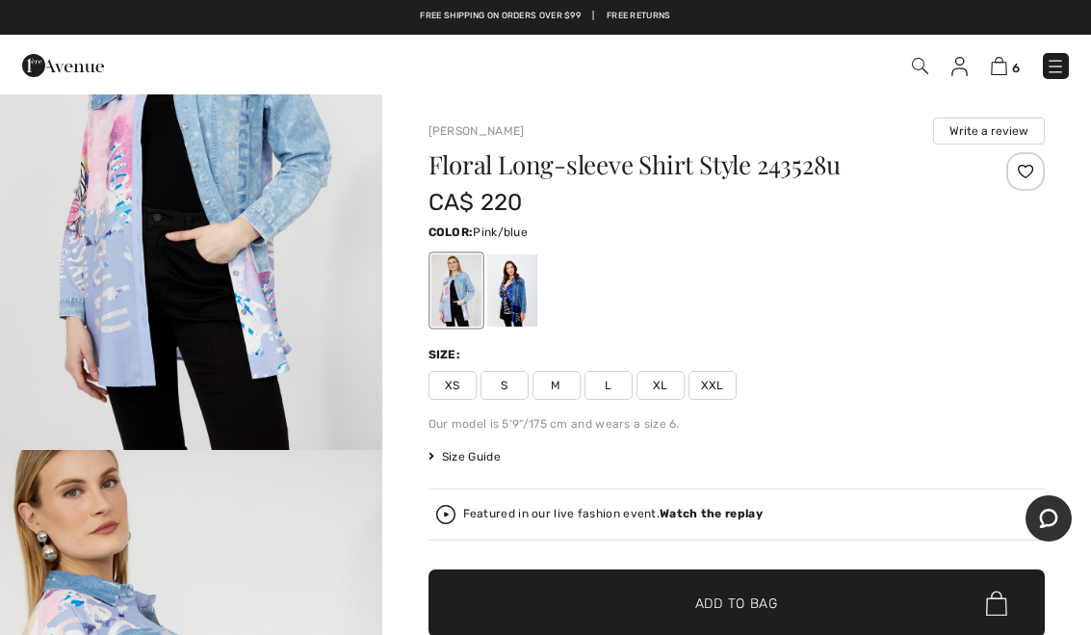
scroll to position [214, 0]
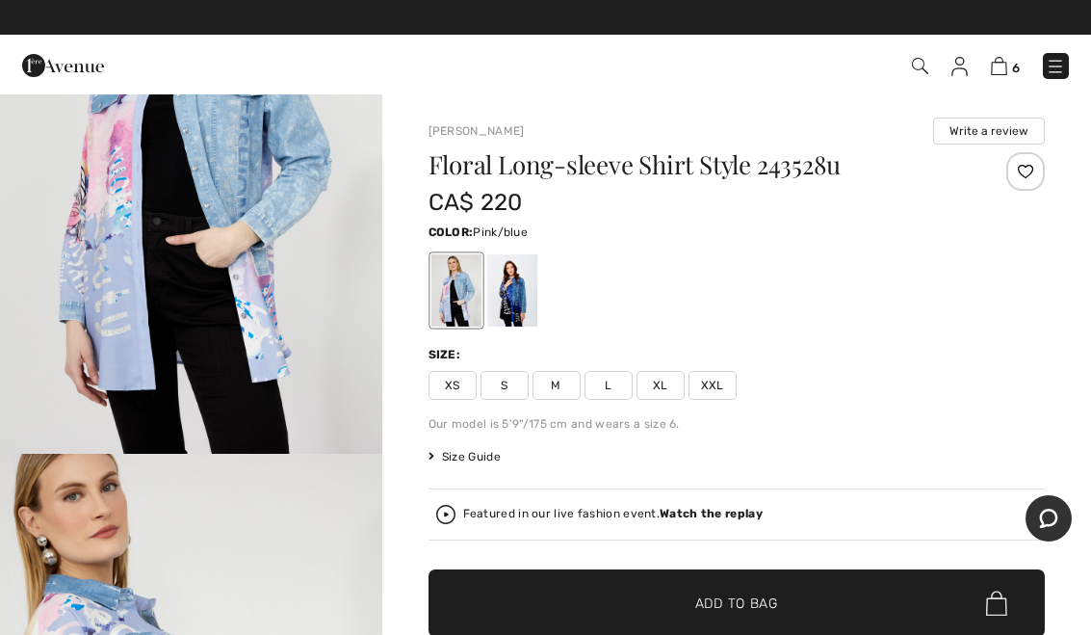
click at [527, 287] on div at bounding box center [511, 290] width 50 height 72
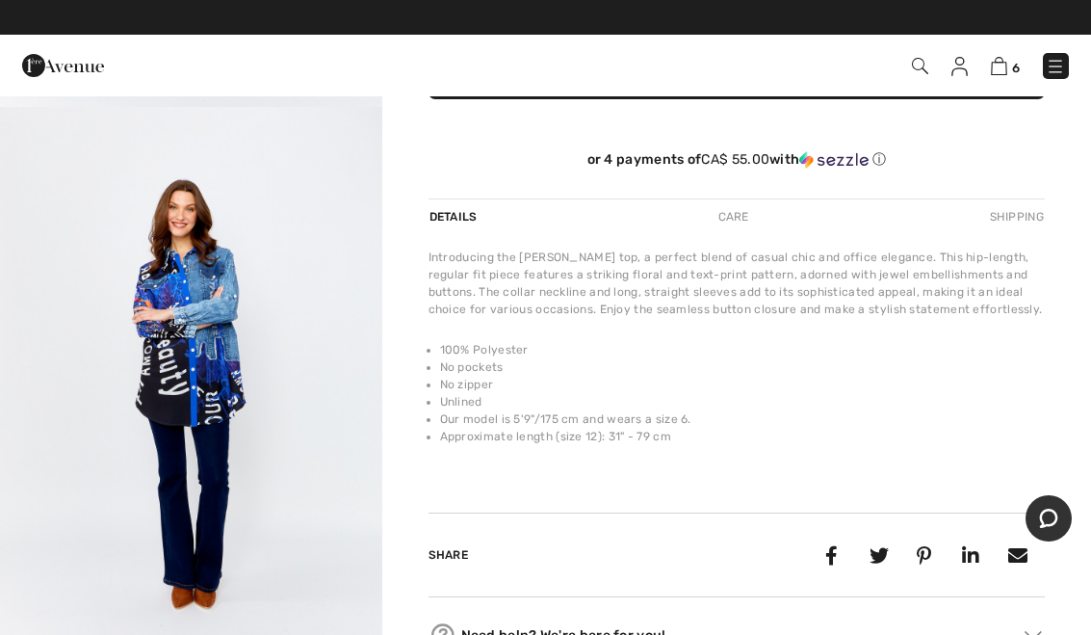
scroll to position [1741, 0]
click at [340, 572] on img "5 / 5" at bounding box center [191, 393] width 382 height 573
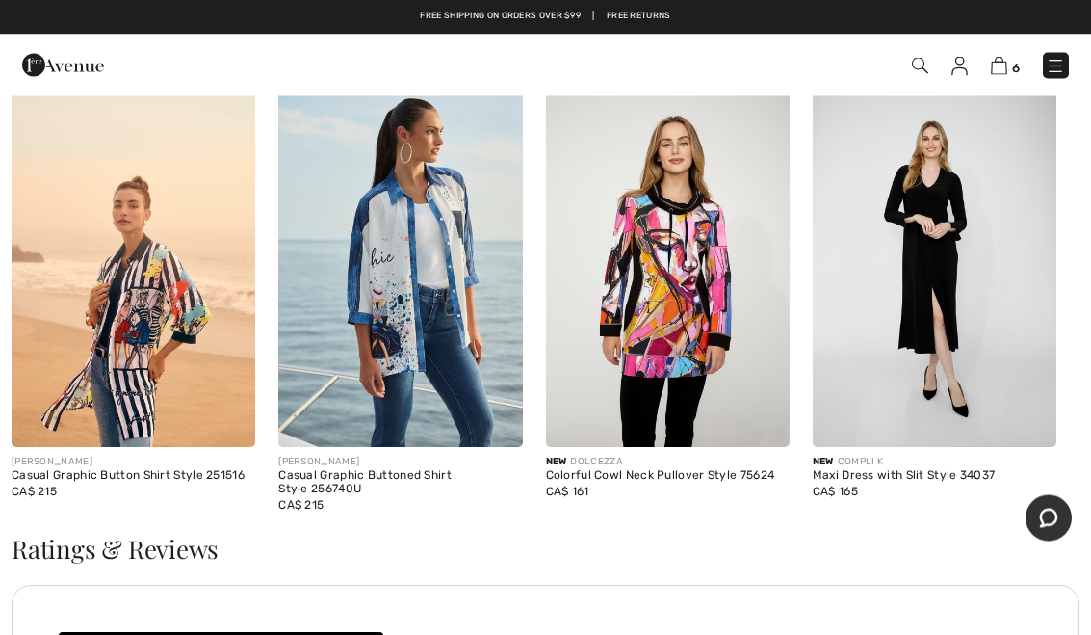
scroll to position [2143, 0]
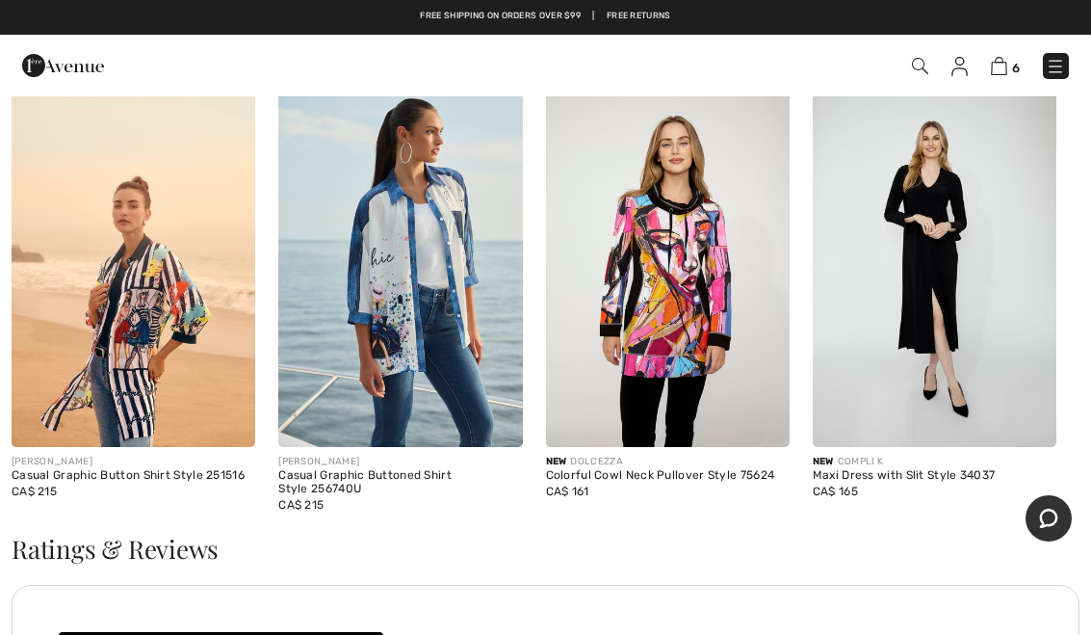
click at [128, 482] on div "CA$ 215" at bounding box center [134, 490] width 244 height 17
click at [180, 312] on img at bounding box center [134, 264] width 244 height 366
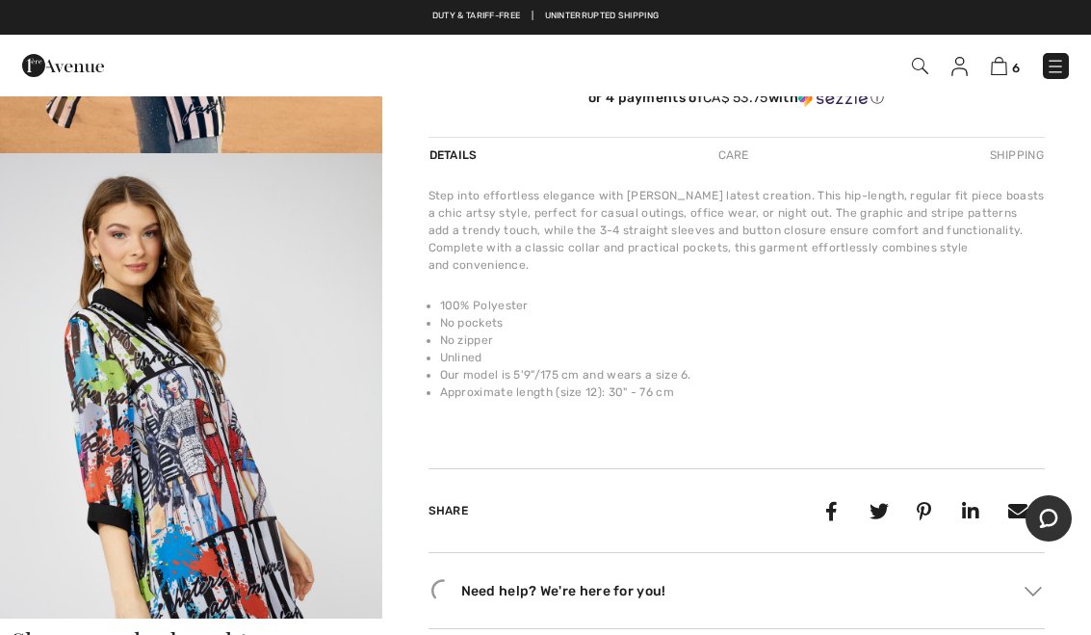
scroll to position [508, 0]
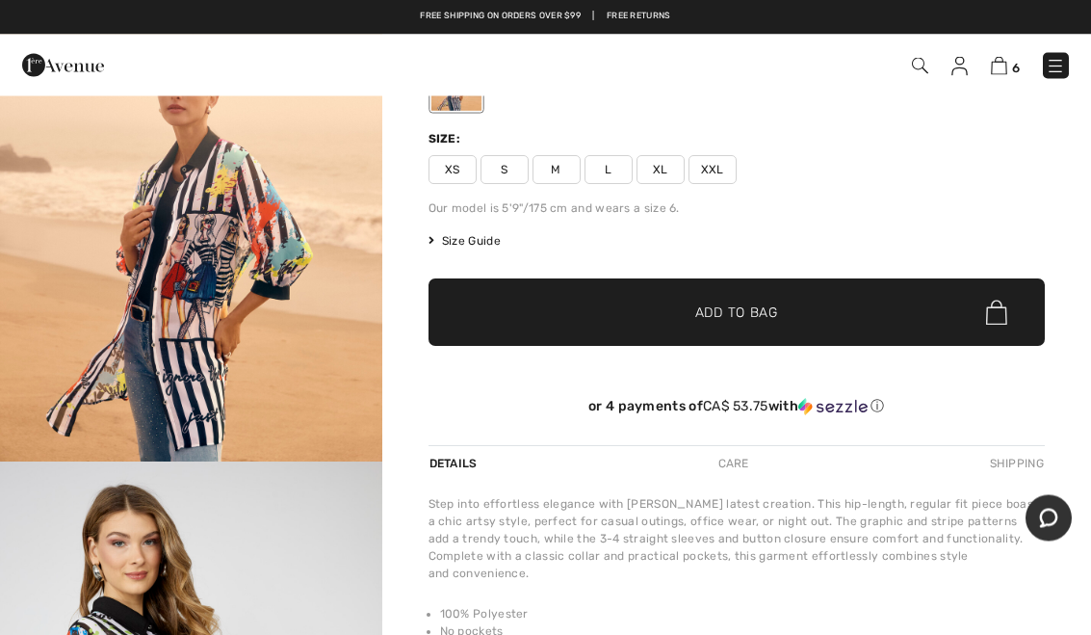
click at [279, 349] on img "1 / 5" at bounding box center [191, 175] width 382 height 573
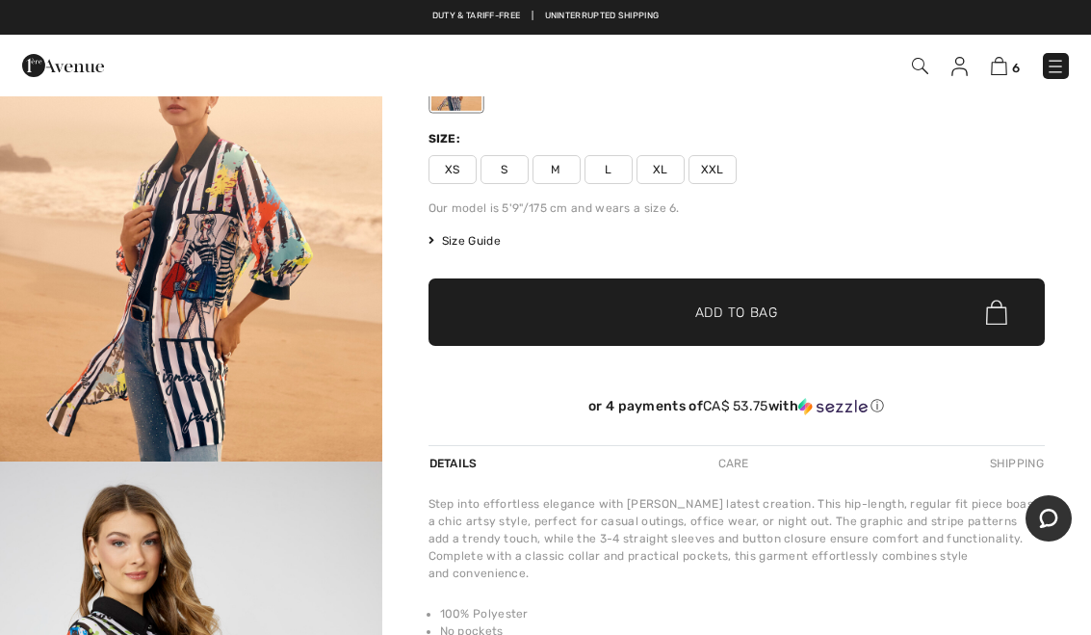
click at [1005, 71] on img at bounding box center [999, 66] width 16 height 18
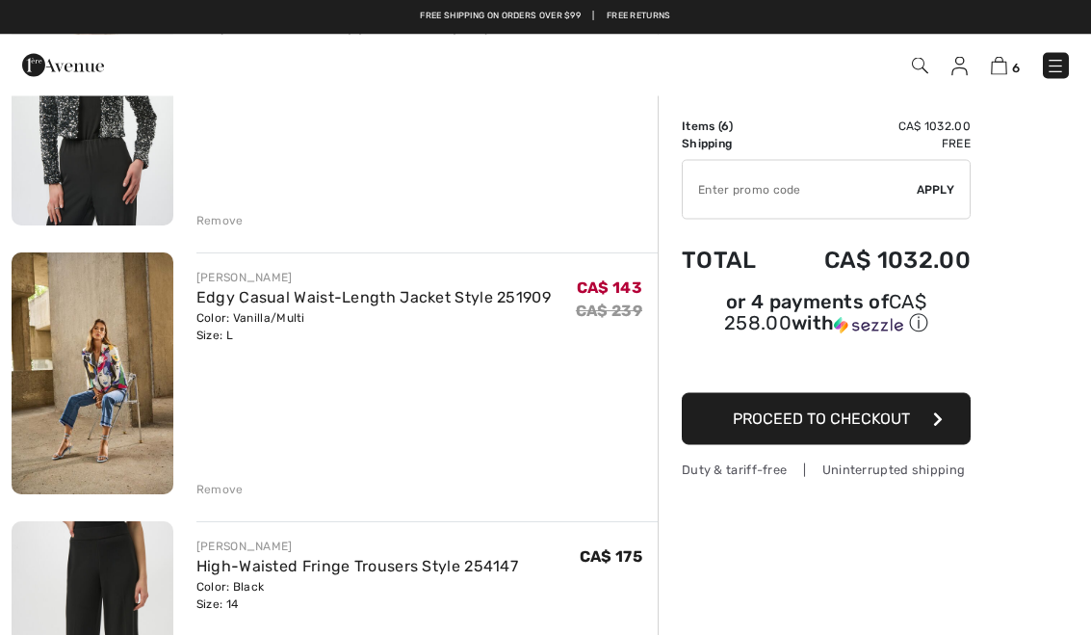
scroll to position [772, 0]
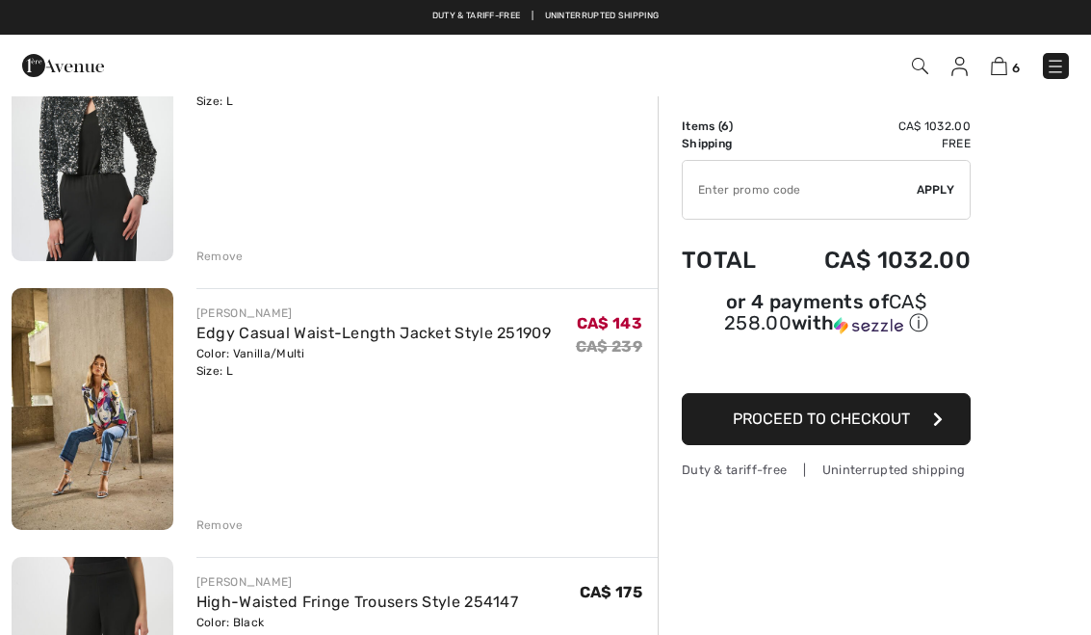
click at [169, 398] on img at bounding box center [93, 409] width 162 height 243
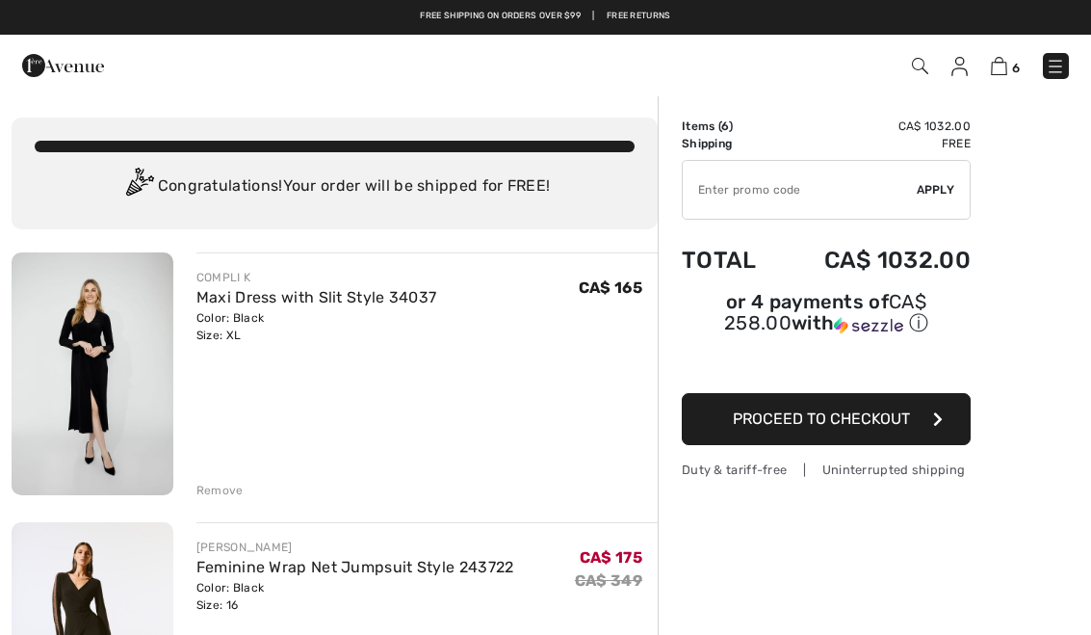
click at [915, 72] on img at bounding box center [920, 66] width 16 height 16
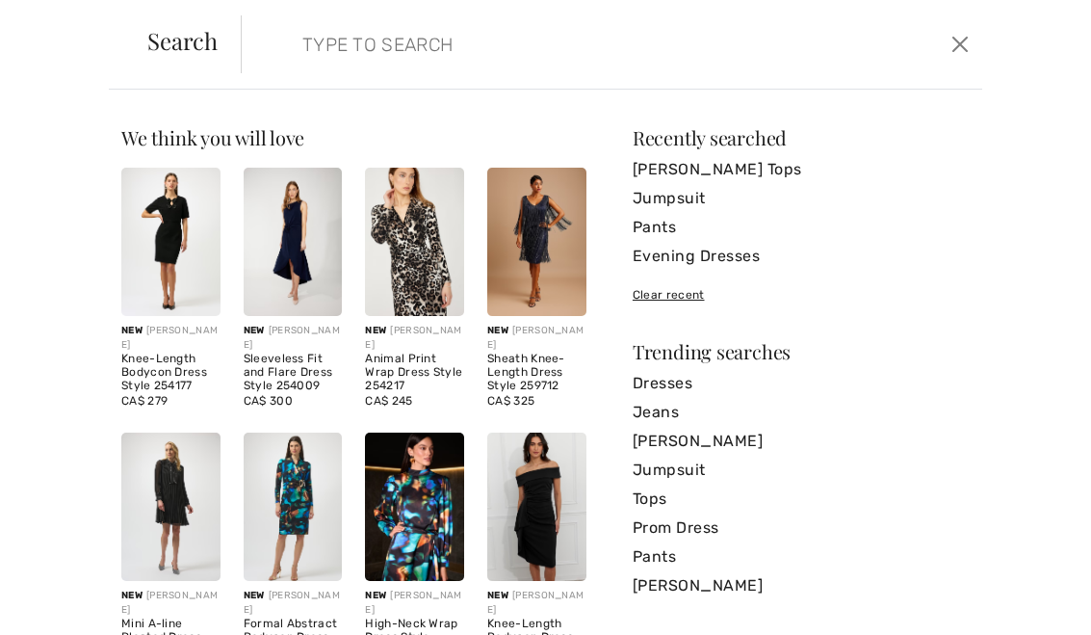
click at [696, 203] on link "Jumpsuit" at bounding box center [801, 198] width 337 height 29
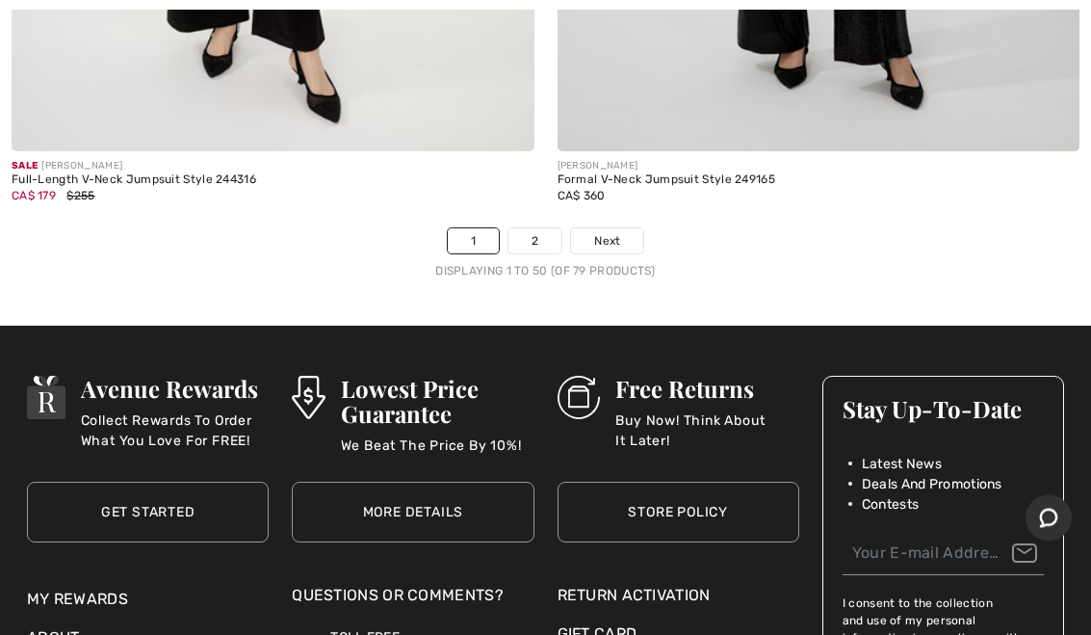
scroll to position [22701, 0]
click at [545, 228] on link "2" at bounding box center [534, 240] width 53 height 25
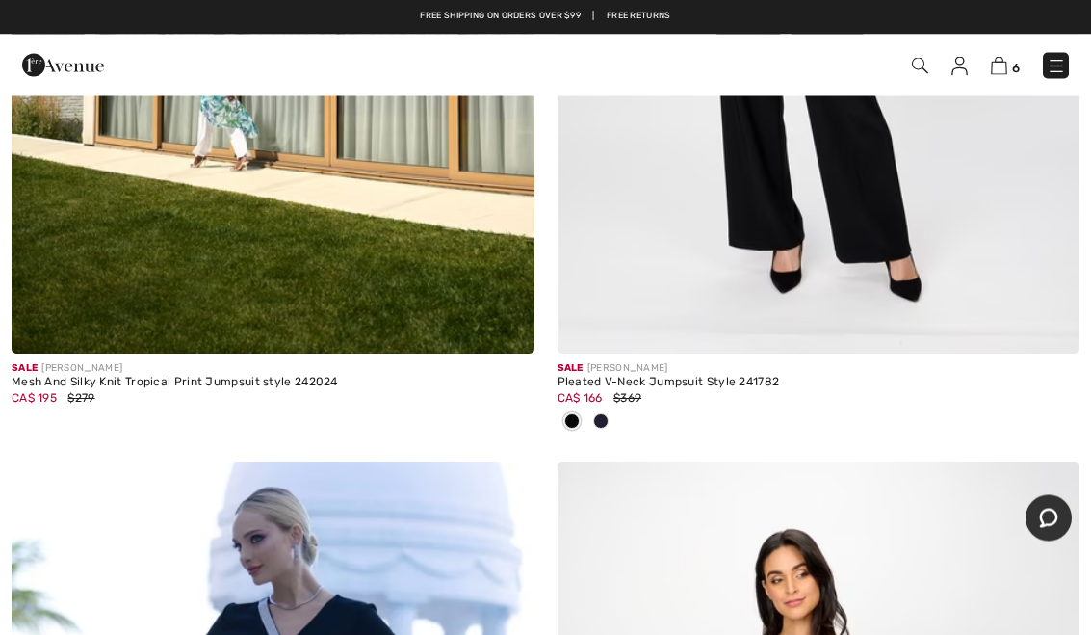
scroll to position [6922, 0]
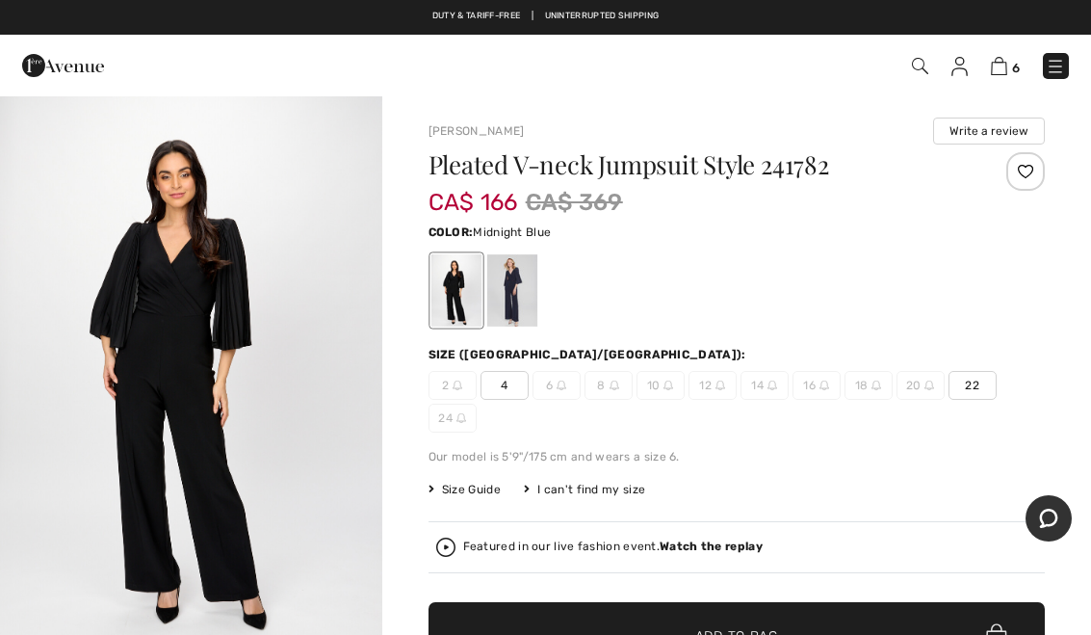
click at [529, 300] on div at bounding box center [511, 290] width 50 height 72
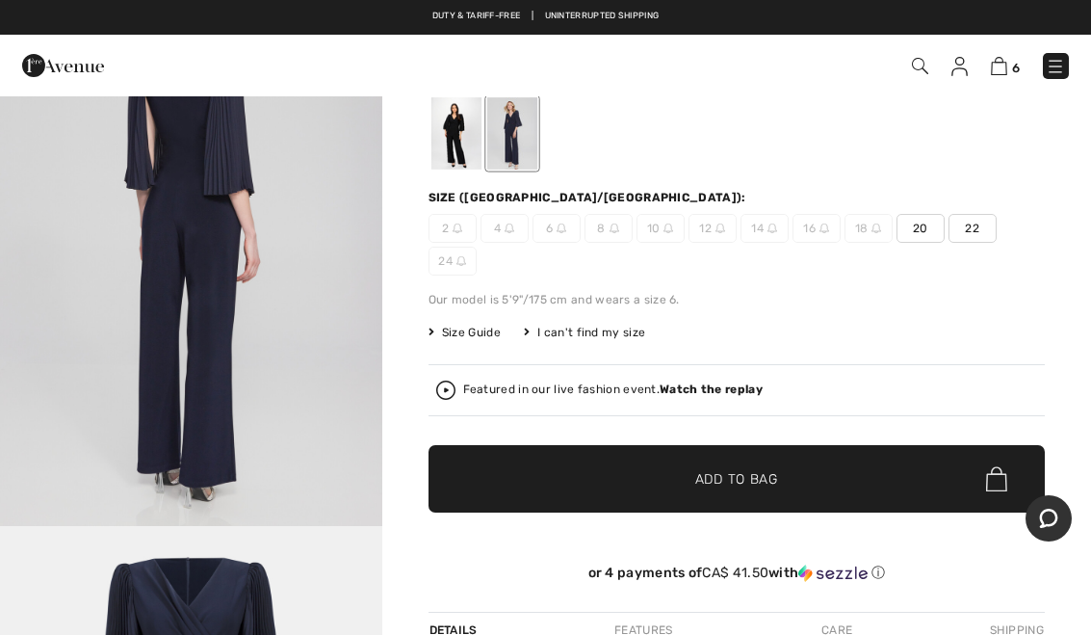
scroll to position [138, 0]
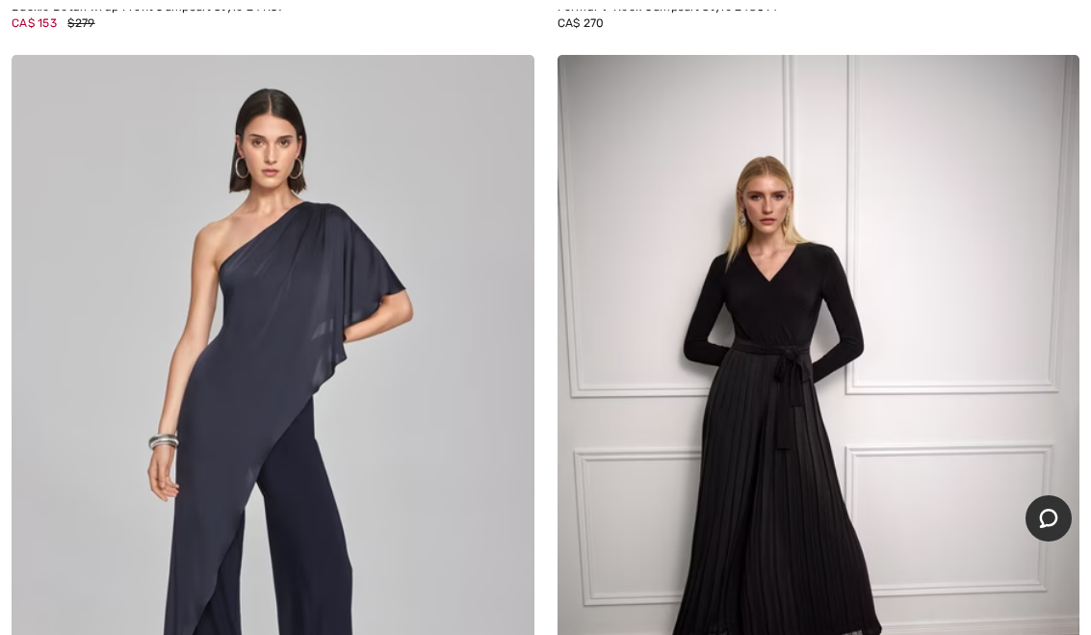
scroll to position [9078, 0]
click at [837, 448] on img at bounding box center [819, 448] width 523 height 784
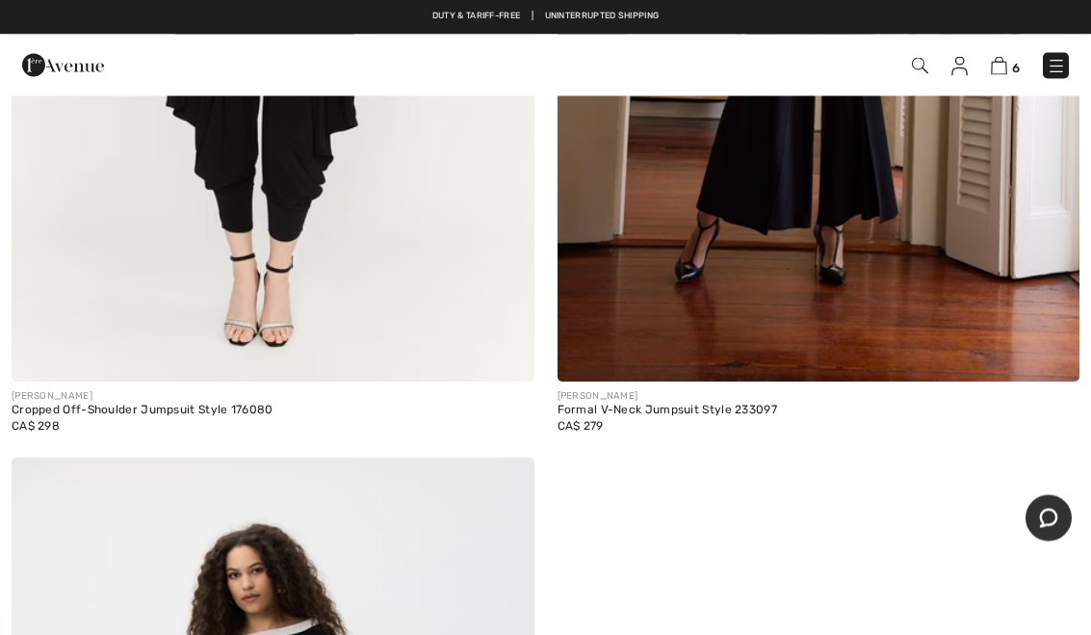
scroll to position [12343, 0]
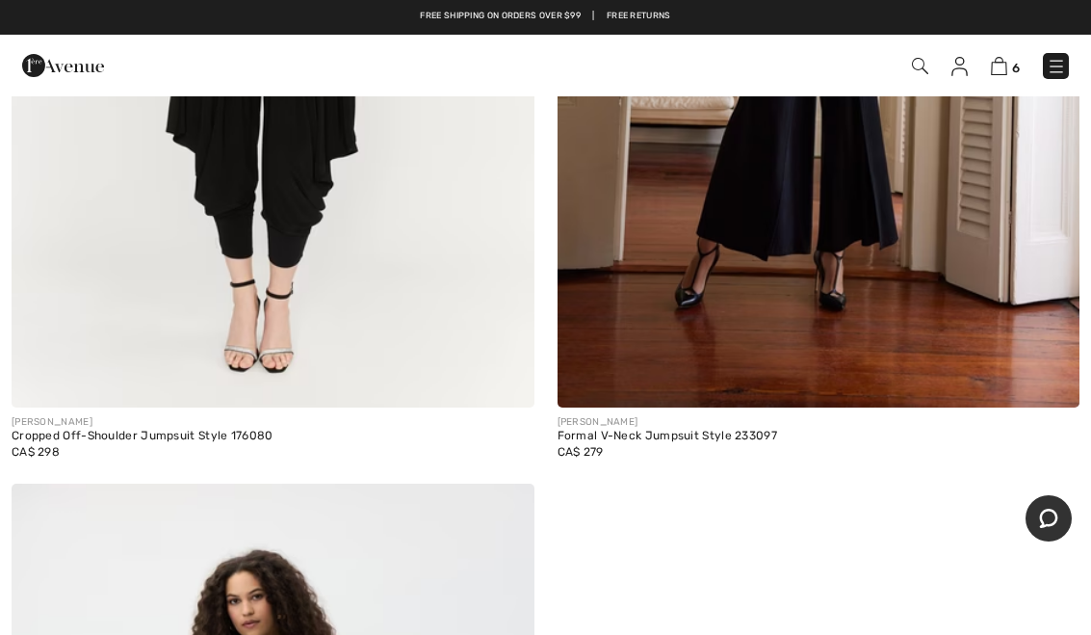
click at [937, 263] on img at bounding box center [819, 15] width 523 height 784
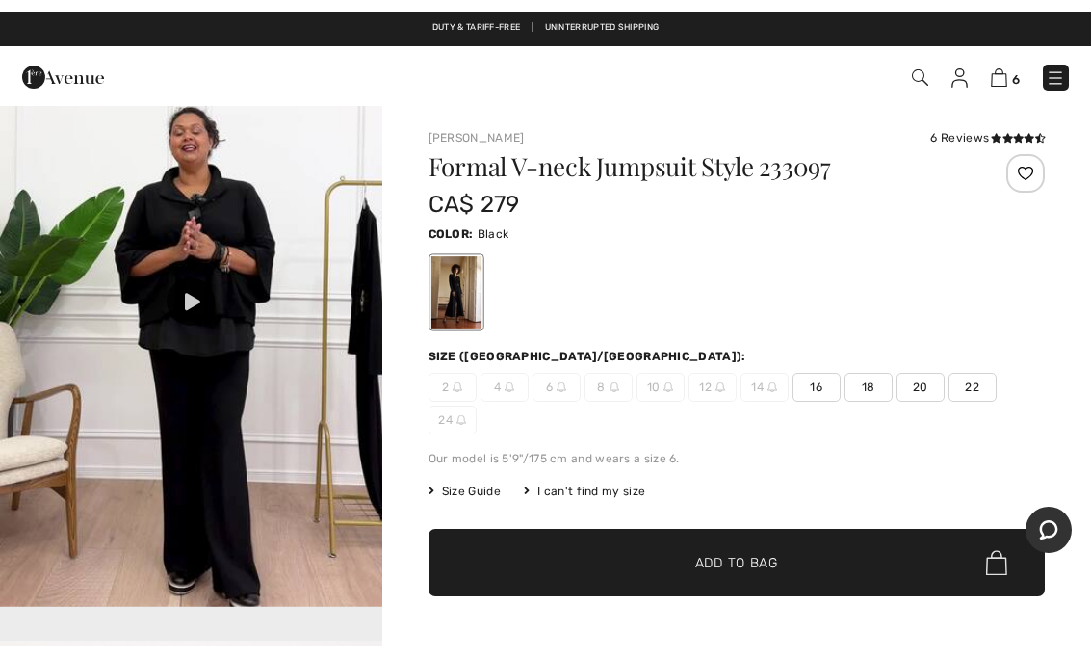
scroll to position [1749, 0]
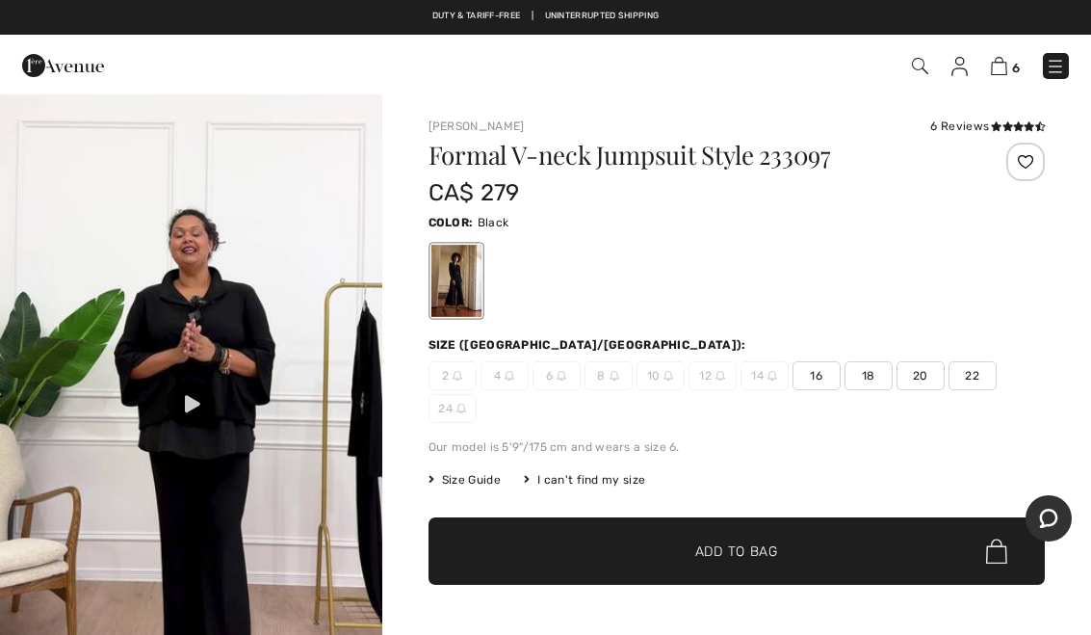
click at [218, 404] on img at bounding box center [191, 369] width 382 height 679
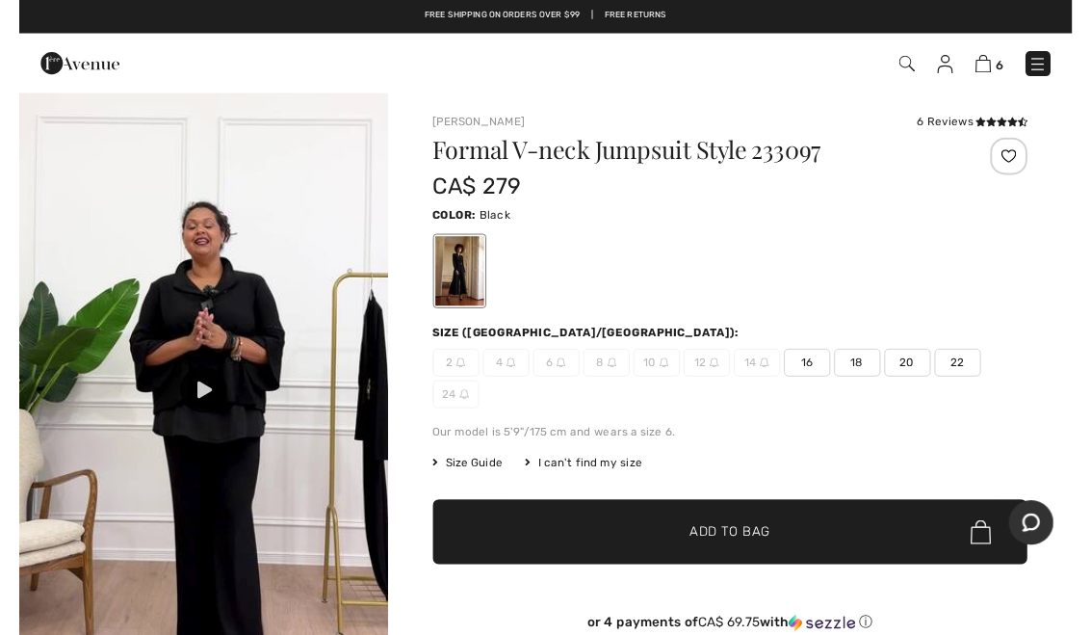
scroll to position [23, 0]
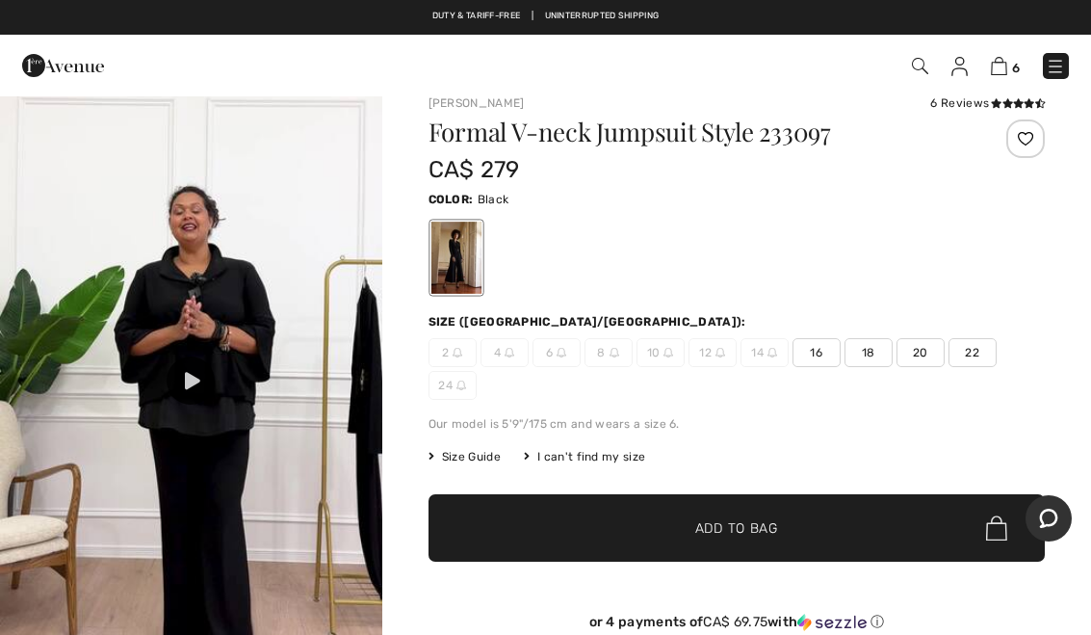
click at [830, 362] on span "16" at bounding box center [816, 352] width 48 height 29
click at [791, 531] on span "✔ Added to Bag Add to Bag" at bounding box center [737, 527] width 616 height 67
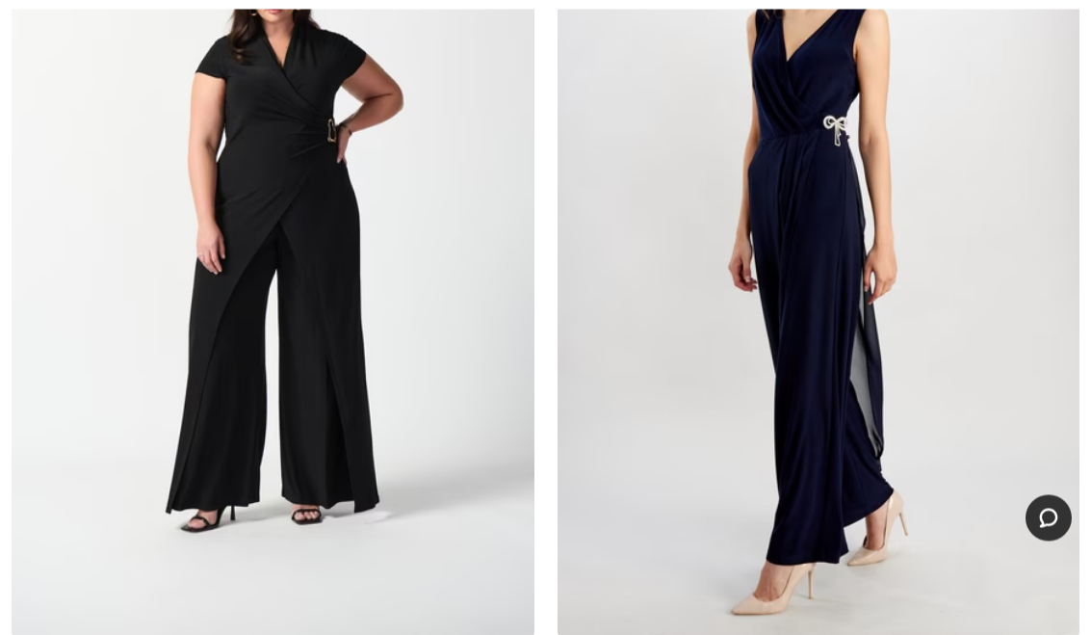
scroll to position [8422, 0]
click at [325, 464] on img at bounding box center [273, 245] width 523 height 784
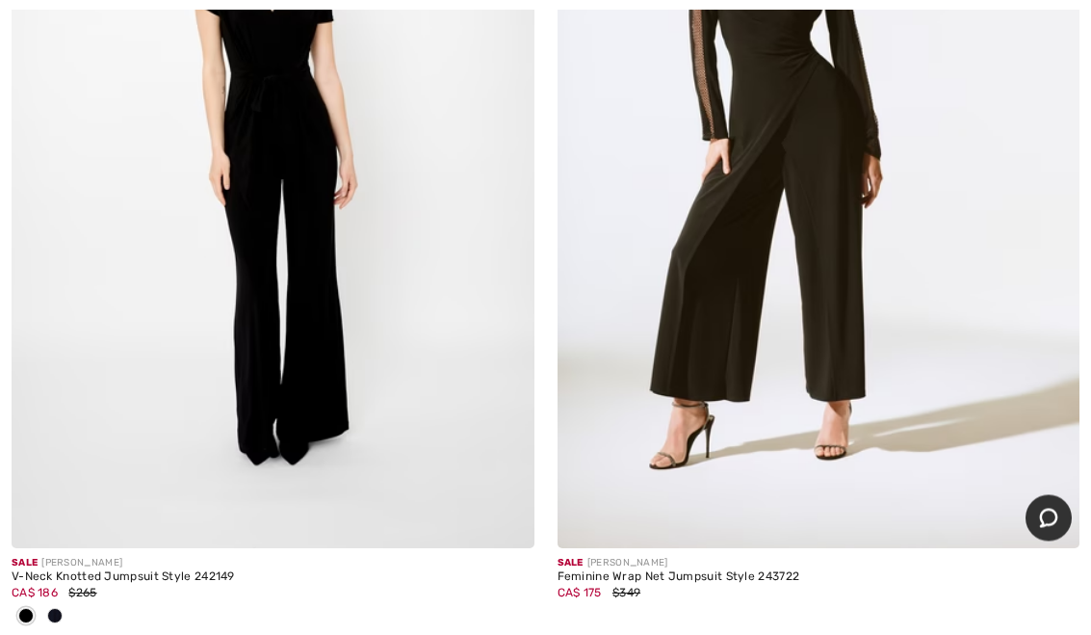
scroll to position [3081, 0]
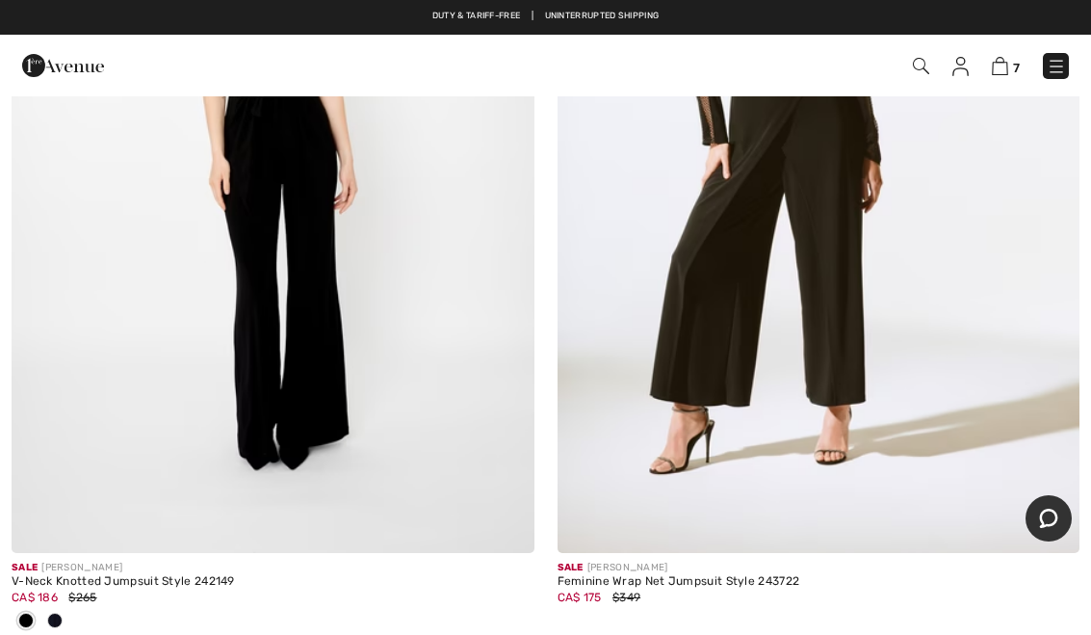
click at [771, 581] on div "Feminine Wrap Net Jumpsuit Style 243722" at bounding box center [819, 581] width 523 height 13
click at [763, 588] on div "CA$ 175 $349" at bounding box center [819, 596] width 523 height 17
click at [929, 339] on img at bounding box center [819, 162] width 523 height 784
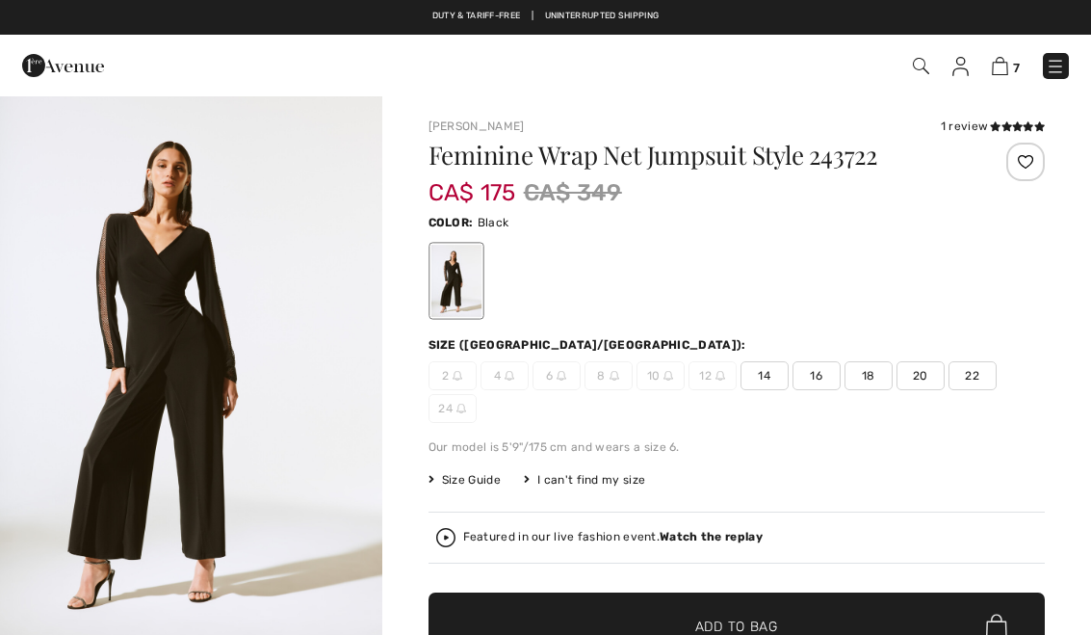
checkbox input "true"
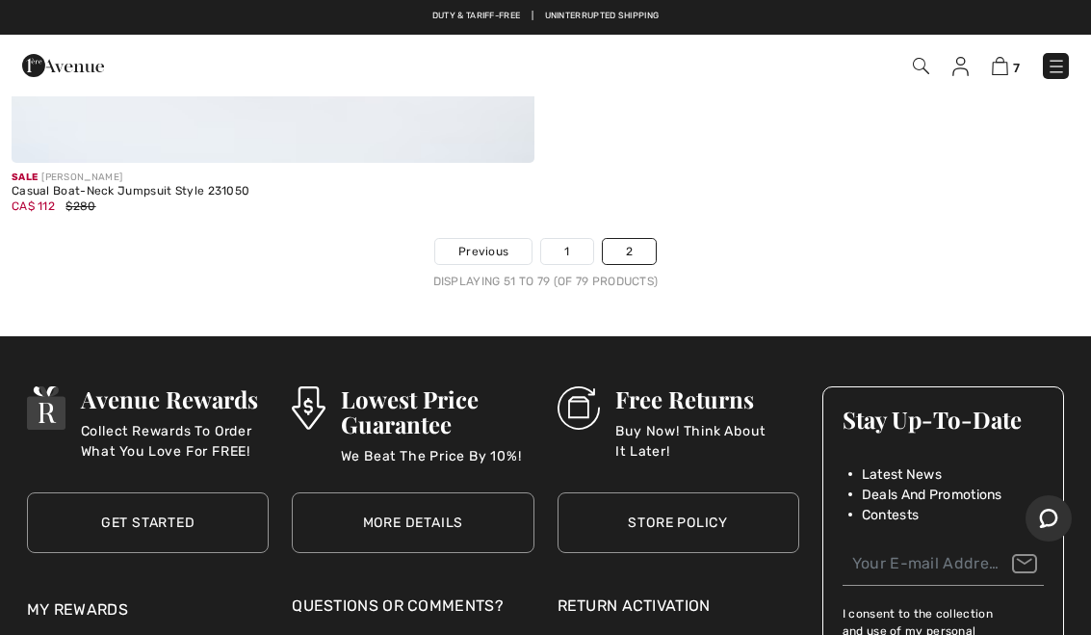
scroll to position [13414, 0]
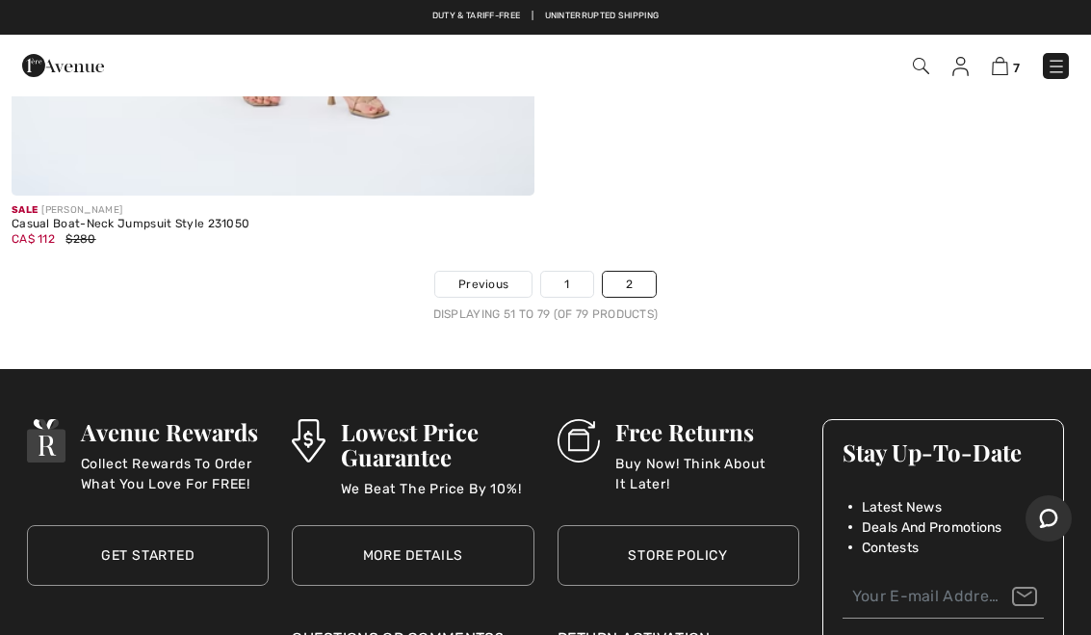
click at [574, 273] on link "1" at bounding box center [566, 284] width 51 height 25
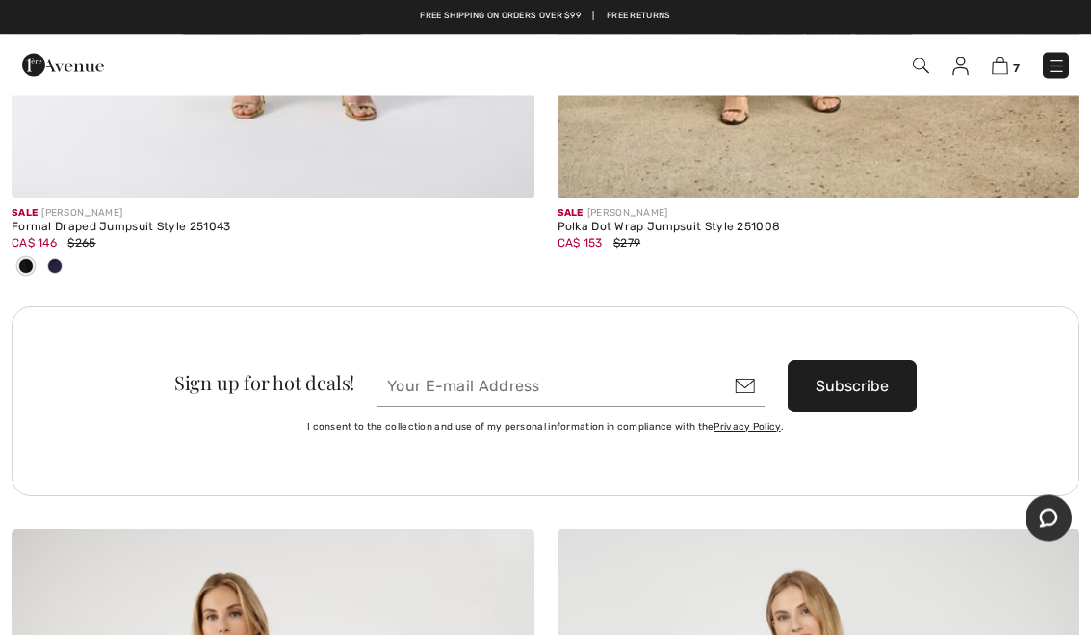
scroll to position [21534, 0]
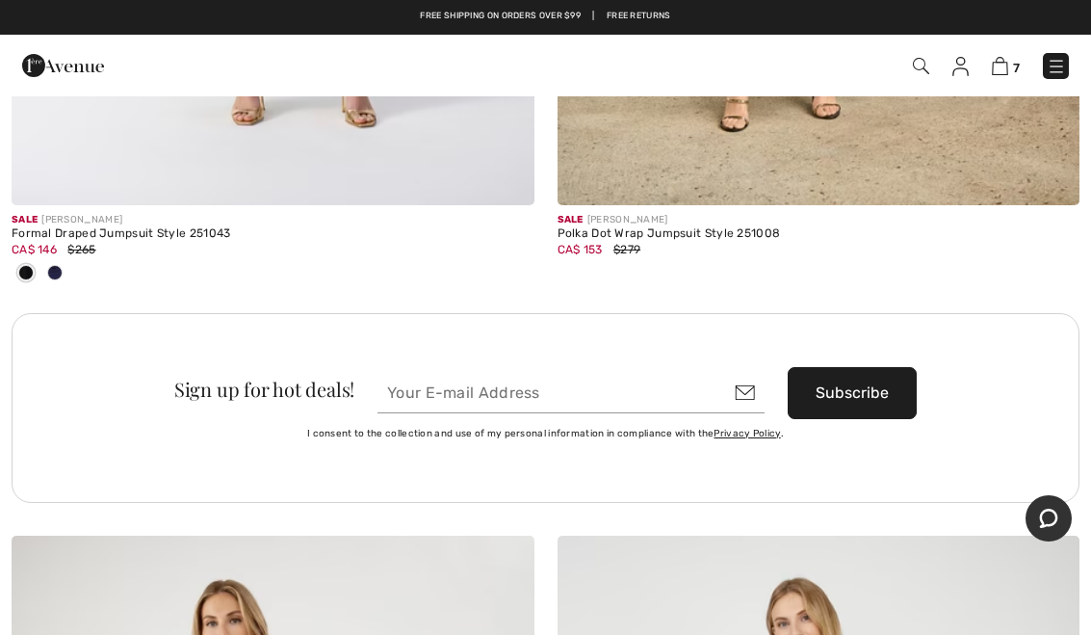
click at [1018, 65] on span "7" at bounding box center [1016, 68] width 7 height 14
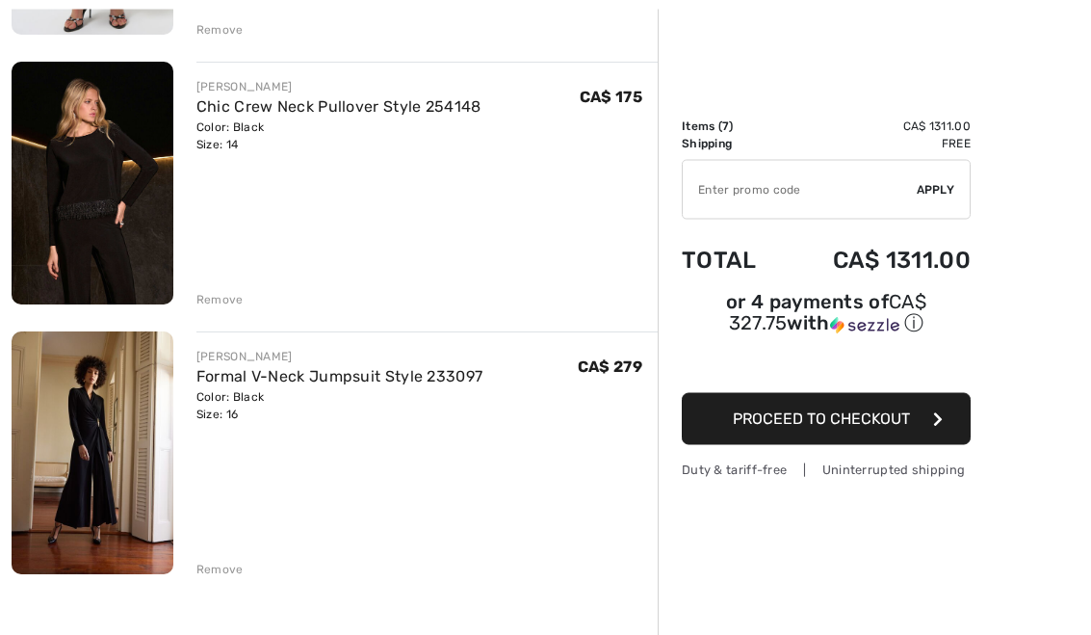
scroll to position [1536, 0]
click at [396, 372] on link "Formal V-Neck Jumpsuit Style 233097" at bounding box center [339, 376] width 287 height 18
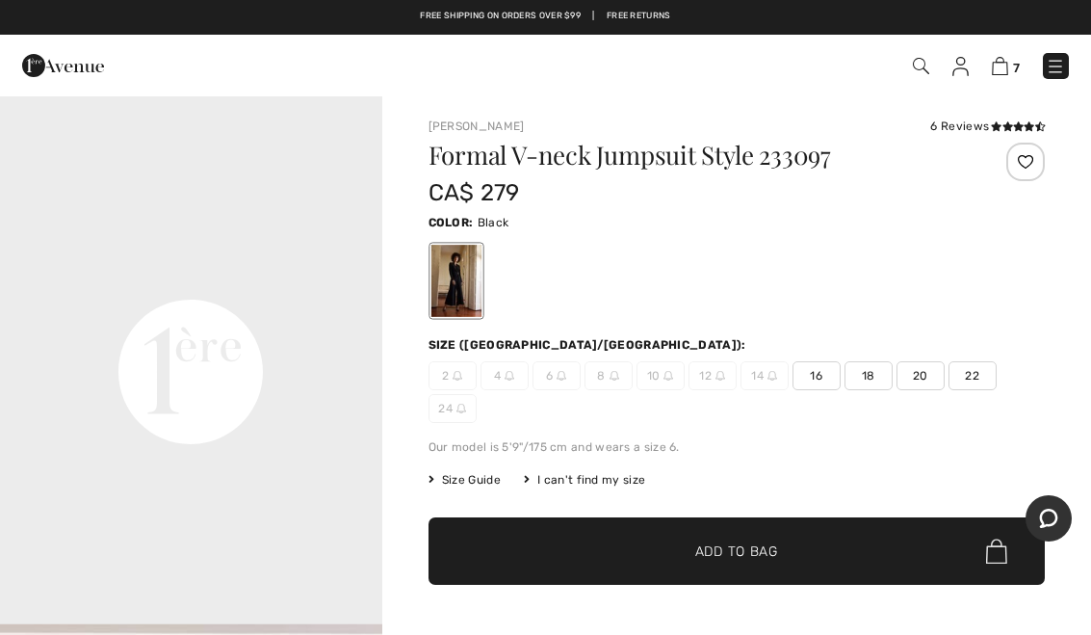
scroll to position [1147, 0]
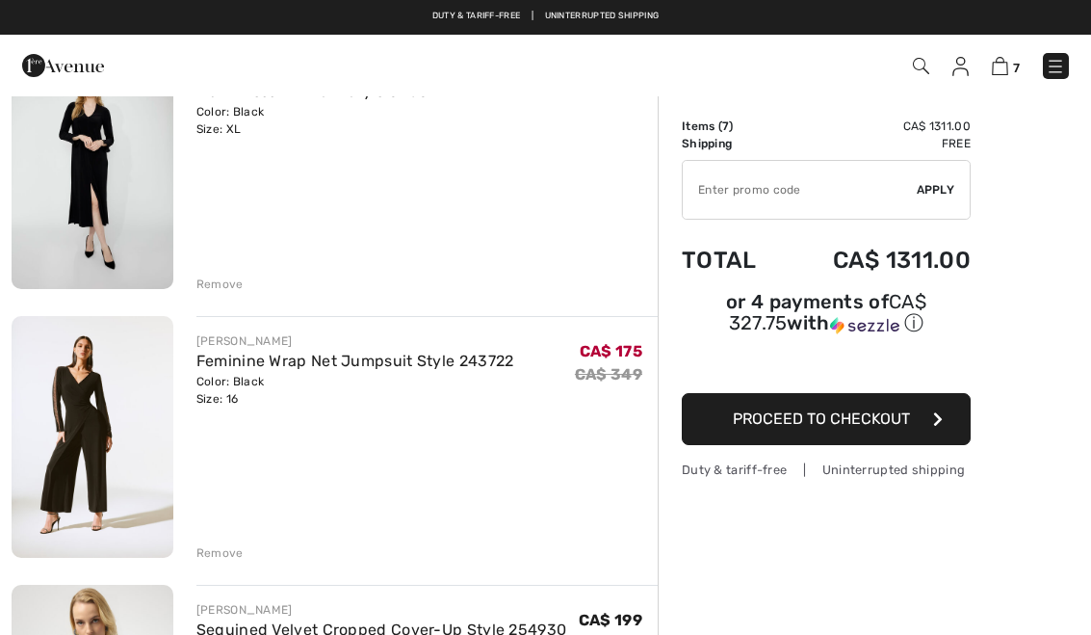
scroll to position [122, 0]
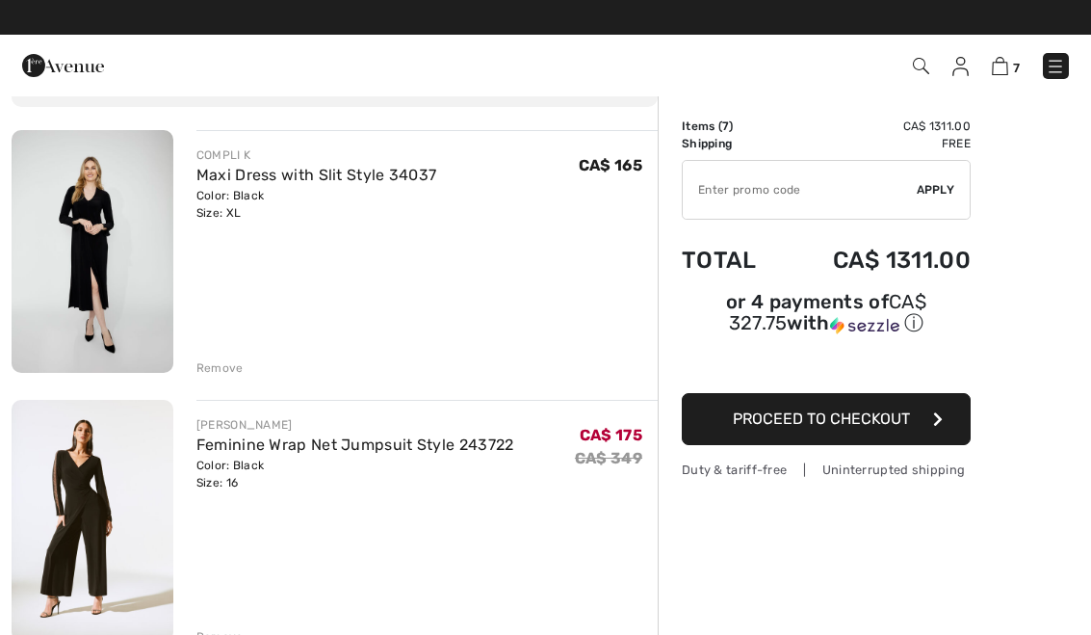
click at [408, 440] on link "Feminine Wrap Net Jumpsuit Style 243722" at bounding box center [355, 444] width 318 height 18
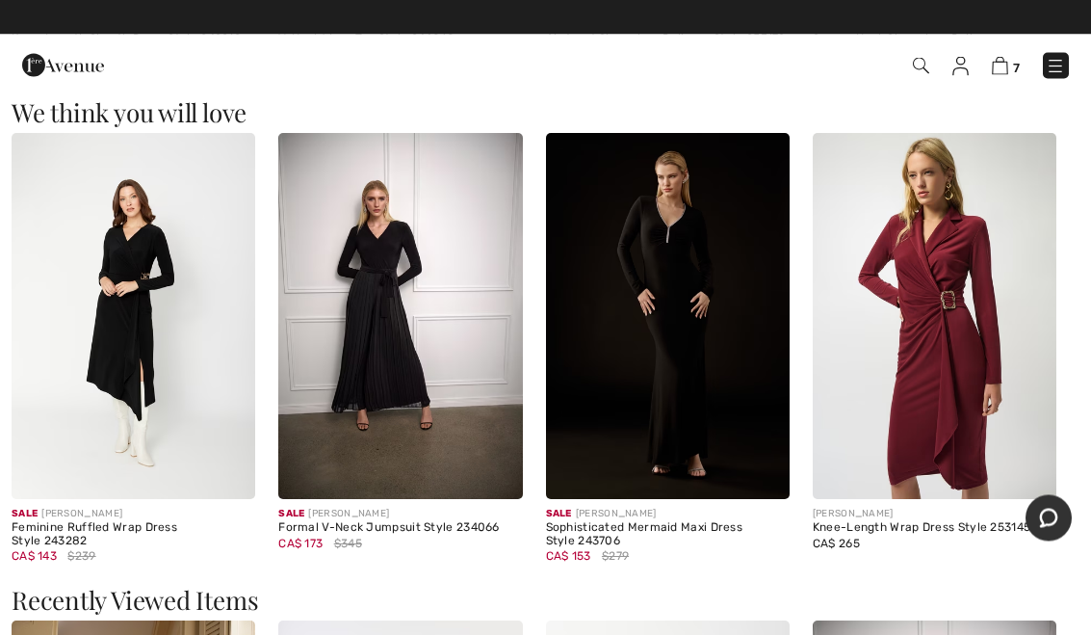
scroll to position [1650, 0]
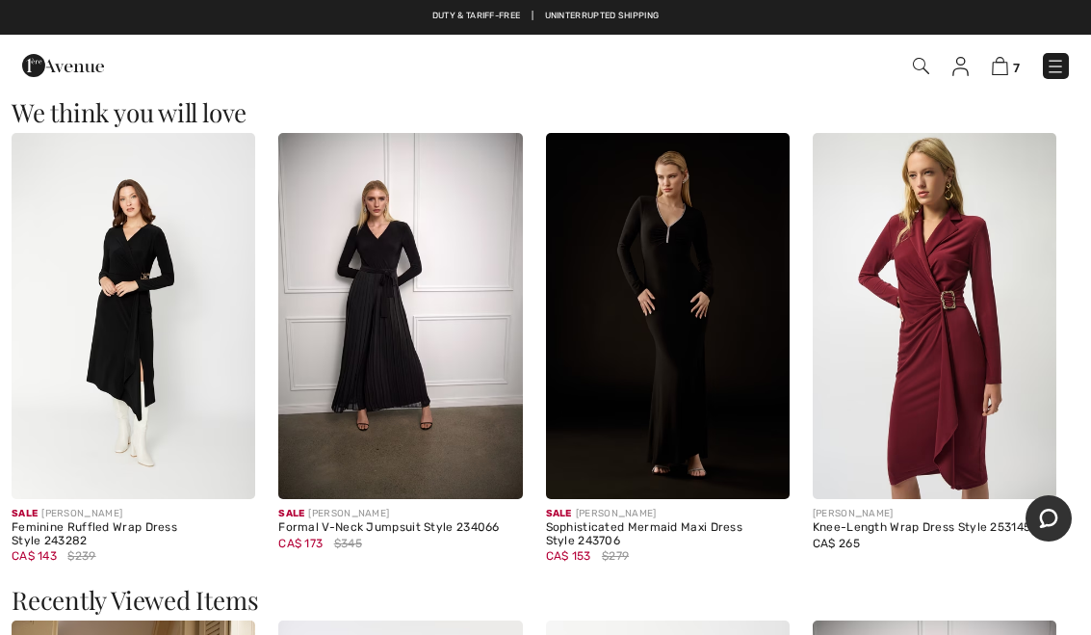
click at [443, 349] on img at bounding box center [400, 316] width 244 height 366
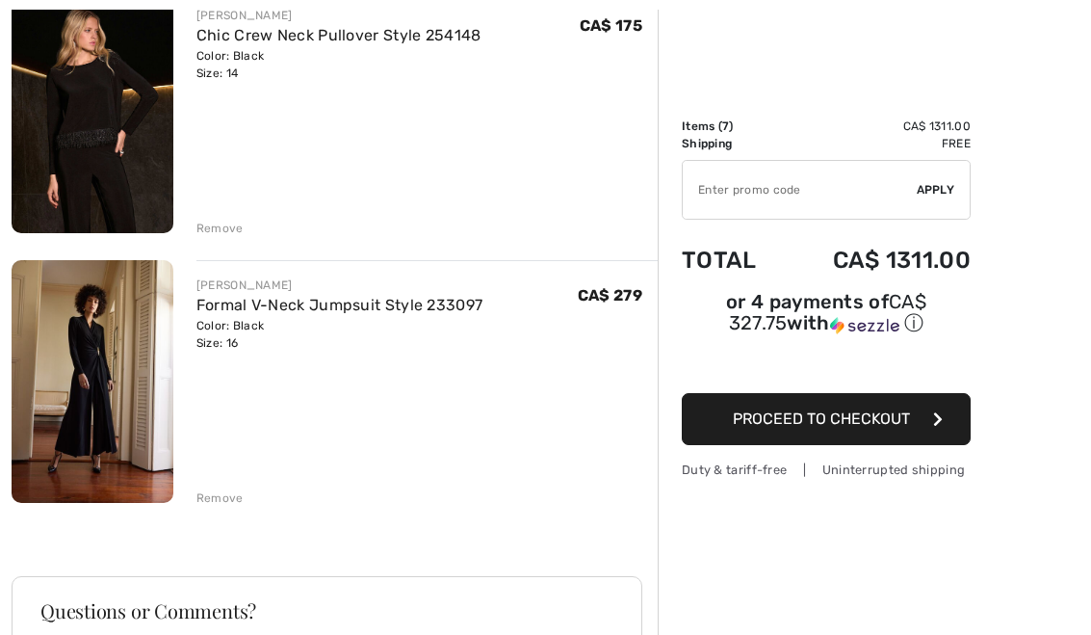
scroll to position [1613, 0]
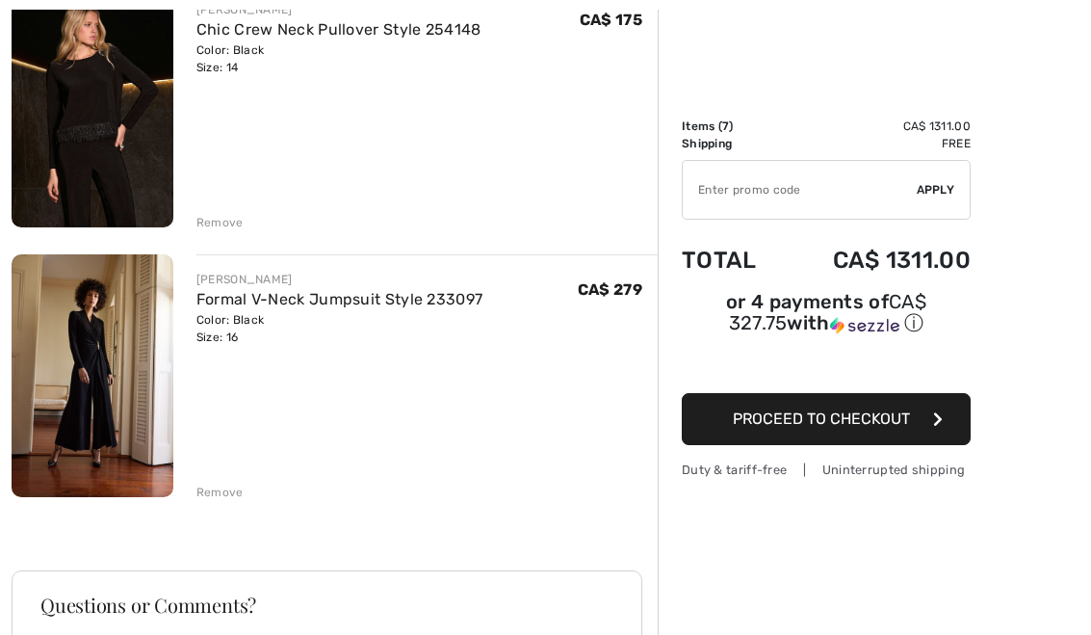
click at [405, 304] on link "Formal V-Neck Jumpsuit Style 233097" at bounding box center [339, 299] width 287 height 18
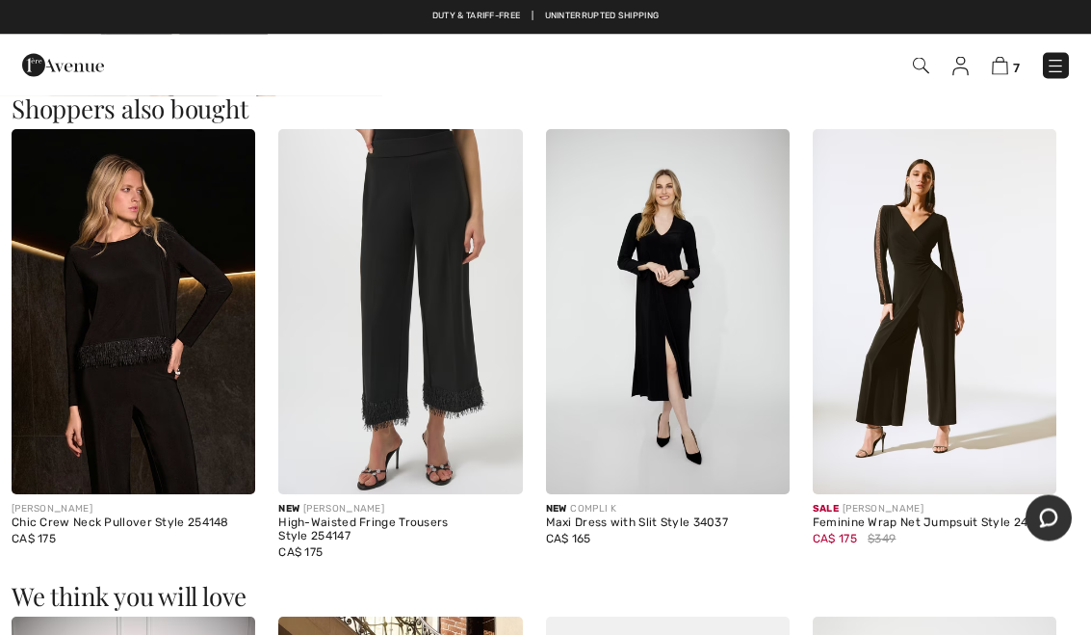
scroll to position [1076, 0]
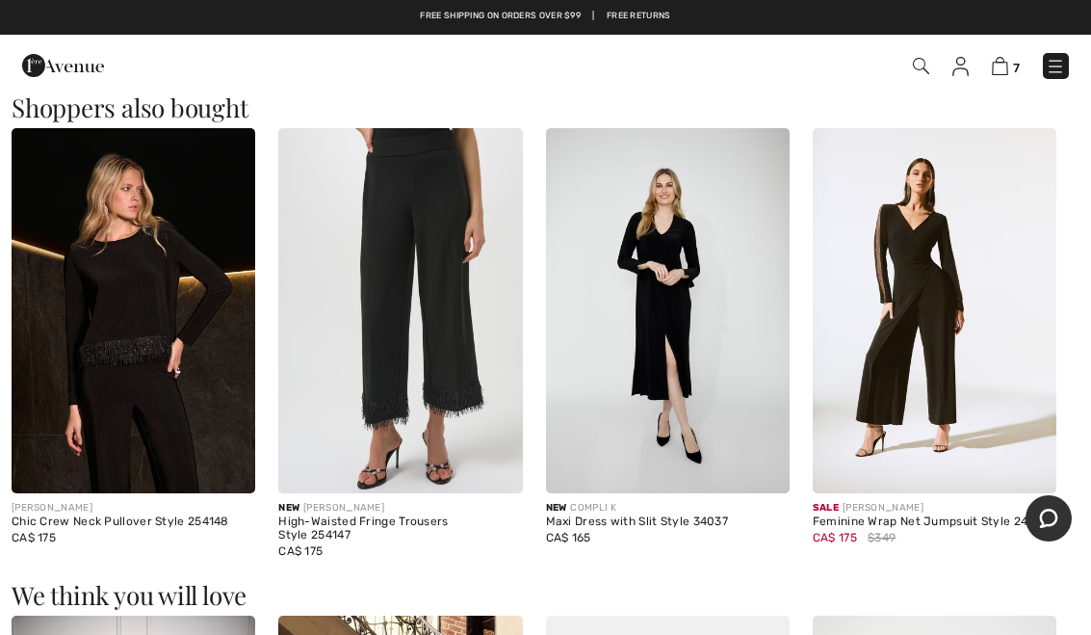
click at [927, 333] on img at bounding box center [935, 311] width 244 height 366
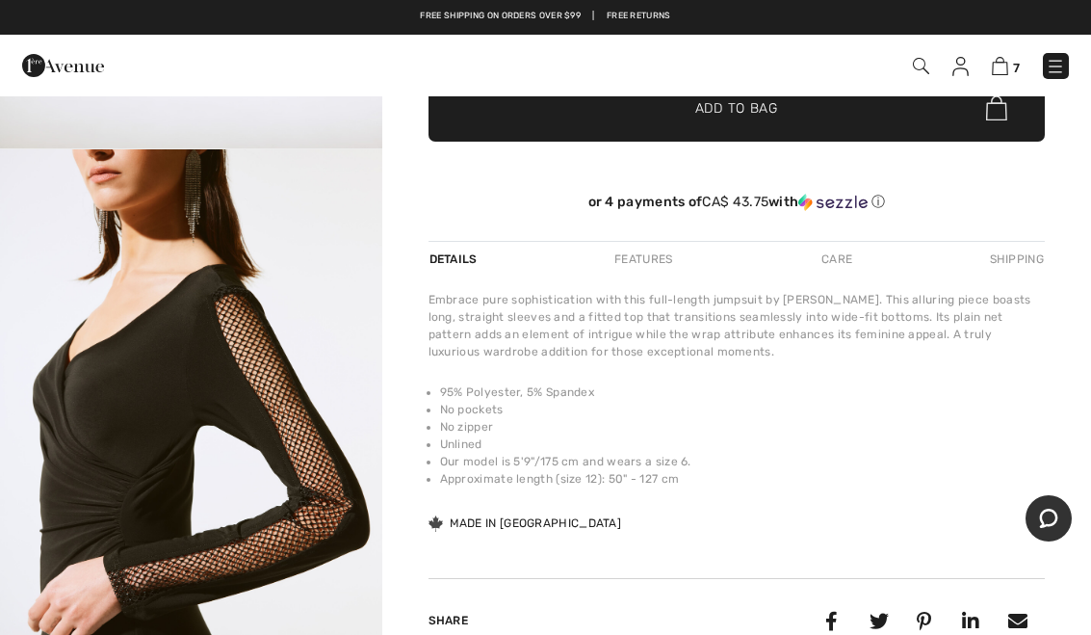
scroll to position [544, 0]
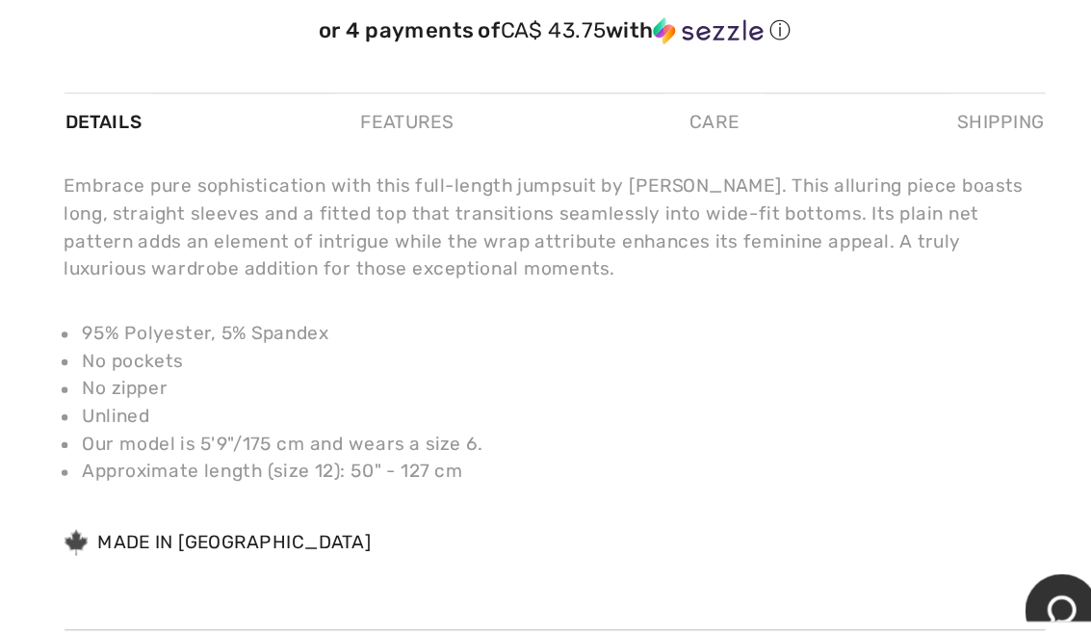
click at [560, 427] on li "Our model is 5'9"/175 cm and wears a size 6." at bounding box center [742, 435] width 605 height 17
click at [559, 427] on li "Our model is 5'9"/175 cm and wears a size 6." at bounding box center [742, 435] width 605 height 17
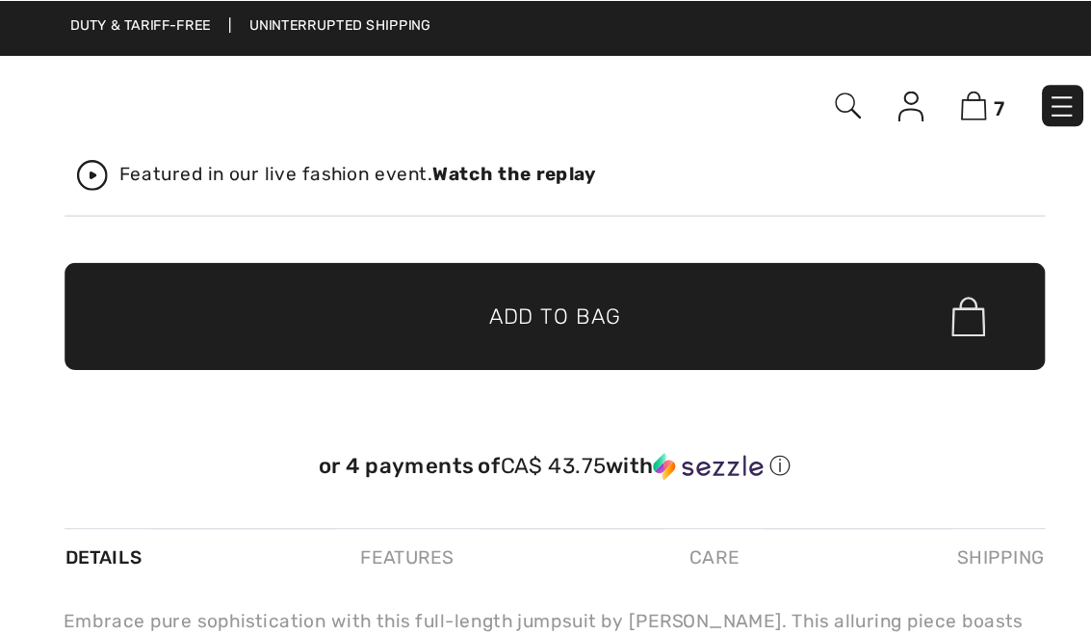
scroll to position [424, 0]
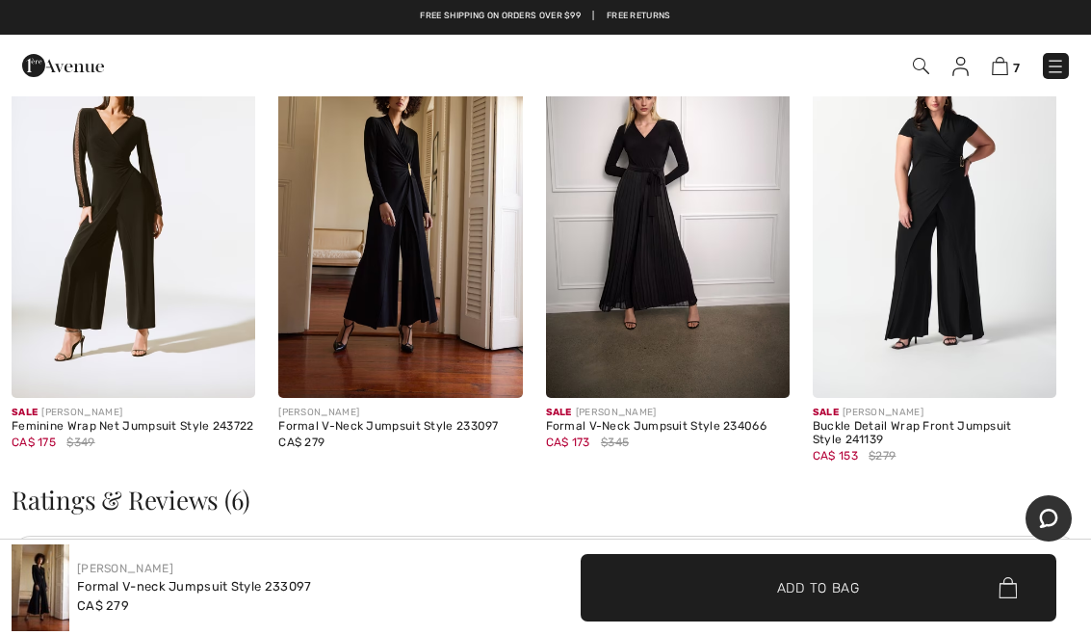
scroll to position [2128, 0]
click at [434, 425] on div "Formal V-Neck Jumpsuit Style 233097" at bounding box center [400, 425] width 244 height 13
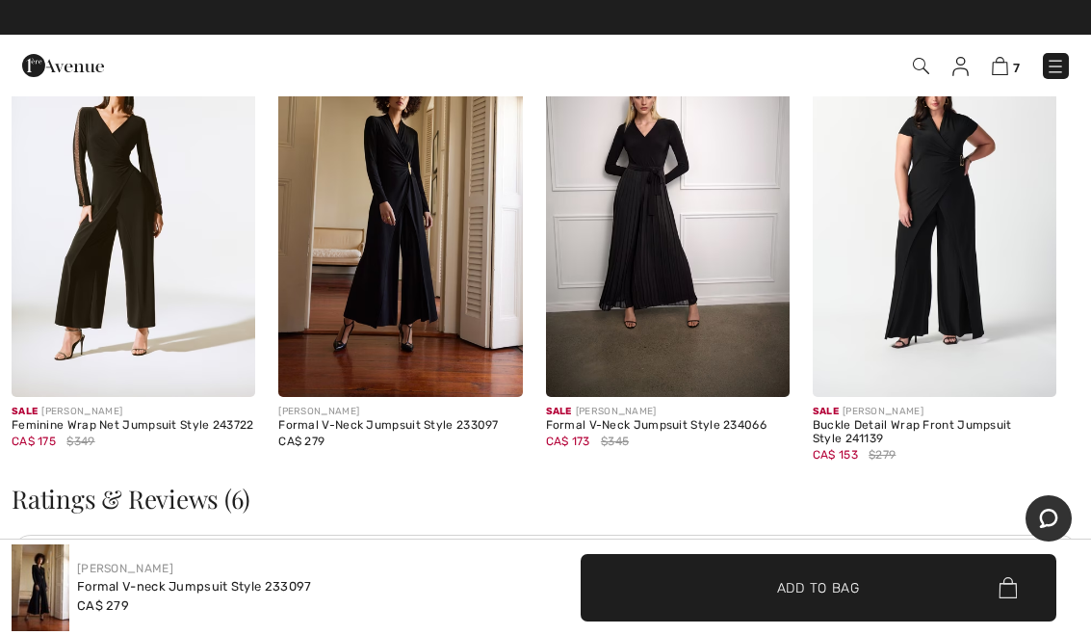
click at [459, 245] on img at bounding box center [400, 214] width 244 height 366
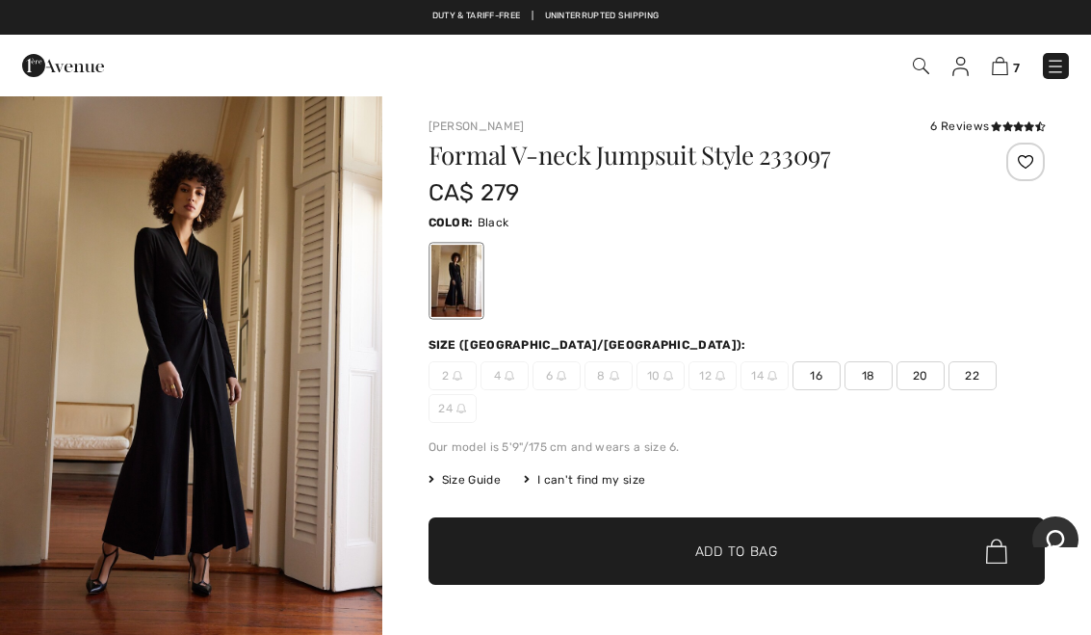
click at [1011, 61] on link "7" at bounding box center [1006, 65] width 28 height 23
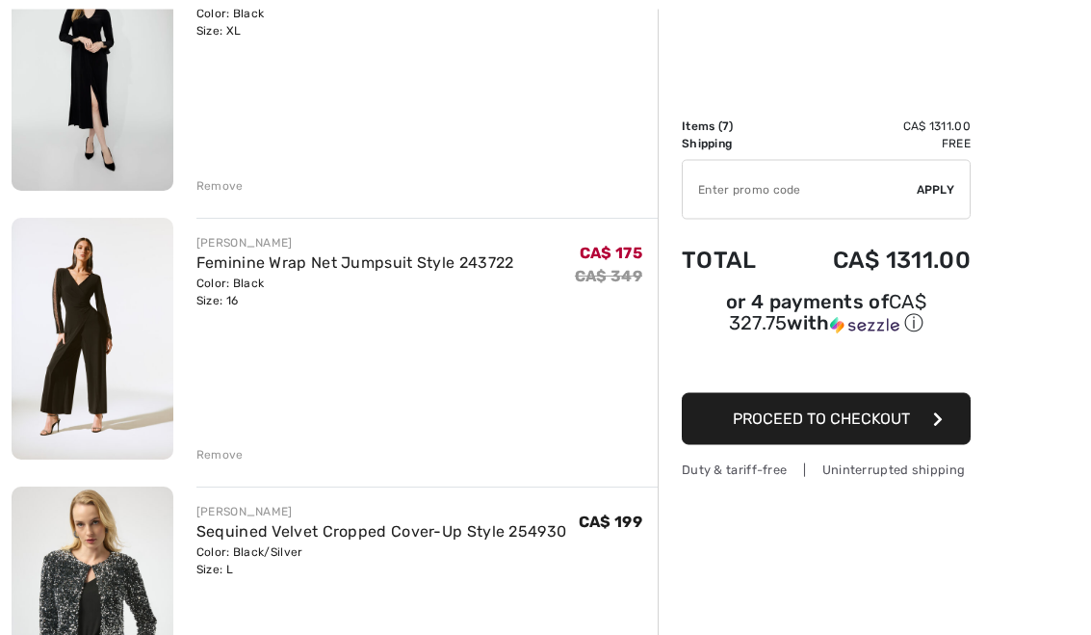
scroll to position [306, 0]
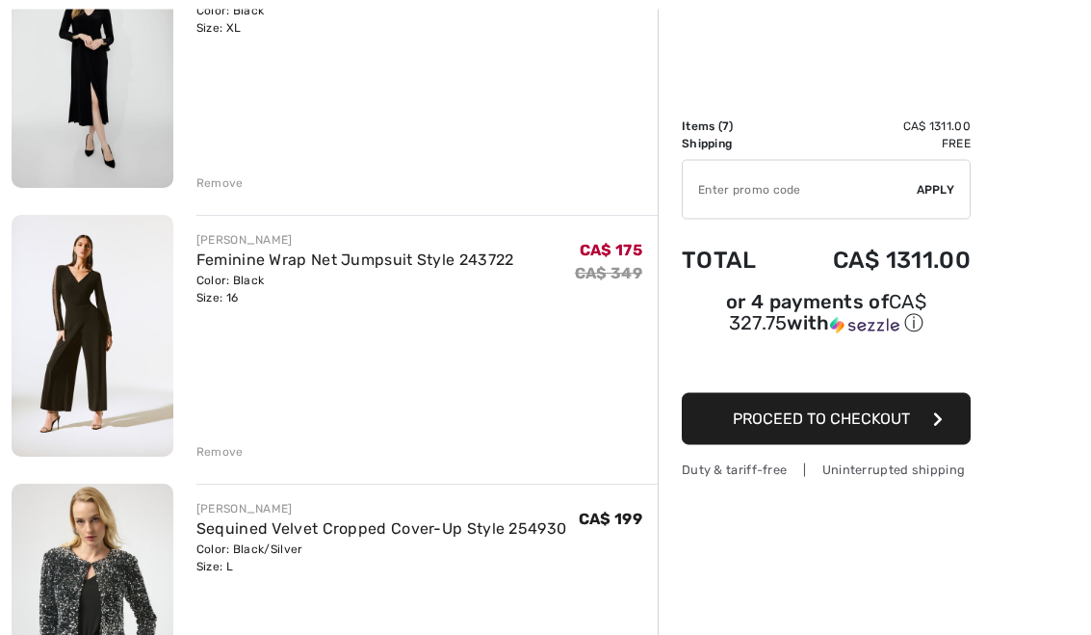
click at [398, 266] on link "Feminine Wrap Net Jumpsuit Style 243722" at bounding box center [355, 260] width 318 height 18
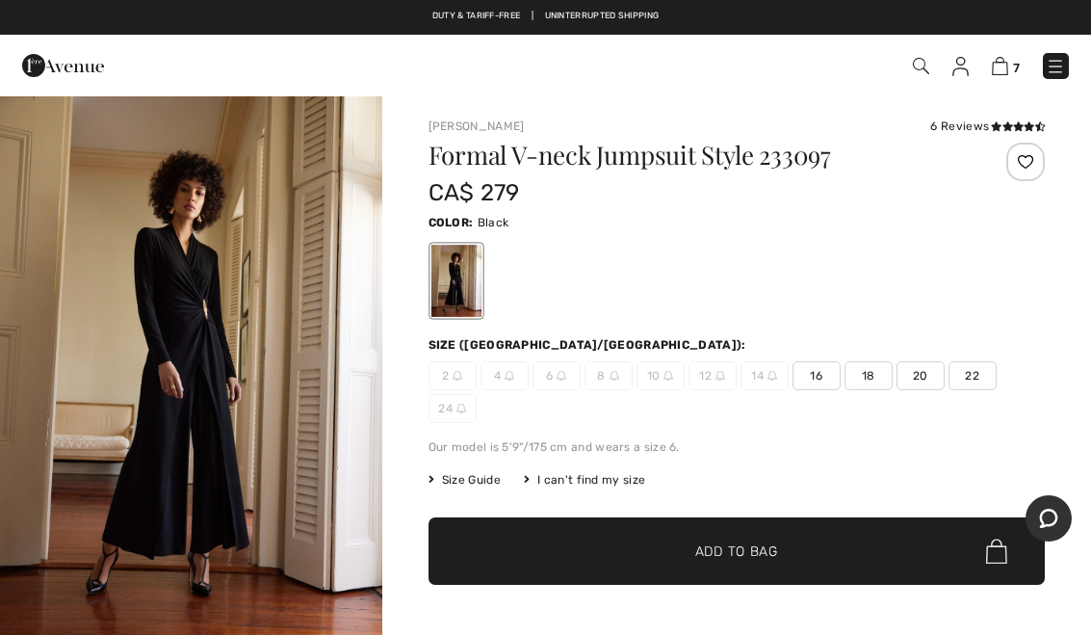
click at [1063, 61] on img at bounding box center [1055, 66] width 19 height 19
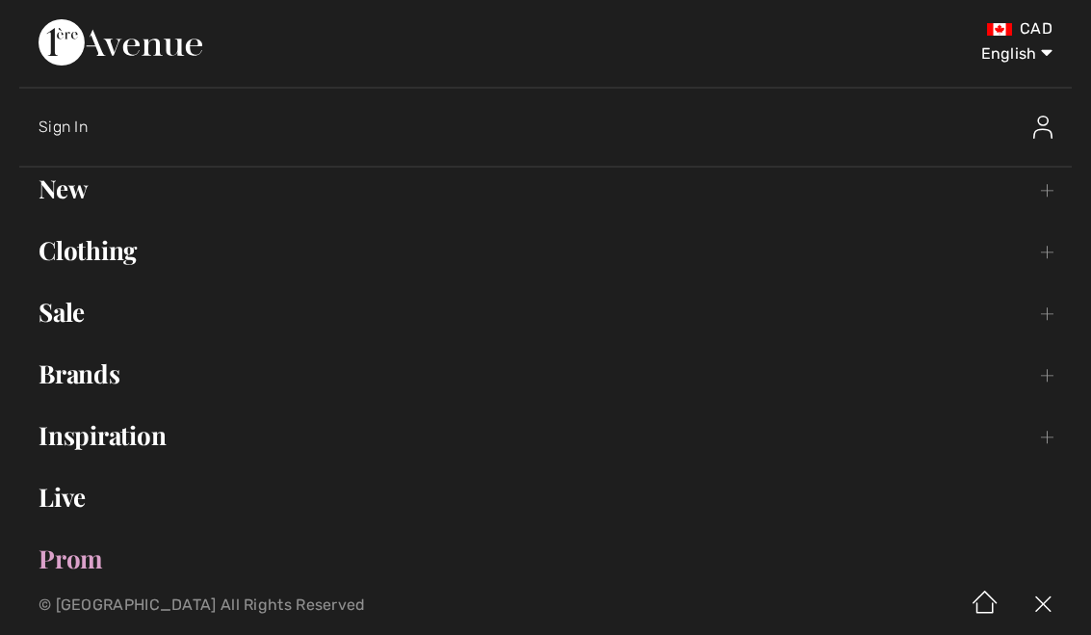
click at [1039, 207] on link "New Toggle submenu" at bounding box center [545, 189] width 1052 height 42
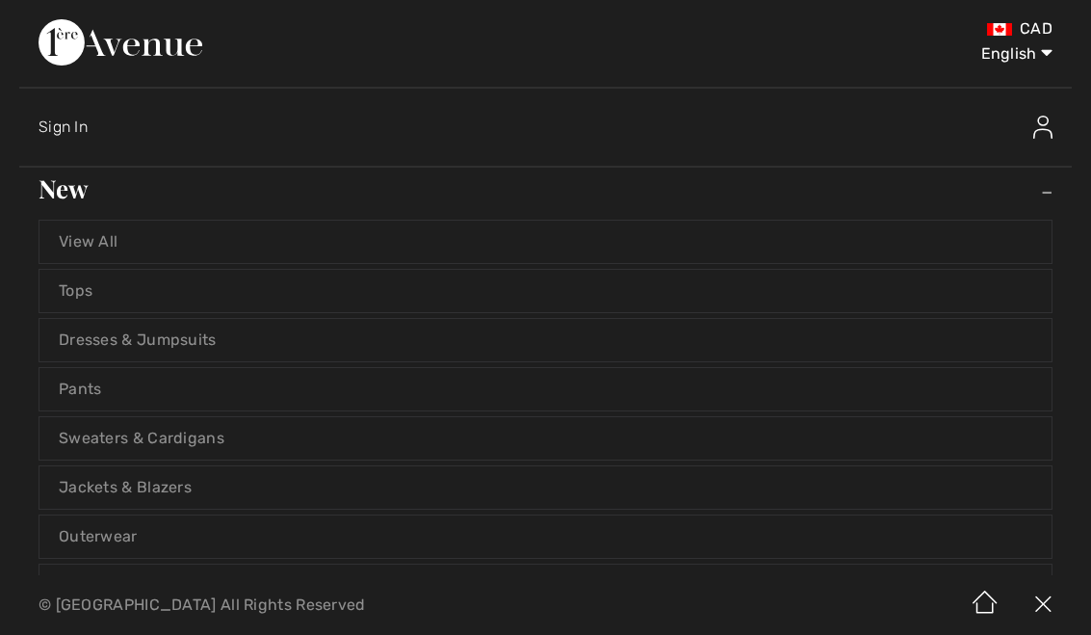
click at [189, 351] on link "Dresses & Jumpsuits" at bounding box center [545, 340] width 1012 height 42
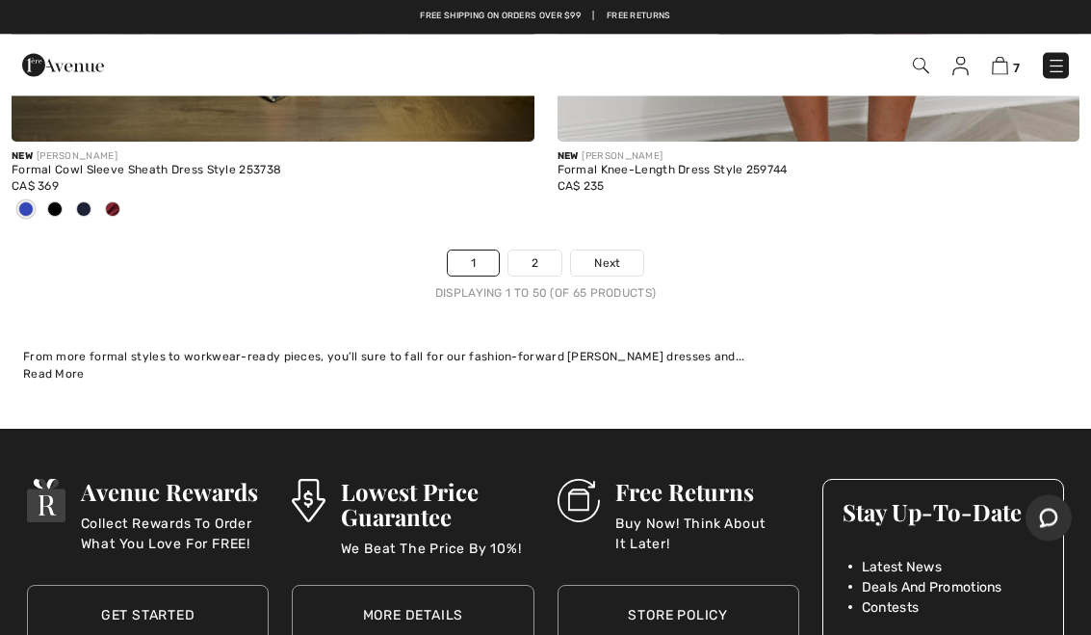
scroll to position [22583, 0]
click at [552, 250] on link "2" at bounding box center [534, 262] width 53 height 25
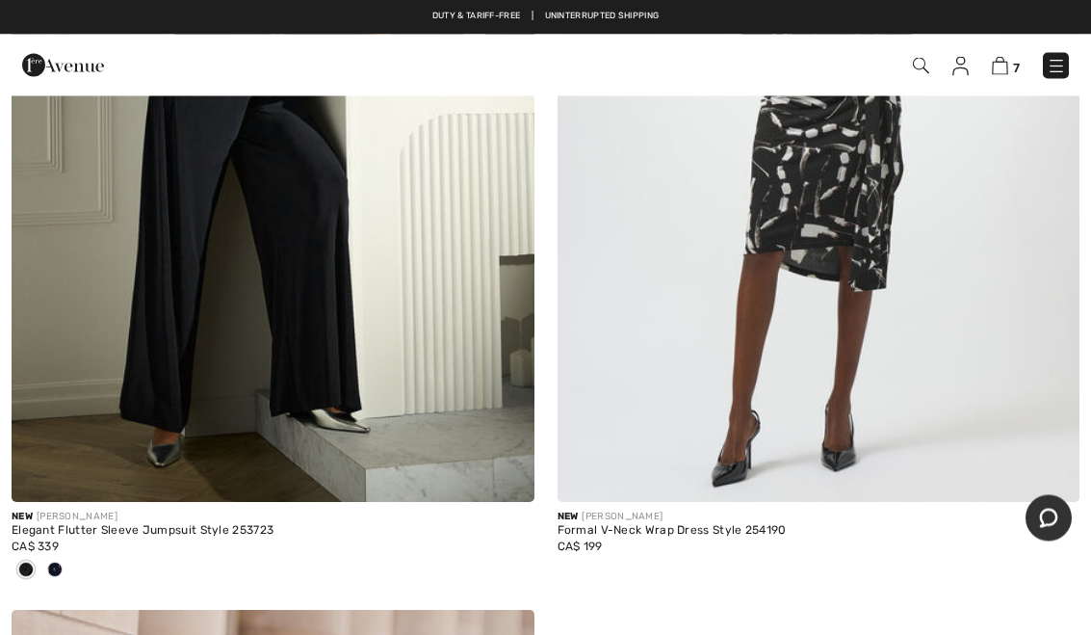
scroll to position [5876, 0]
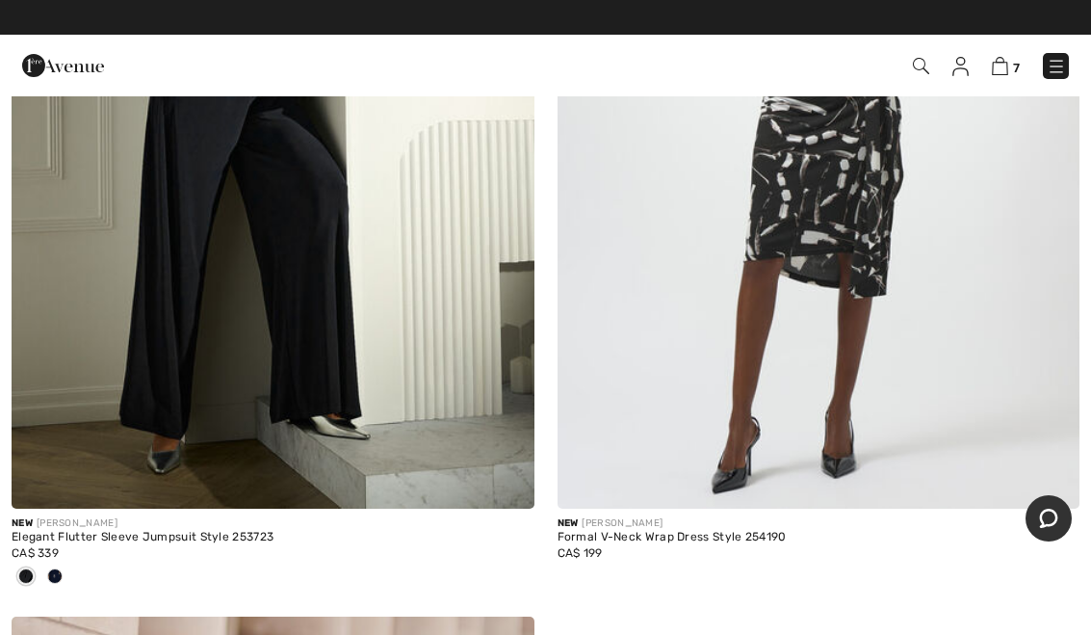
click at [252, 544] on div "CA$ 339" at bounding box center [273, 552] width 523 height 17
click at [338, 306] on img at bounding box center [273, 117] width 523 height 784
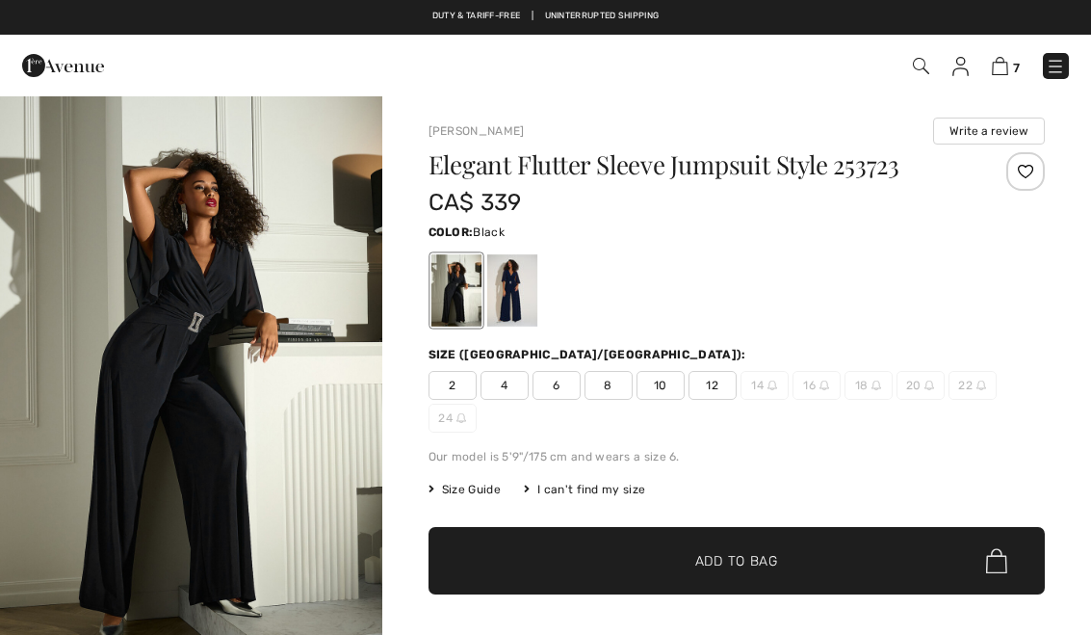
checkbox input "true"
click at [508, 311] on div at bounding box center [511, 290] width 50 height 72
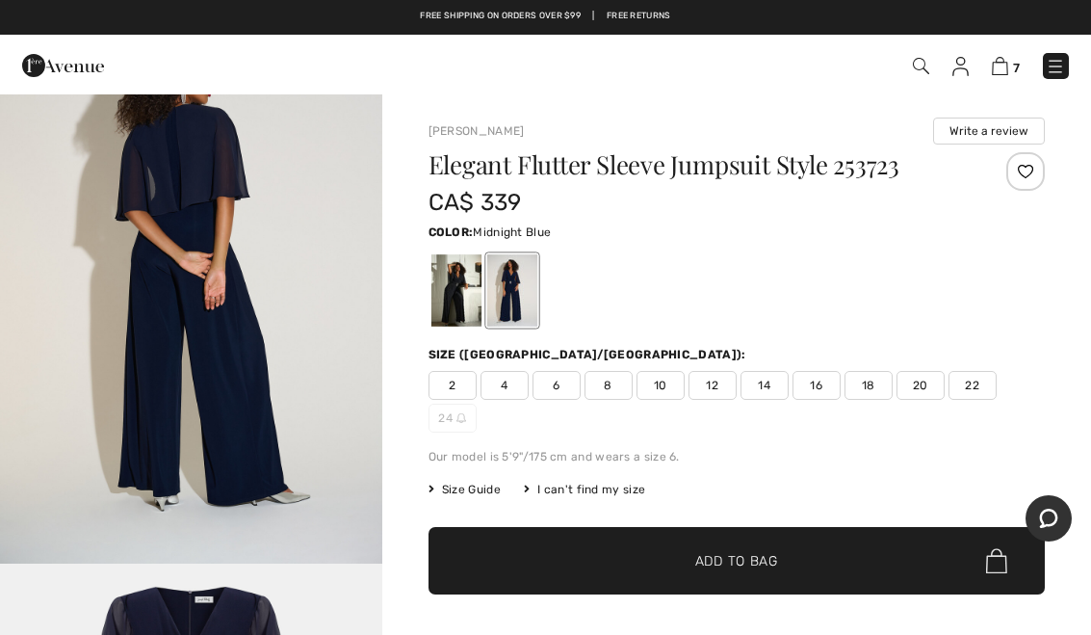
scroll to position [1816, 0]
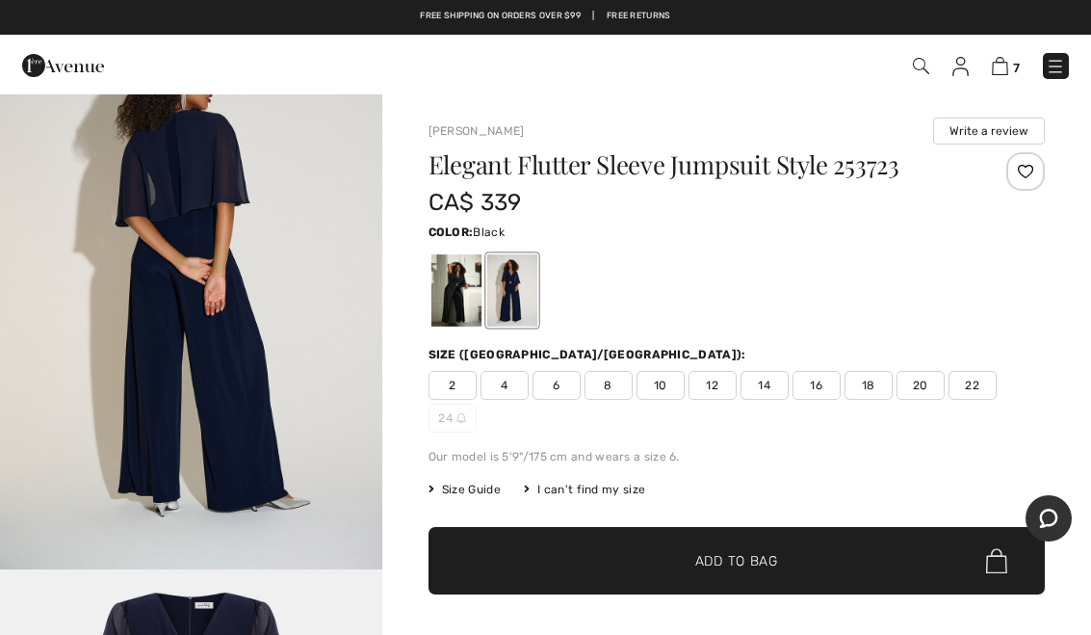
click at [450, 306] on div at bounding box center [455, 290] width 50 height 72
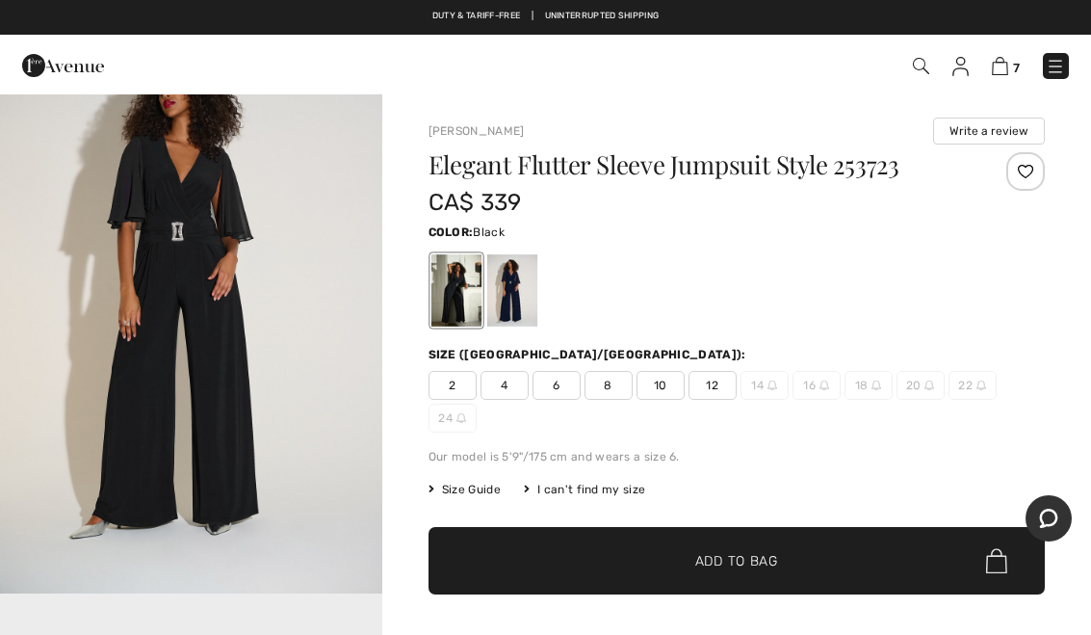
scroll to position [610, 0]
